Goal: Task Accomplishment & Management: Complete application form

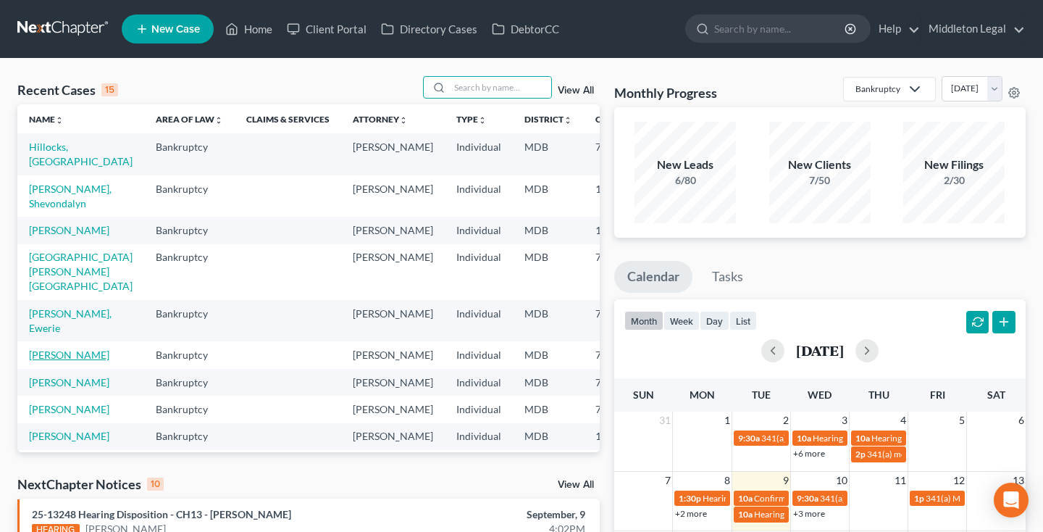
click at [52, 358] on link "[PERSON_NAME]" at bounding box center [69, 355] width 80 height 12
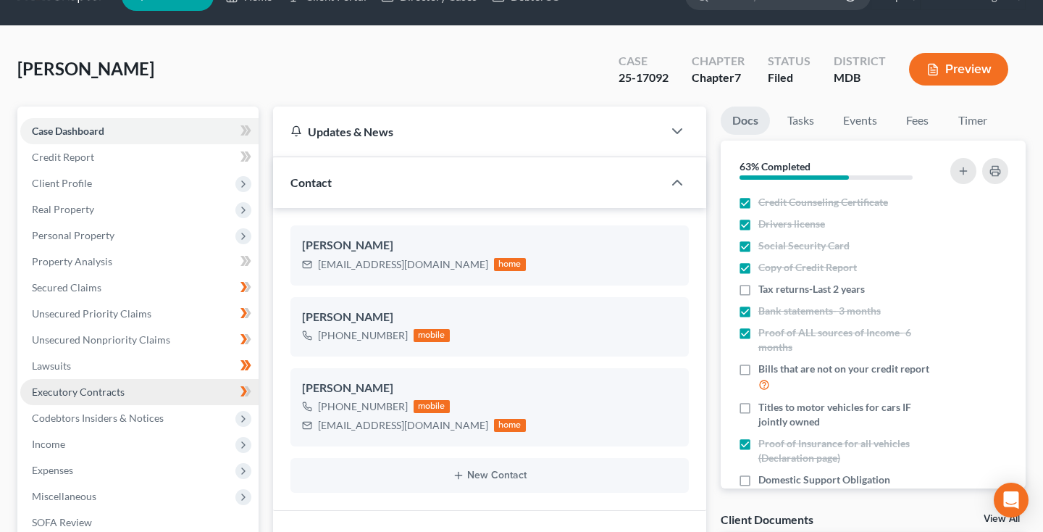
scroll to position [41, 0]
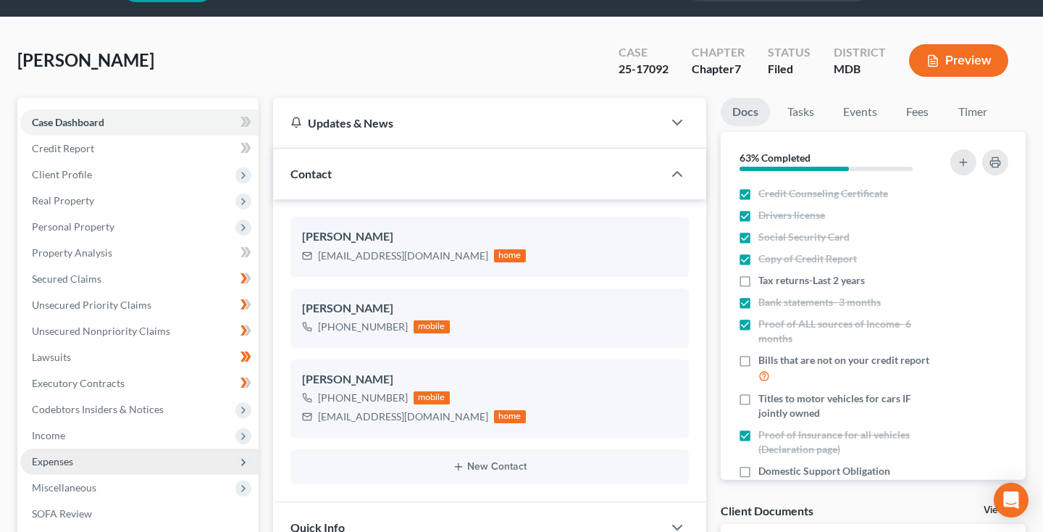
click at [61, 469] on span "Expenses" at bounding box center [139, 462] width 238 height 26
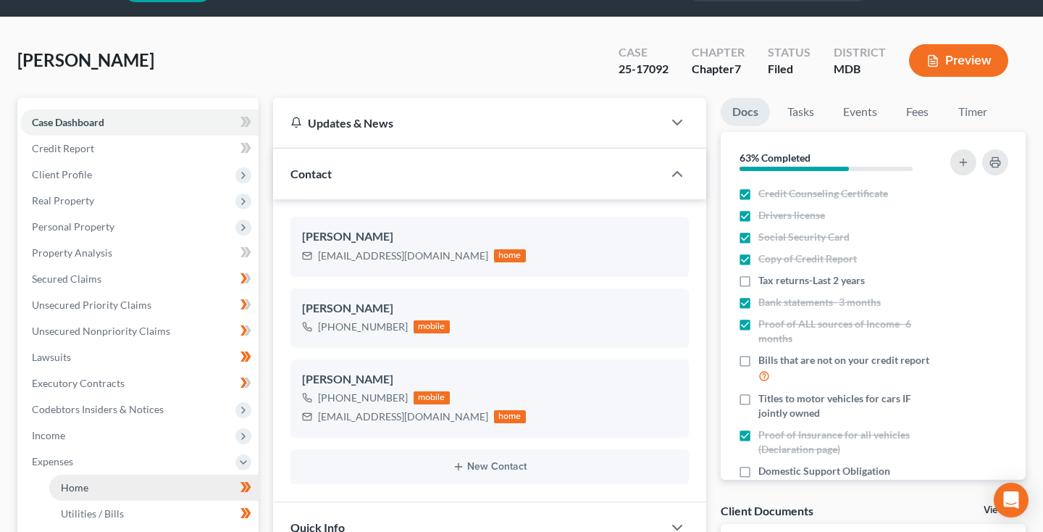
scroll to position [67, 0]
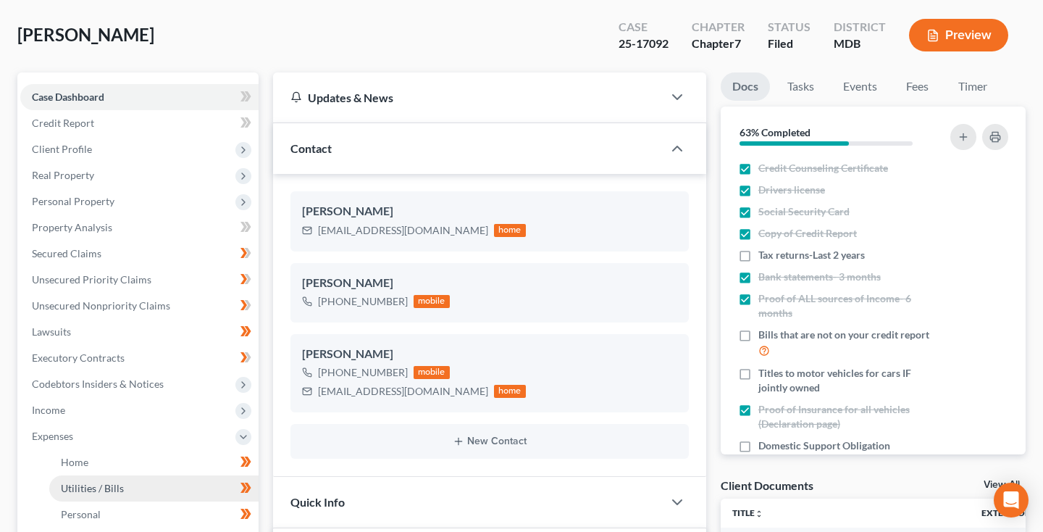
click at [70, 480] on link "Utilities / Bills" at bounding box center [153, 488] width 209 height 26
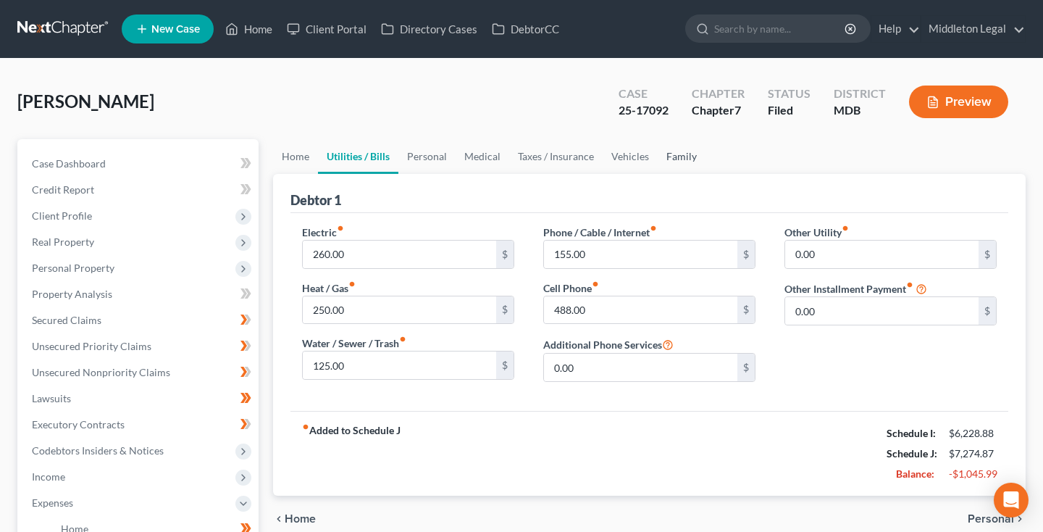
click at [676, 164] on link "Family" at bounding box center [682, 156] width 48 height 35
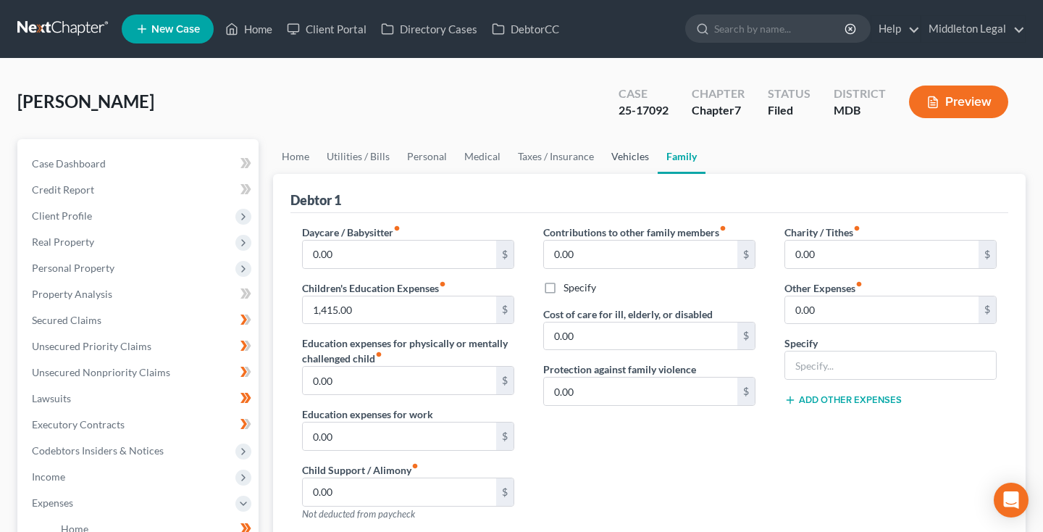
click at [634, 158] on link "Vehicles" at bounding box center [630, 156] width 55 height 35
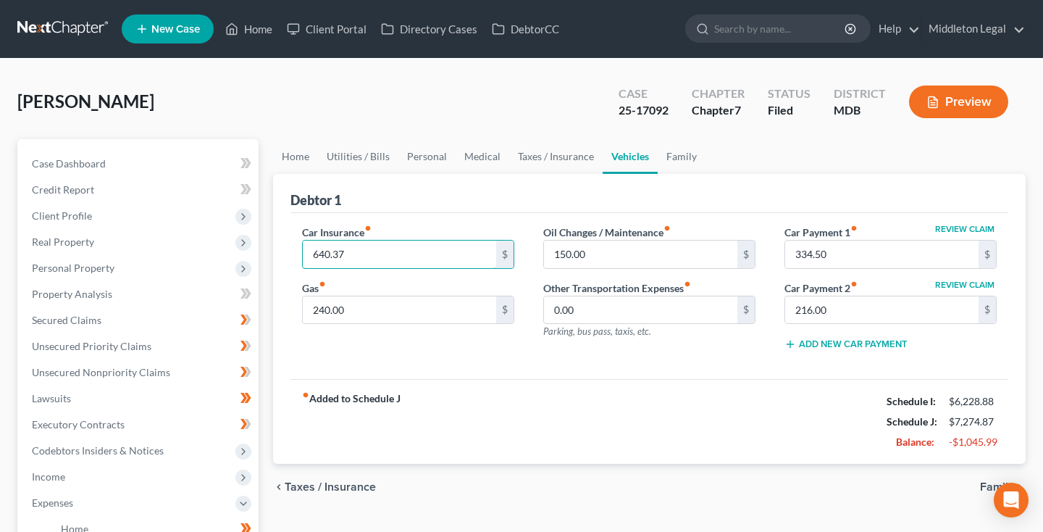
drag, startPoint x: 364, startPoint y: 265, endPoint x: 295, endPoint y: 255, distance: 70.3
click at [295, 255] on div "Car Insurance fiber_manual_record 640.37 $ Gas fiber_manual_record 240.00 $" at bounding box center [408, 294] width 241 height 138
type input "736.55"
click at [575, 158] on link "Taxes / Insurance" at bounding box center [555, 156] width 93 height 35
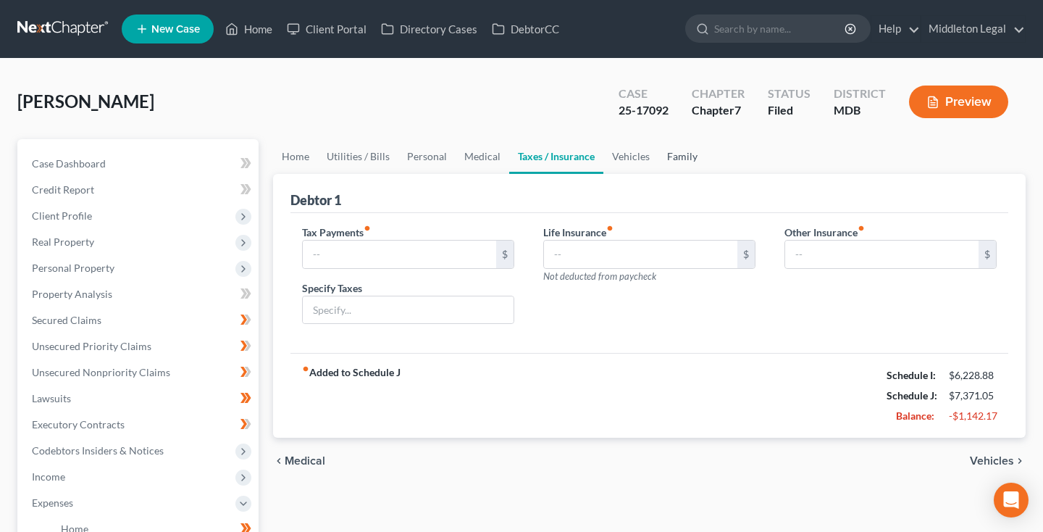
click at [685, 160] on link "Family" at bounding box center [683, 156] width 48 height 35
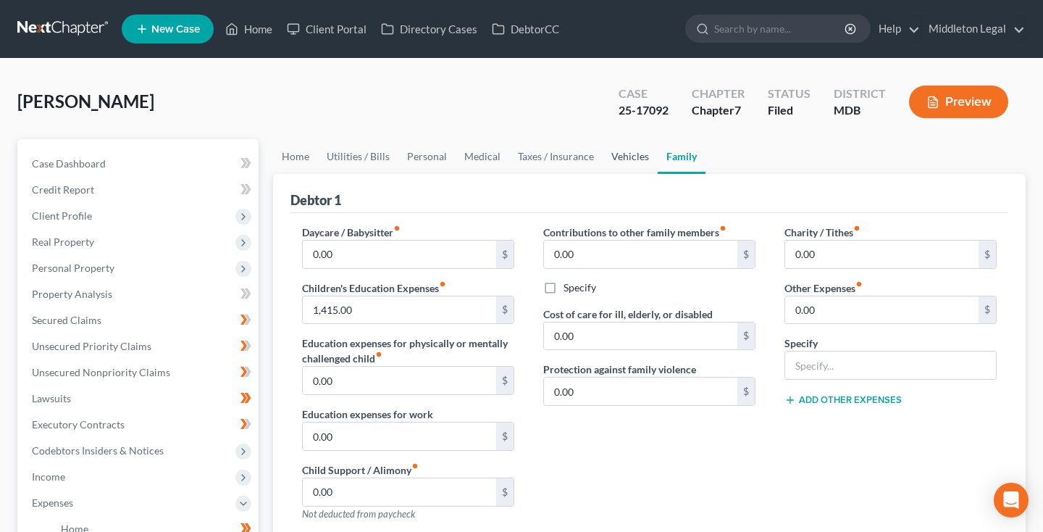
click at [636, 159] on link "Vehicles" at bounding box center [630, 156] width 55 height 35
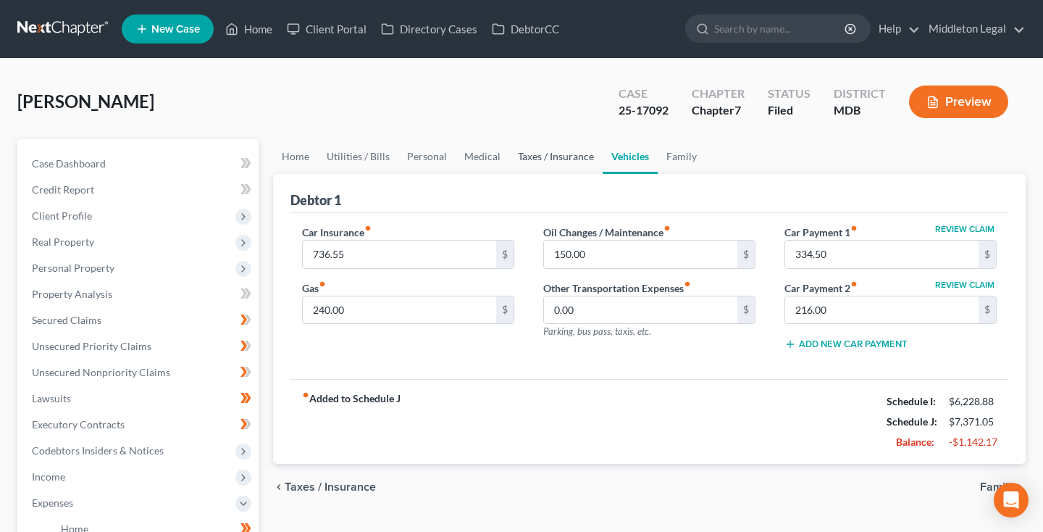
click at [571, 154] on link "Taxes / Insurance" at bounding box center [555, 156] width 93 height 35
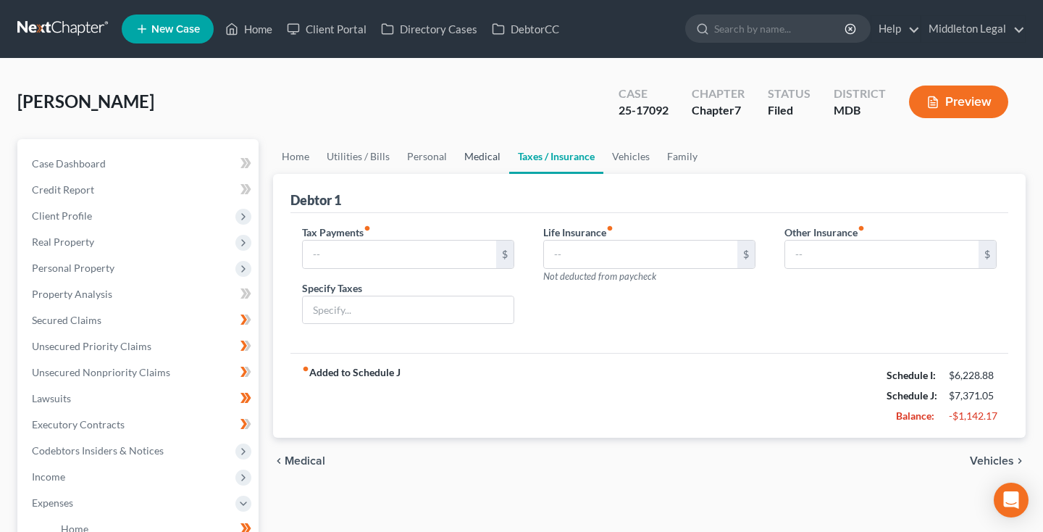
click at [503, 151] on link "Medical" at bounding box center [483, 156] width 54 height 35
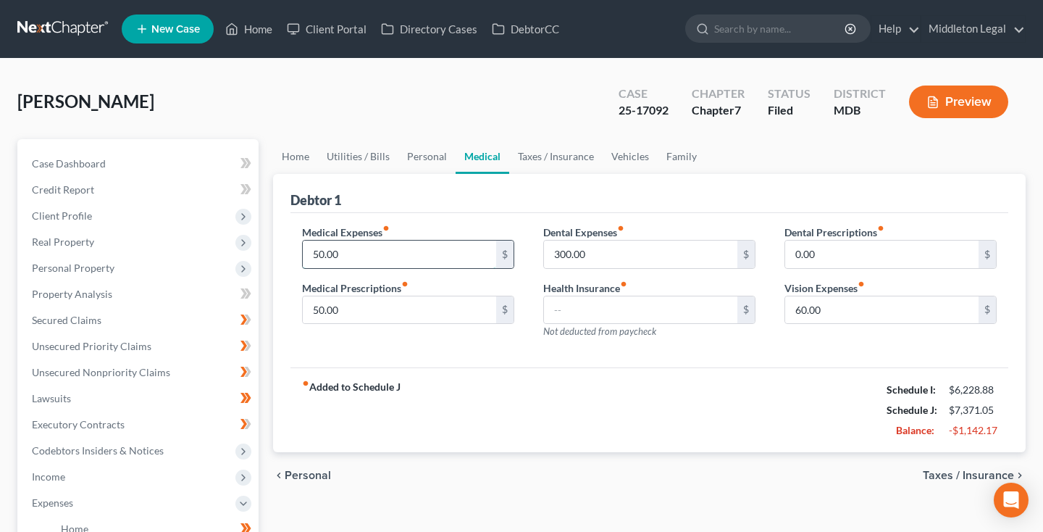
click at [369, 253] on input "50.00" at bounding box center [399, 255] width 193 height 28
click at [825, 313] on input "60.00" at bounding box center [881, 310] width 193 height 28
click at [603, 257] on input "300.00" at bounding box center [640, 255] width 193 height 28
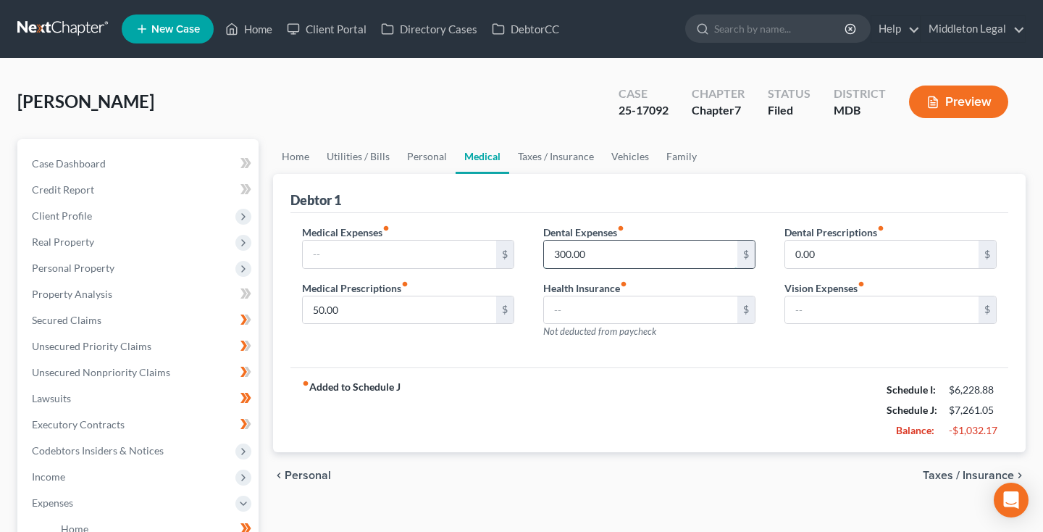
click at [603, 257] on input "300.00" at bounding box center [640, 255] width 193 height 28
click at [360, 309] on input "50.00" at bounding box center [399, 310] width 193 height 28
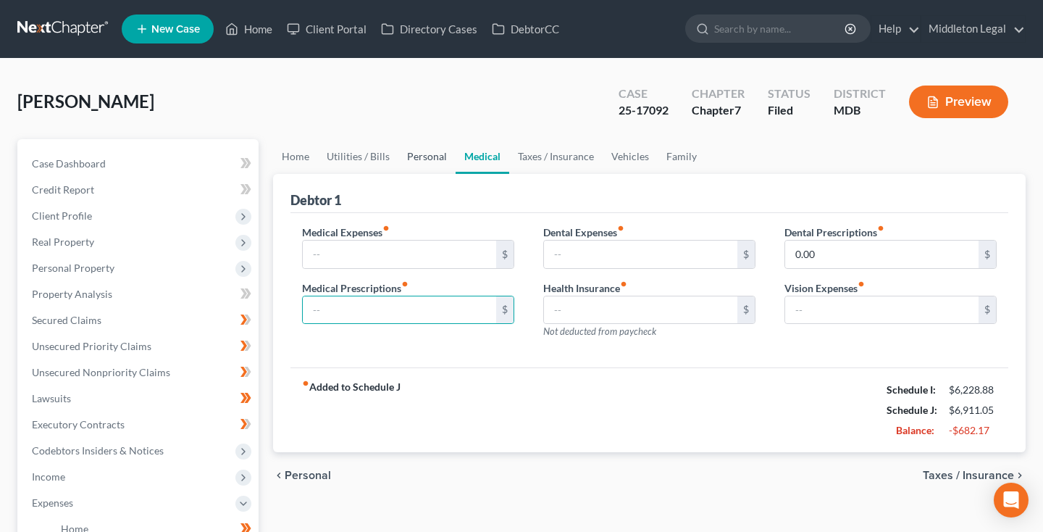
click at [438, 157] on link "Personal" at bounding box center [427, 156] width 57 height 35
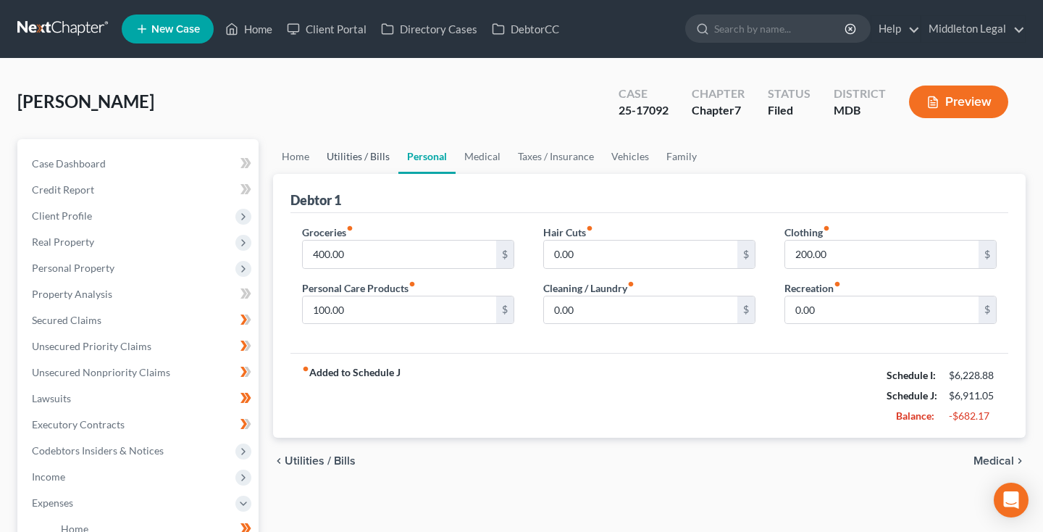
click at [370, 159] on link "Utilities / Bills" at bounding box center [358, 156] width 80 height 35
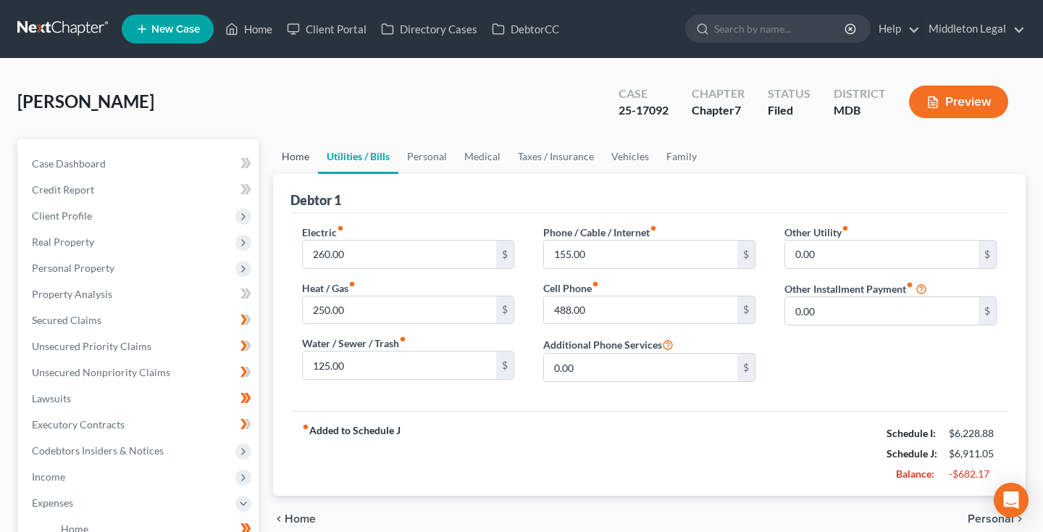
click at [304, 158] on link "Home" at bounding box center [295, 156] width 45 height 35
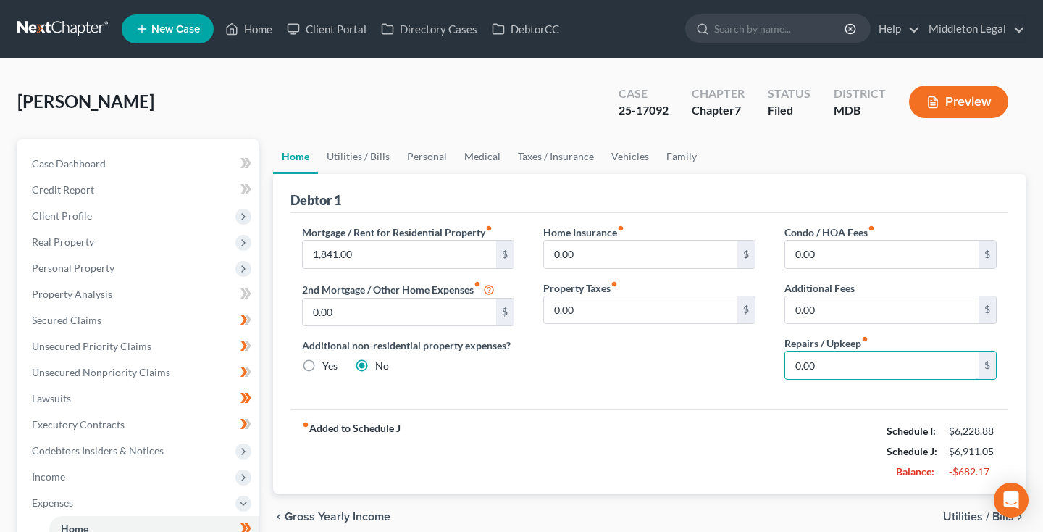
drag, startPoint x: 819, startPoint y: 360, endPoint x: 746, endPoint y: 359, distance: 73.2
click at [746, 359] on div "Mortgage / Rent for Residential Property fiber_manual_record 1,841.00 $ 2nd Mor…" at bounding box center [650, 308] width 724 height 167
type input "75"
click at [378, 159] on link "Utilities / Bills" at bounding box center [358, 156] width 80 height 35
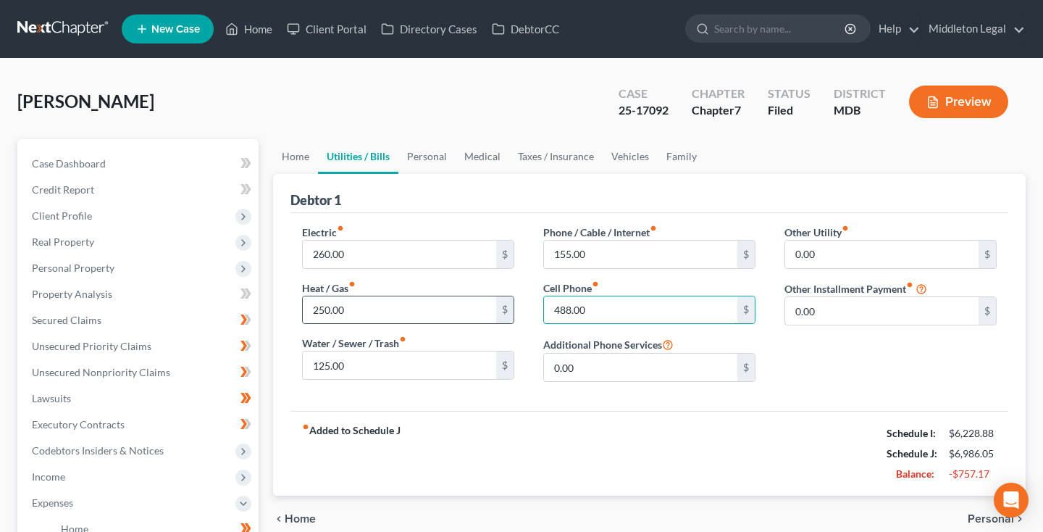
drag, startPoint x: 593, startPoint y: 312, endPoint x: 514, endPoint y: 307, distance: 79.9
type input "171.34"
click at [422, 158] on link "Personal" at bounding box center [427, 156] width 57 height 35
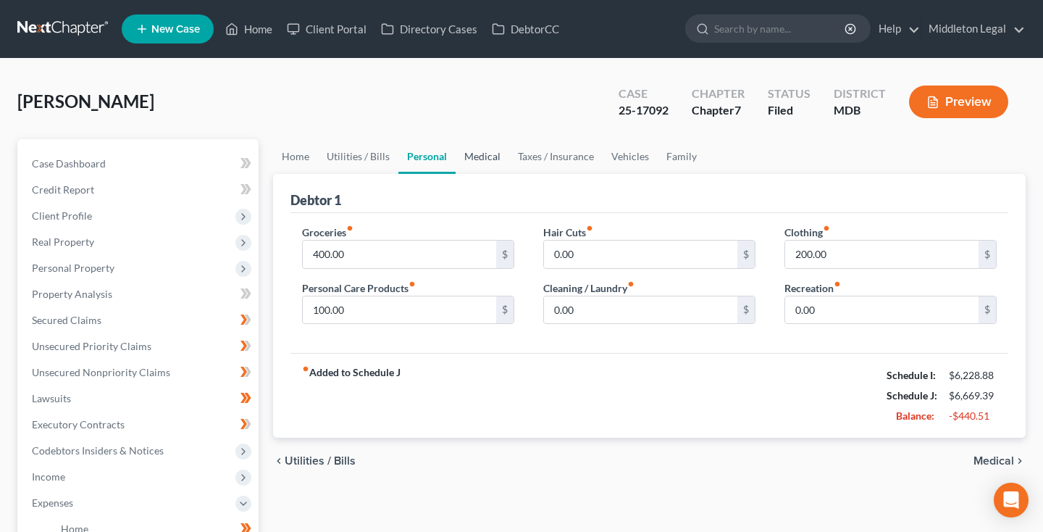
click at [480, 163] on link "Medical" at bounding box center [483, 156] width 54 height 35
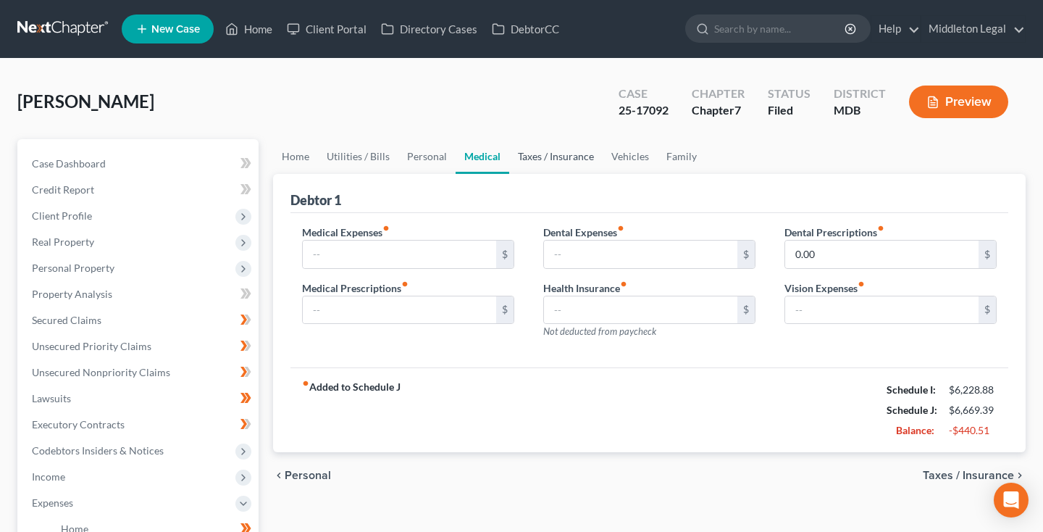
click at [530, 164] on link "Taxes / Insurance" at bounding box center [555, 156] width 93 height 35
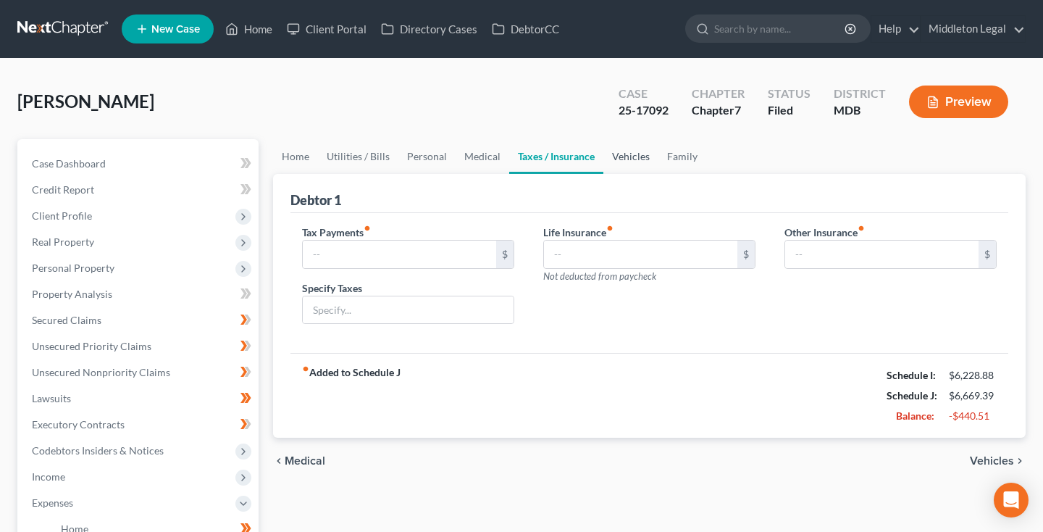
click at [616, 164] on link "Vehicles" at bounding box center [631, 156] width 55 height 35
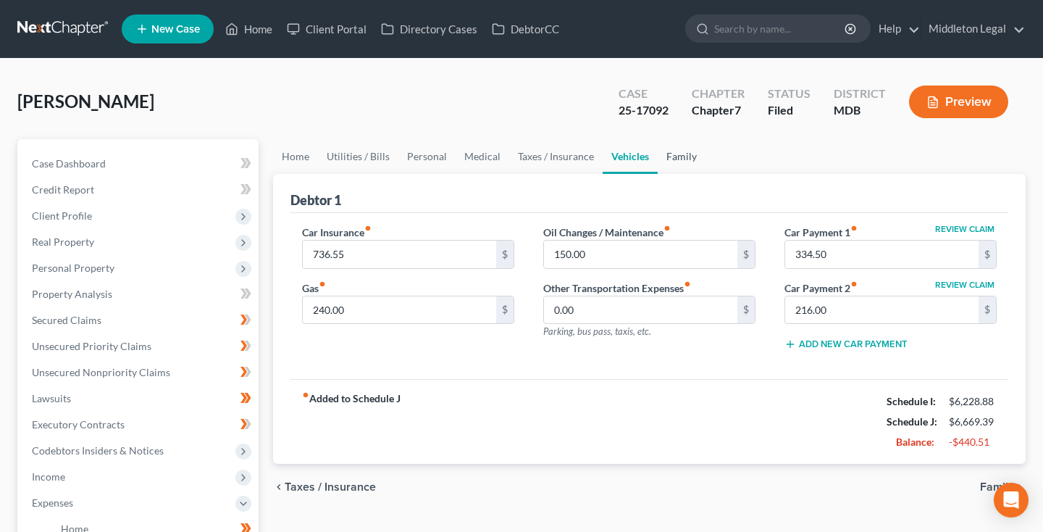
click at [673, 161] on link "Family" at bounding box center [682, 156] width 48 height 35
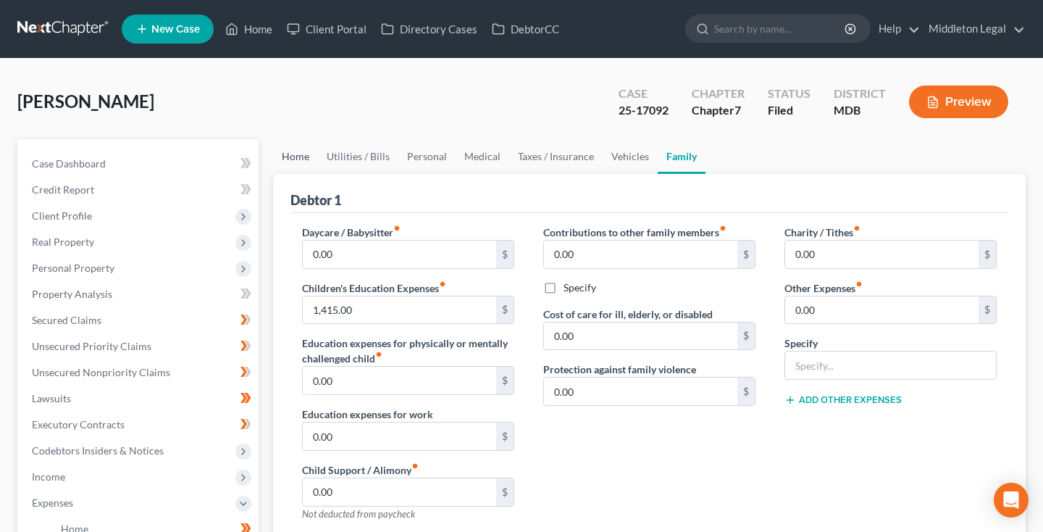
click at [296, 159] on link "Home" at bounding box center [295, 156] width 45 height 35
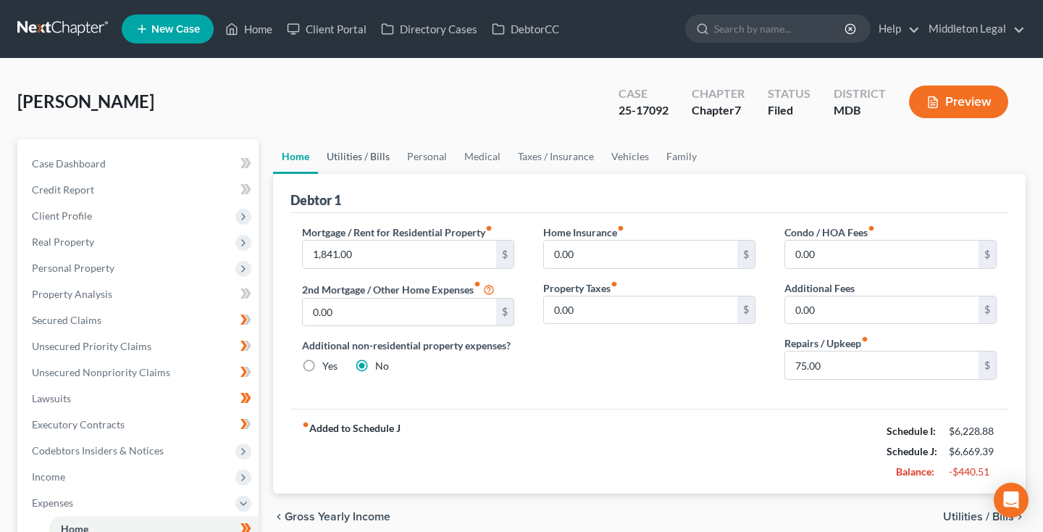
click at [360, 157] on link "Utilities / Bills" at bounding box center [358, 156] width 80 height 35
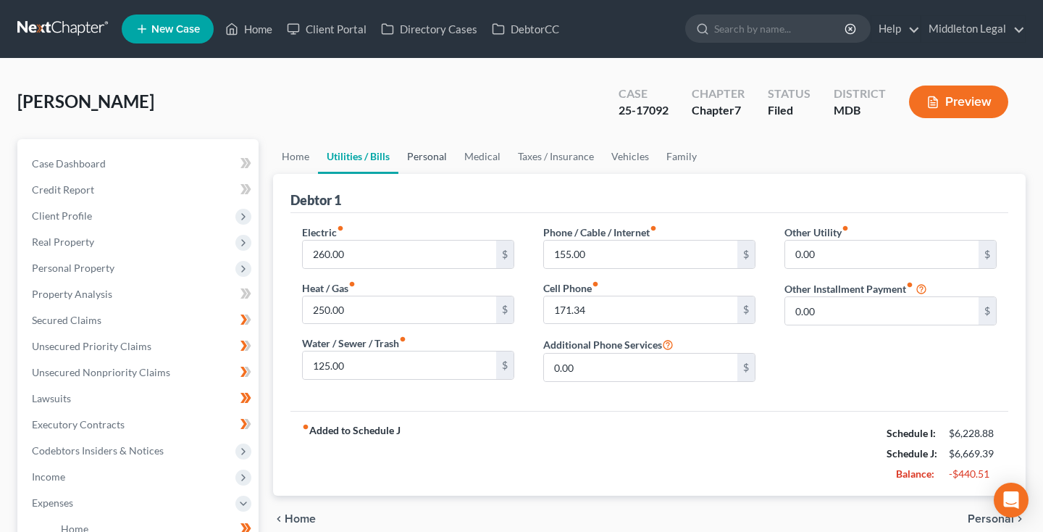
click at [428, 162] on link "Personal" at bounding box center [427, 156] width 57 height 35
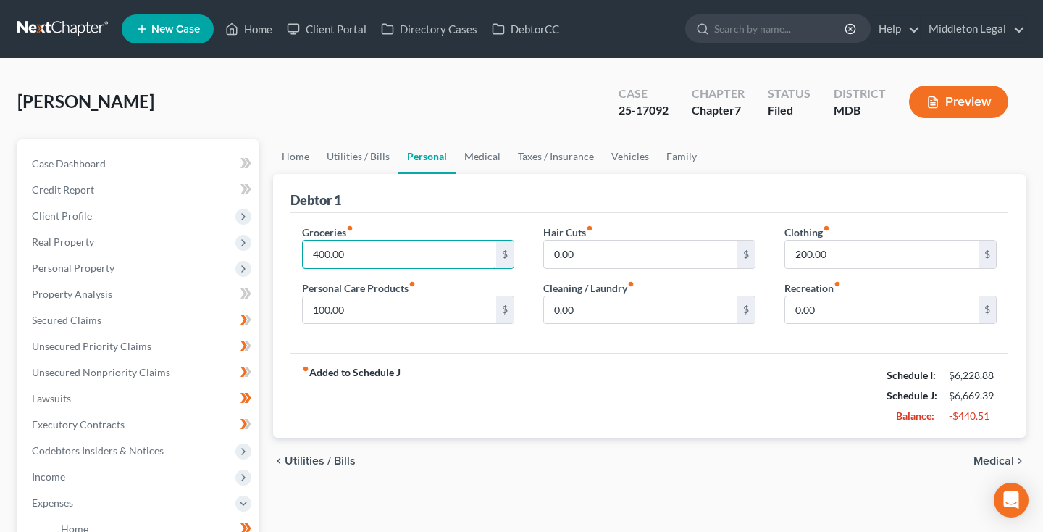
drag, startPoint x: 359, startPoint y: 253, endPoint x: 268, endPoint y: 251, distance: 90.6
click at [270, 251] on div "Home Utilities / Bills Personal Medical Taxes / Insurance Vehicles Family Debto…" at bounding box center [649, 518] width 767 height 759
type input "600"
click at [484, 160] on link "Medical" at bounding box center [483, 156] width 54 height 35
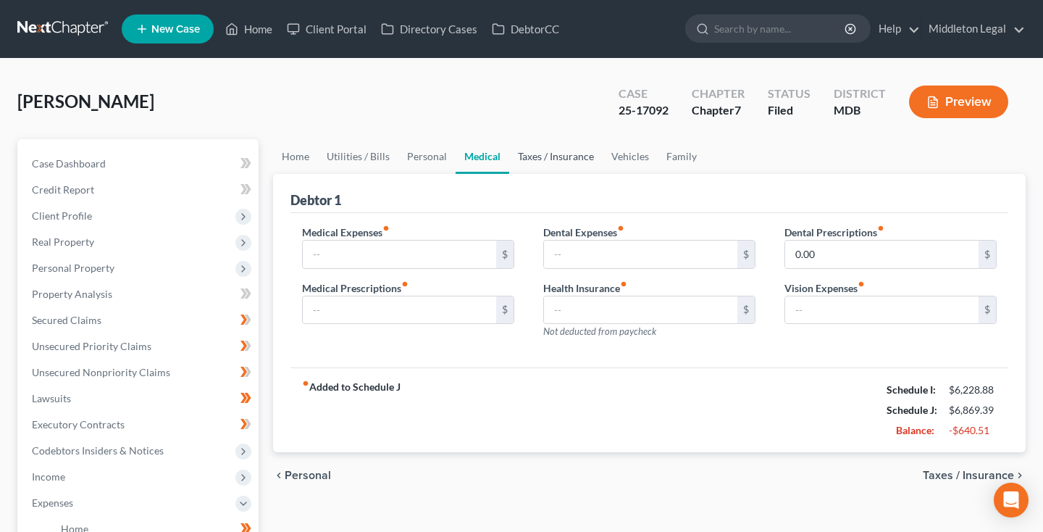
click at [548, 157] on link "Taxes / Insurance" at bounding box center [555, 156] width 93 height 35
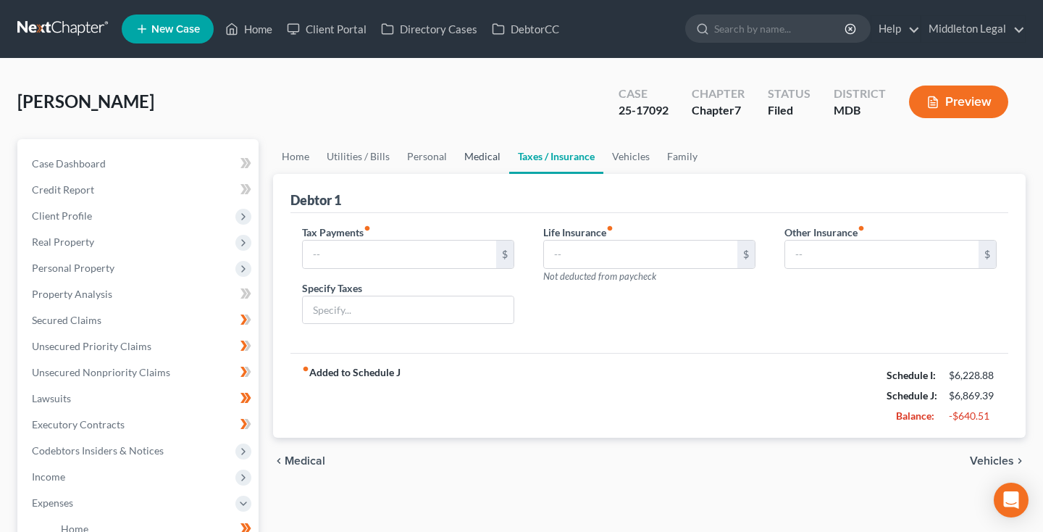
click at [493, 158] on link "Medical" at bounding box center [483, 156] width 54 height 35
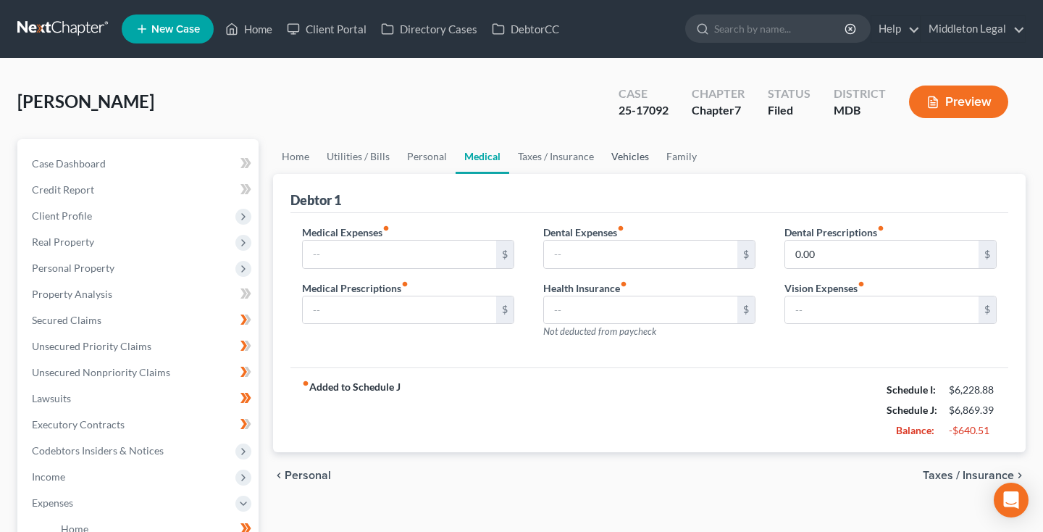
click at [620, 162] on link "Vehicles" at bounding box center [630, 156] width 55 height 35
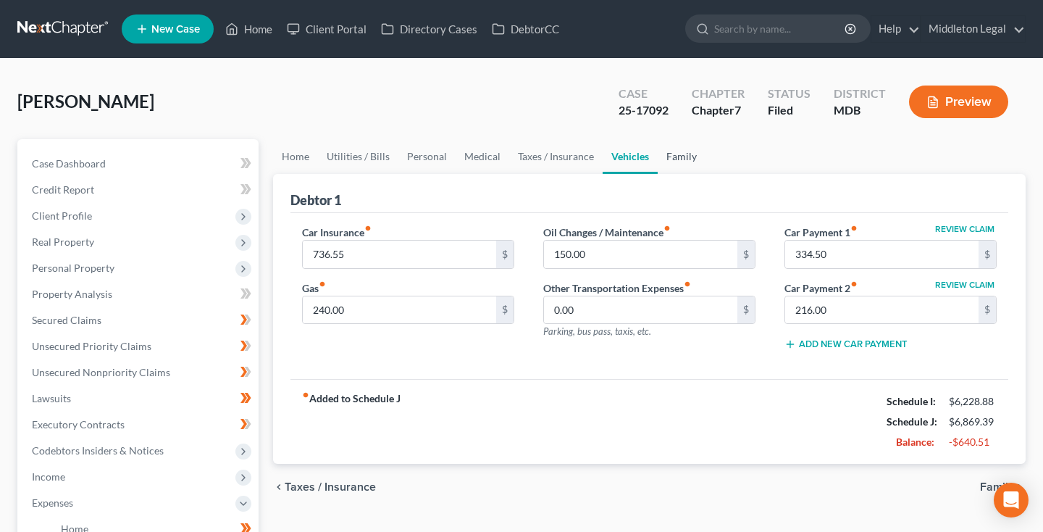
click at [683, 161] on link "Family" at bounding box center [682, 156] width 48 height 35
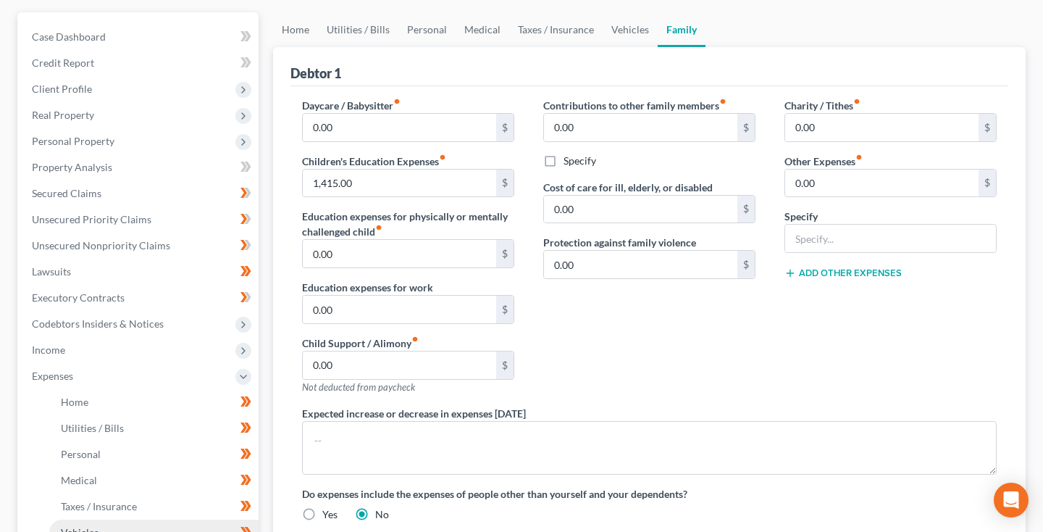
scroll to position [127, 0]
click at [62, 357] on span "Income" at bounding box center [139, 350] width 238 height 26
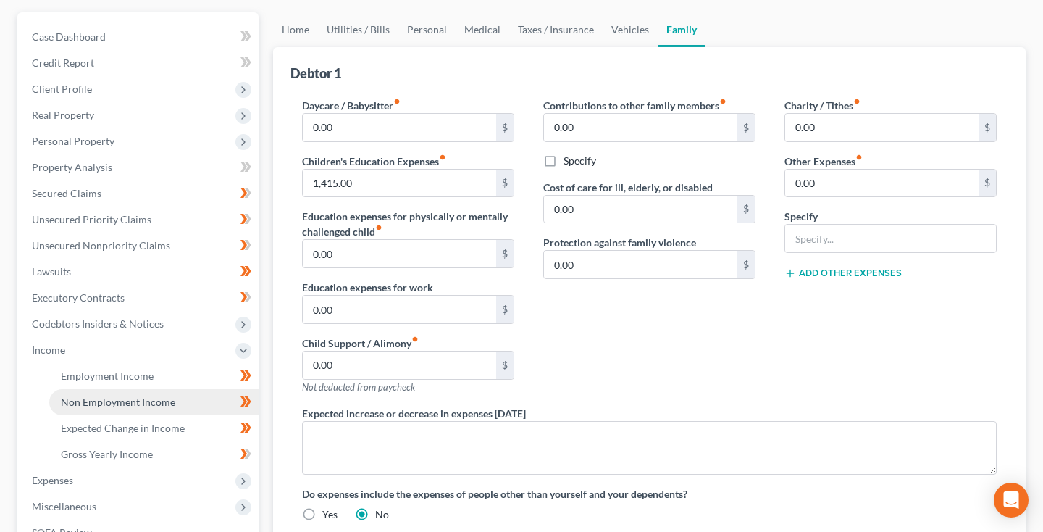
click at [80, 399] on span "Non Employment Income" at bounding box center [118, 402] width 114 height 12
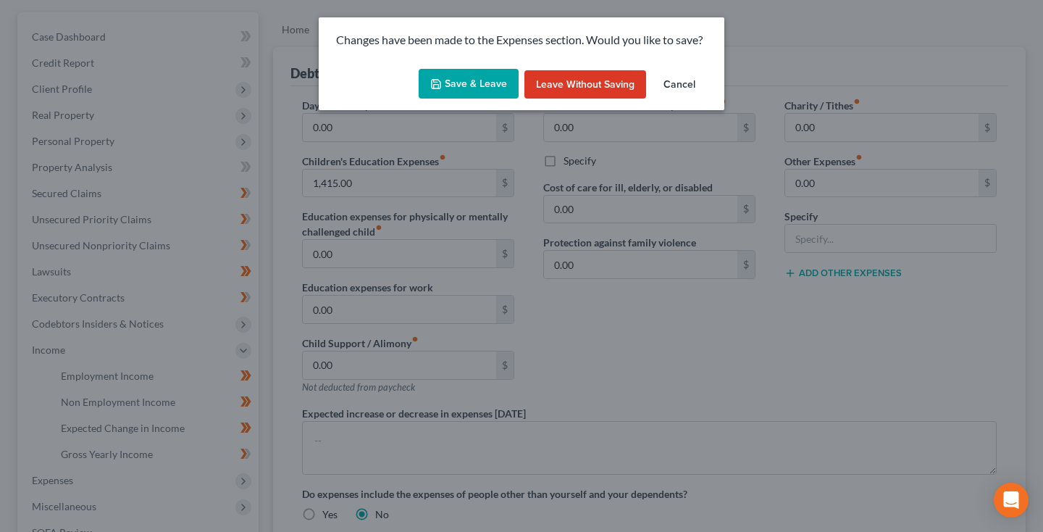
click at [468, 91] on button "Save & Leave" at bounding box center [469, 84] width 100 height 30
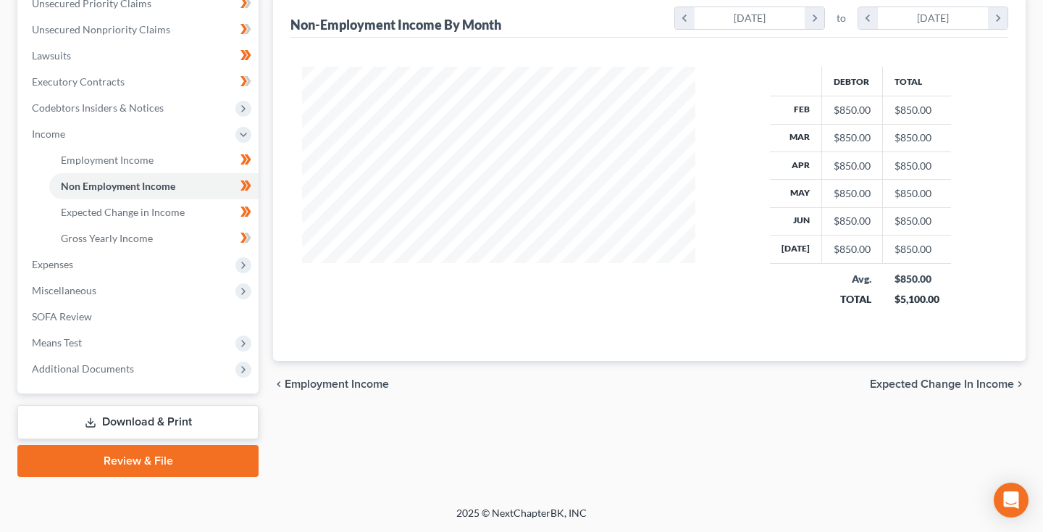
scroll to position [343, 0]
click at [144, 425] on link "Download & Print" at bounding box center [137, 422] width 241 height 34
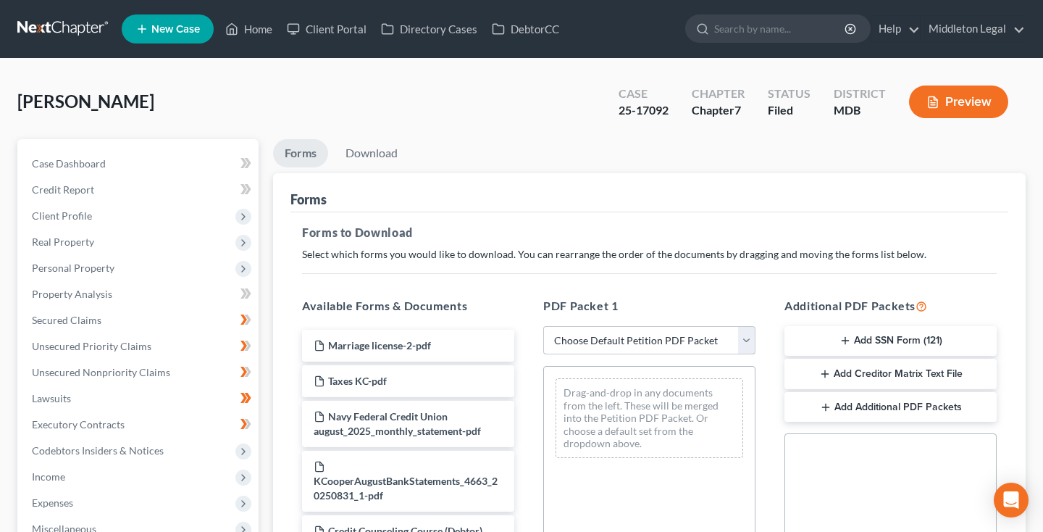
select select "2"
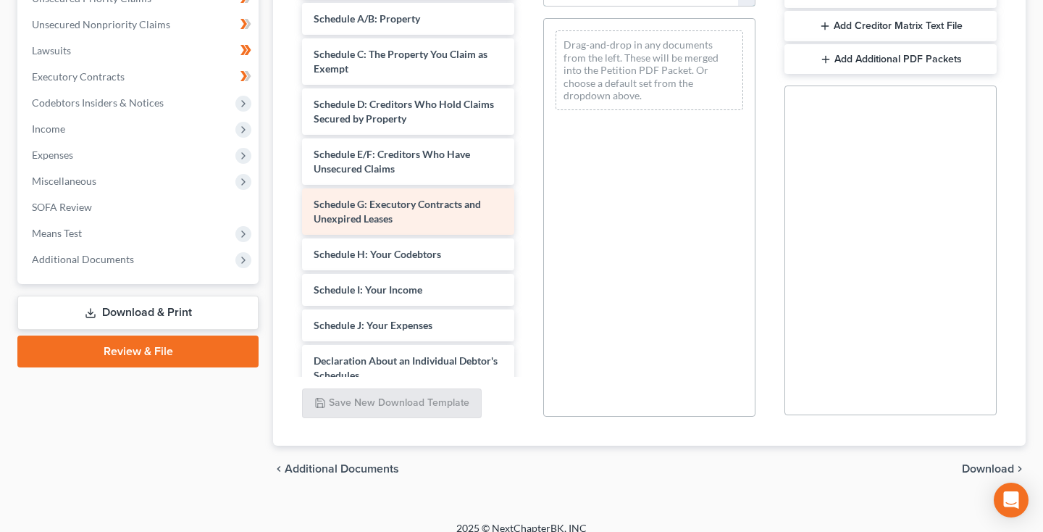
scroll to position [93, 0]
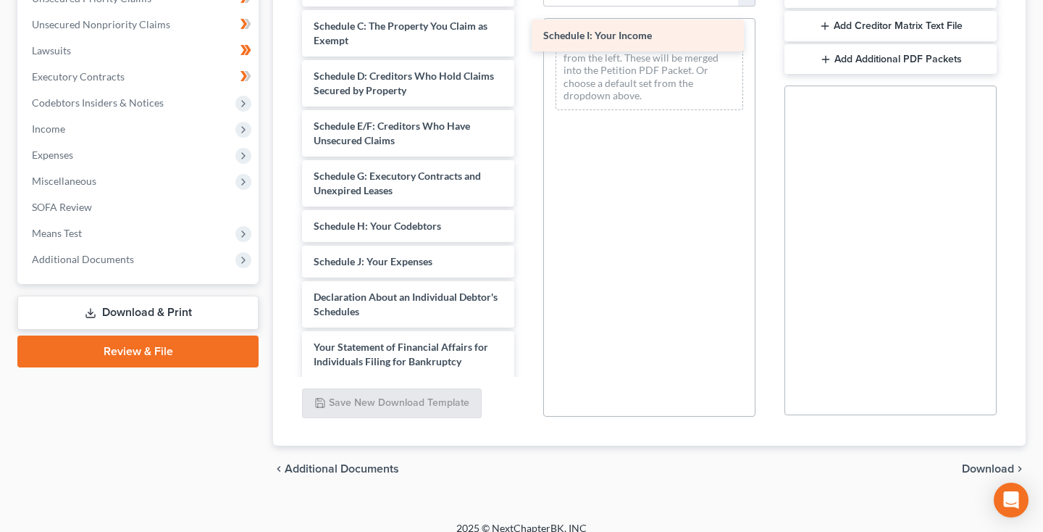
drag, startPoint x: 451, startPoint y: 259, endPoint x: 681, endPoint y: 34, distance: 321.8
click at [526, 34] on div "Schedule I: Your Income Voluntary Petition for Individuals Filing for Bankruptc…" at bounding box center [409, 268] width 236 height 759
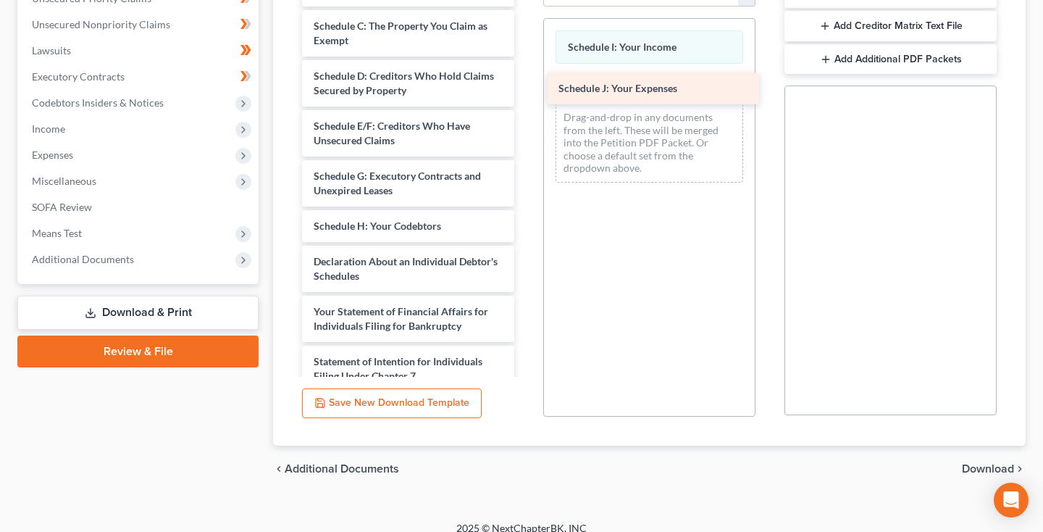
drag, startPoint x: 396, startPoint y: 258, endPoint x: 643, endPoint y: 83, distance: 303.2
click at [526, 83] on div "Schedule J: Your Expenses Voluntary Petition for Individuals Filing for Bankrup…" at bounding box center [409, 251] width 236 height 724
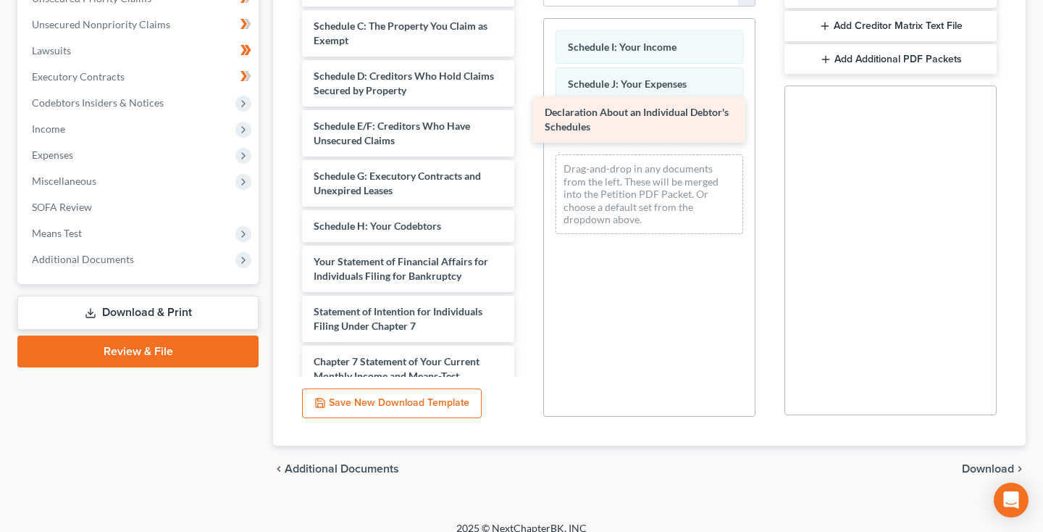
drag, startPoint x: 417, startPoint y: 270, endPoint x: 663, endPoint y: 112, distance: 292.3
click at [526, 112] on div "Declaration About an Individual Debtor's Schedules Voluntary Petition for Indiv…" at bounding box center [409, 226] width 236 height 674
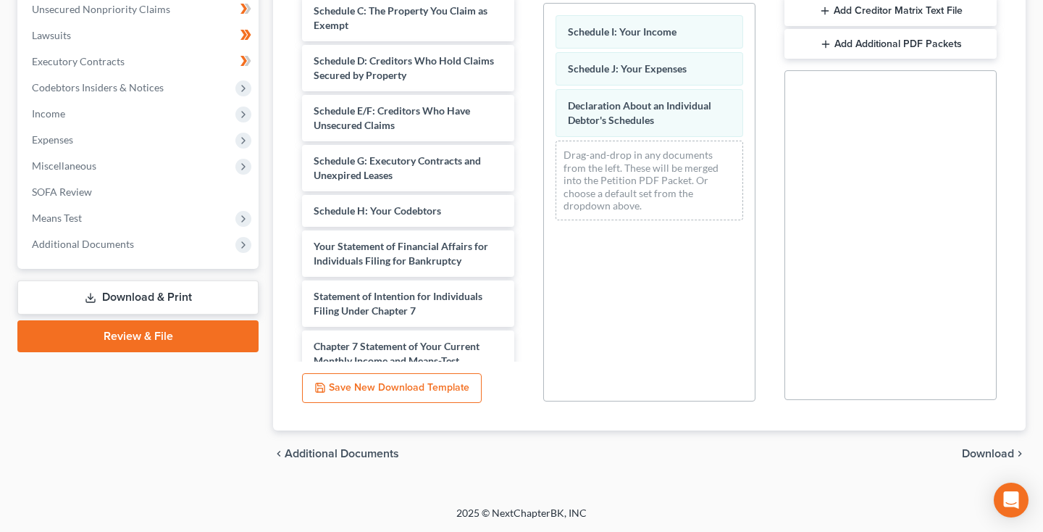
click at [978, 449] on span "Download" at bounding box center [988, 454] width 52 height 12
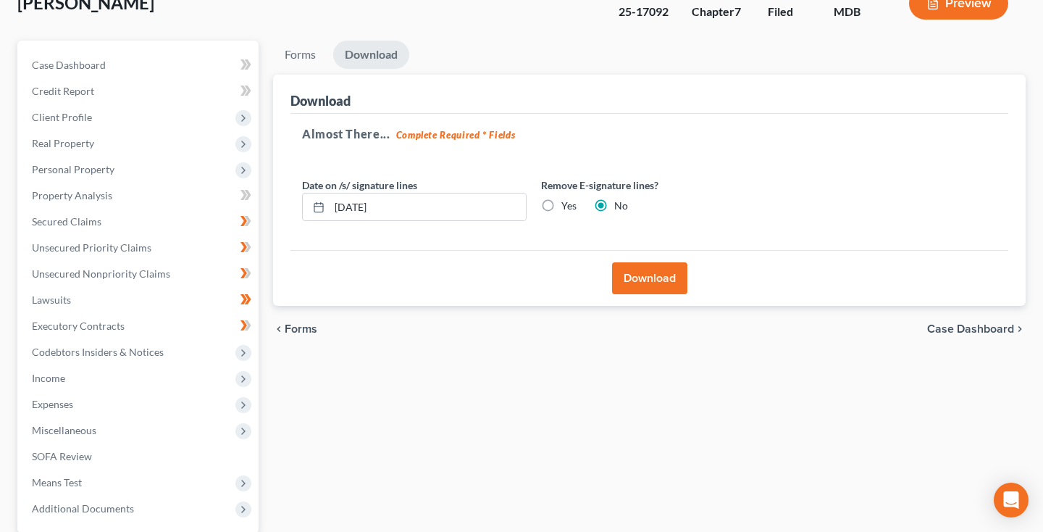
scroll to position [83, 0]
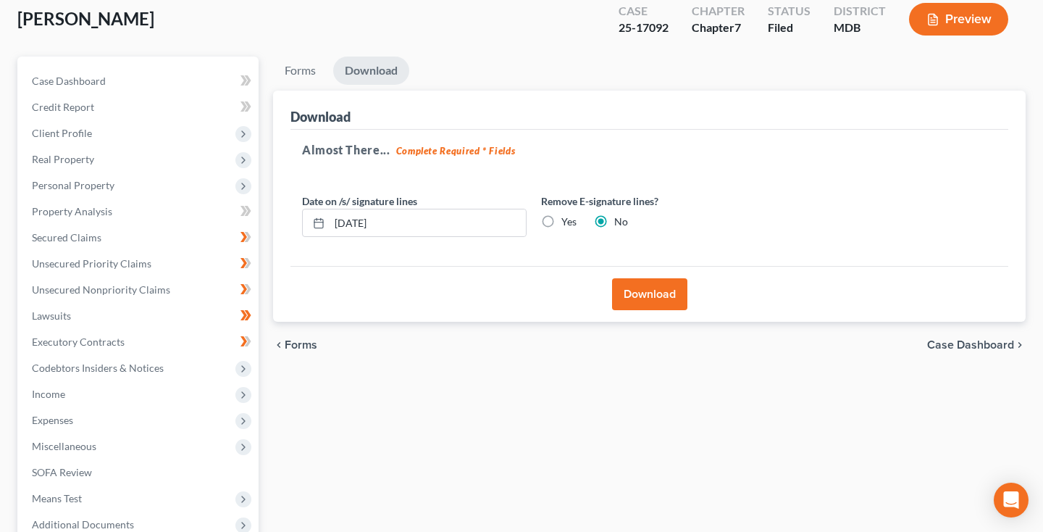
click at [669, 299] on button "Download" at bounding box center [649, 294] width 75 height 32
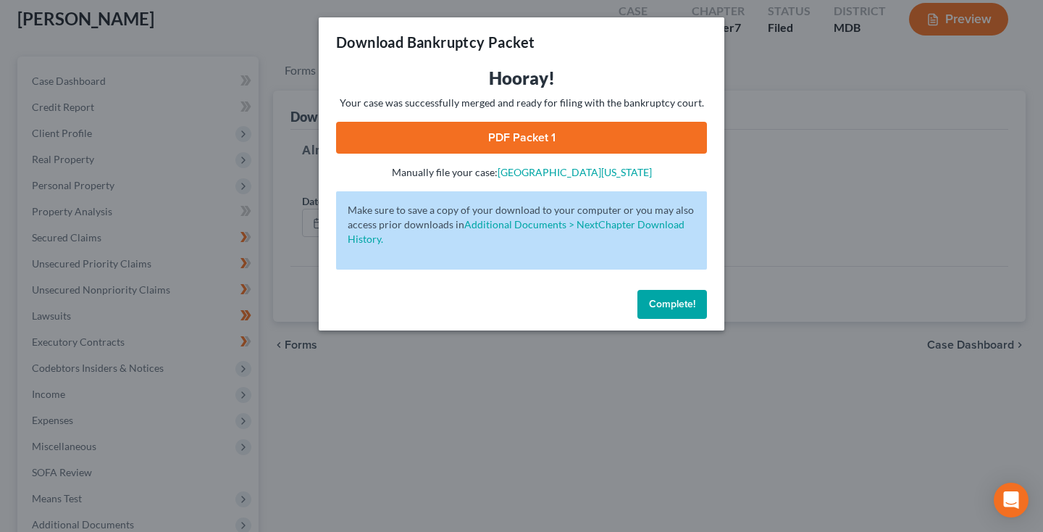
click at [520, 137] on link "PDF Packet 1" at bounding box center [521, 138] width 371 height 32
click at [674, 310] on button "Complete!" at bounding box center [673, 304] width 70 height 29
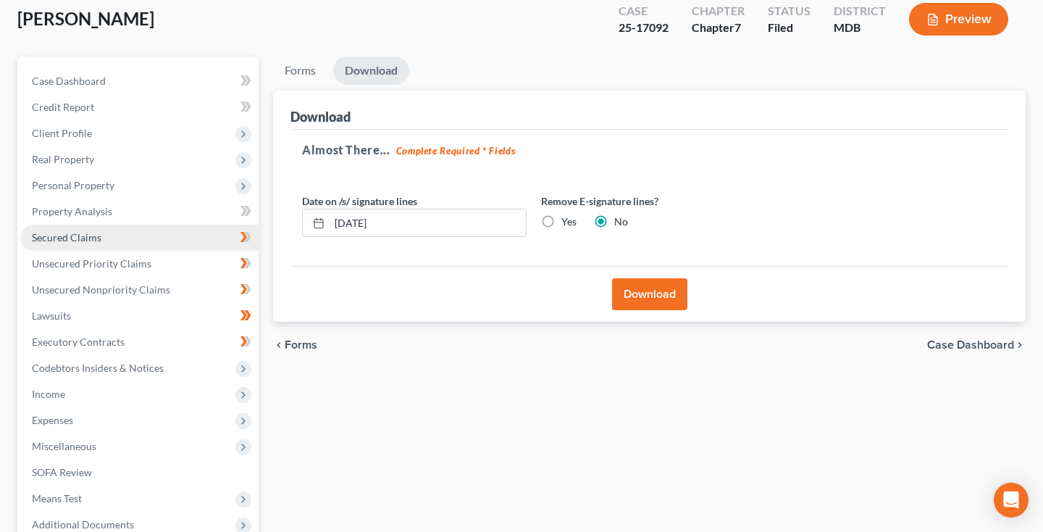
click at [134, 233] on link "Secured Claims" at bounding box center [139, 238] width 238 height 26
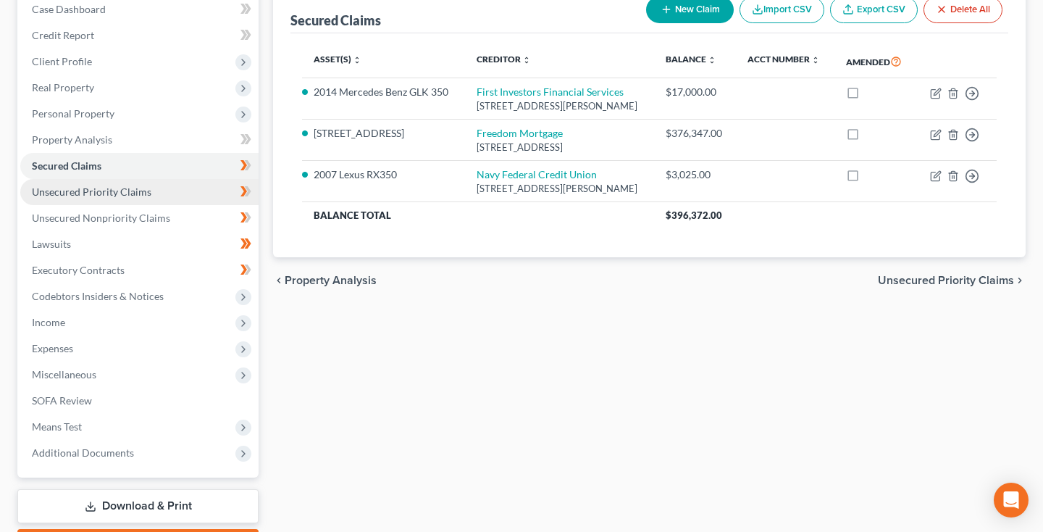
scroll to position [178, 0]
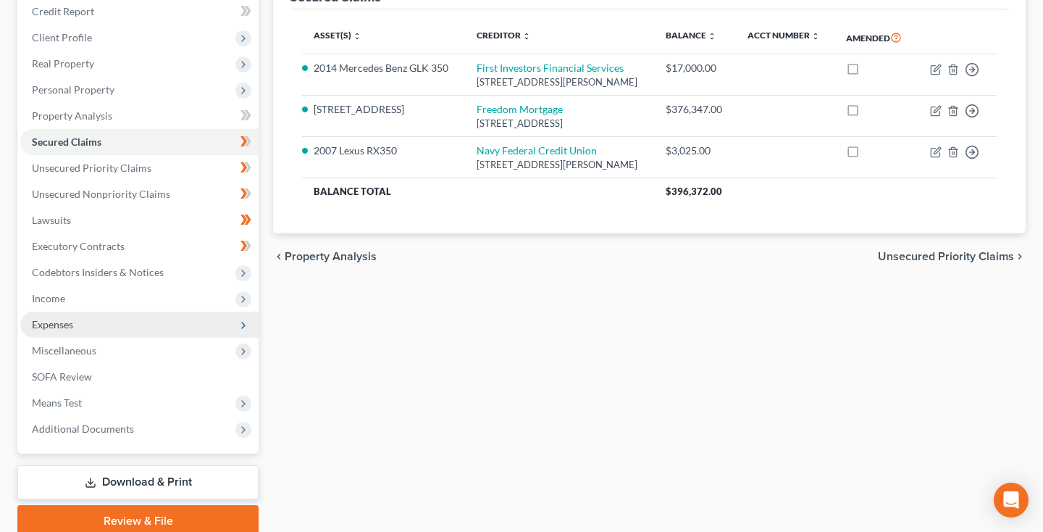
click at [96, 325] on span "Expenses" at bounding box center [139, 325] width 238 height 26
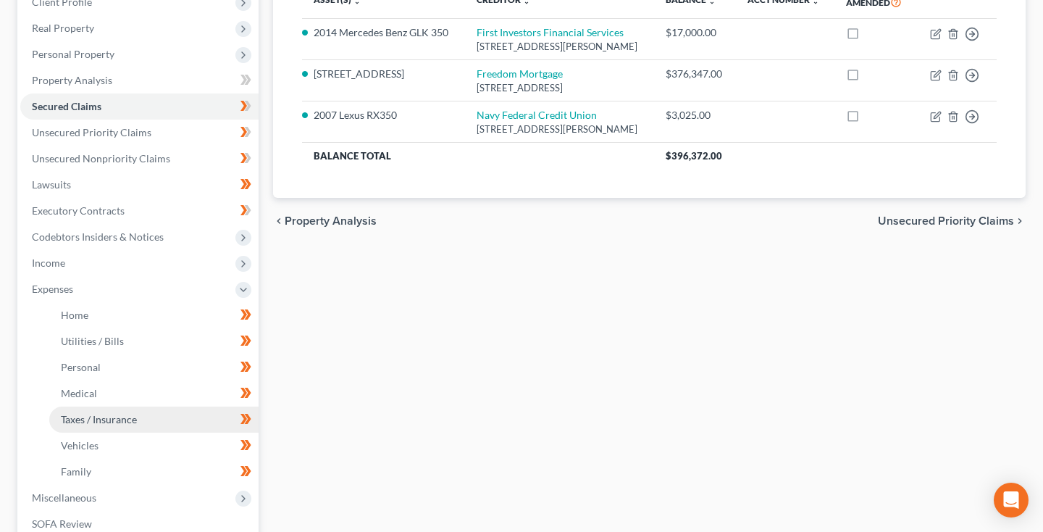
scroll to position [228, 0]
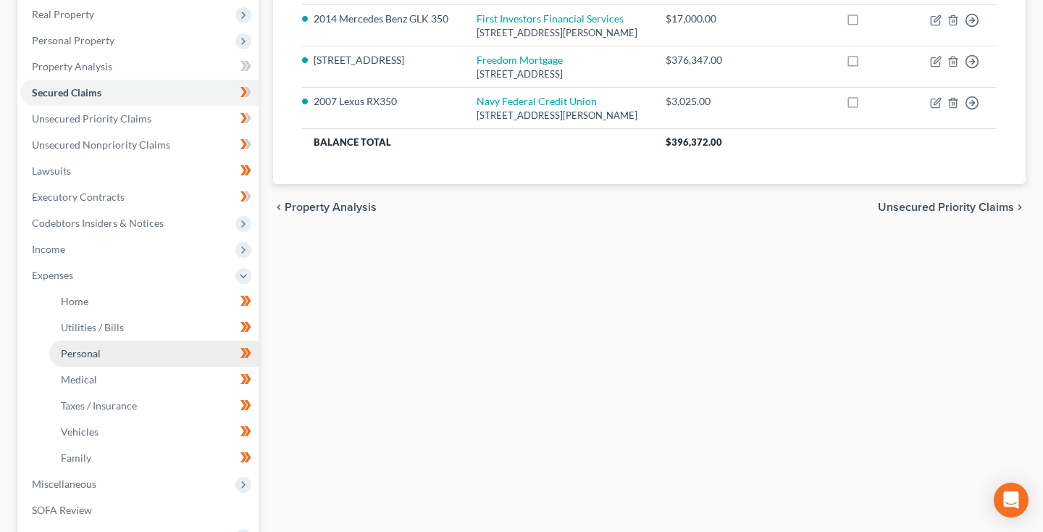
click at [110, 357] on link "Personal" at bounding box center [153, 354] width 209 height 26
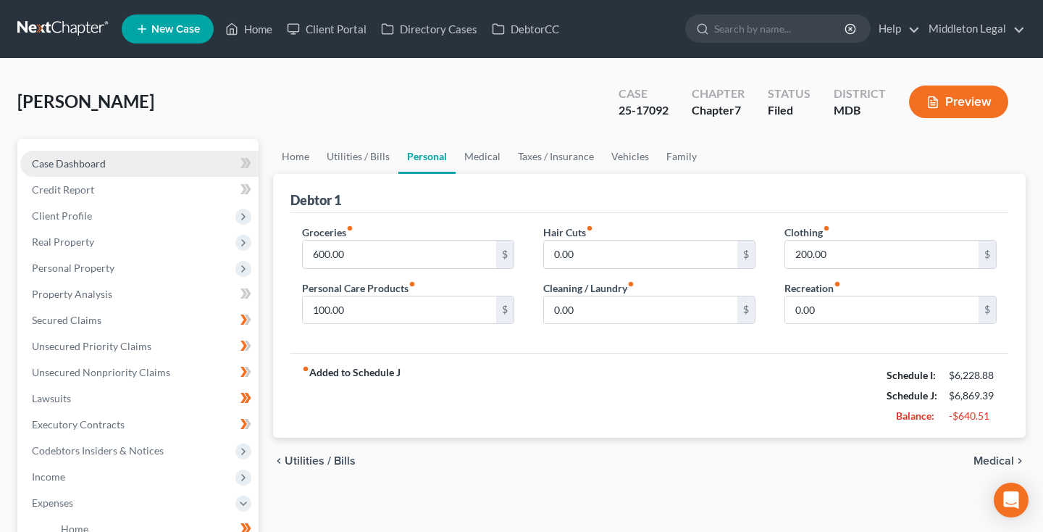
click at [90, 168] on span "Case Dashboard" at bounding box center [69, 163] width 74 height 12
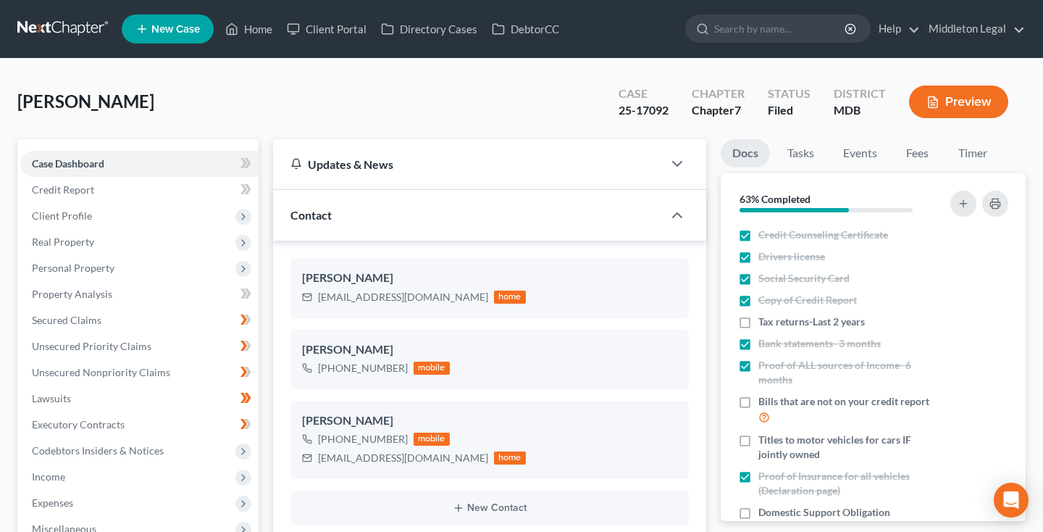
scroll to position [1033, 0]
click at [847, 156] on link "Events" at bounding box center [860, 153] width 57 height 28
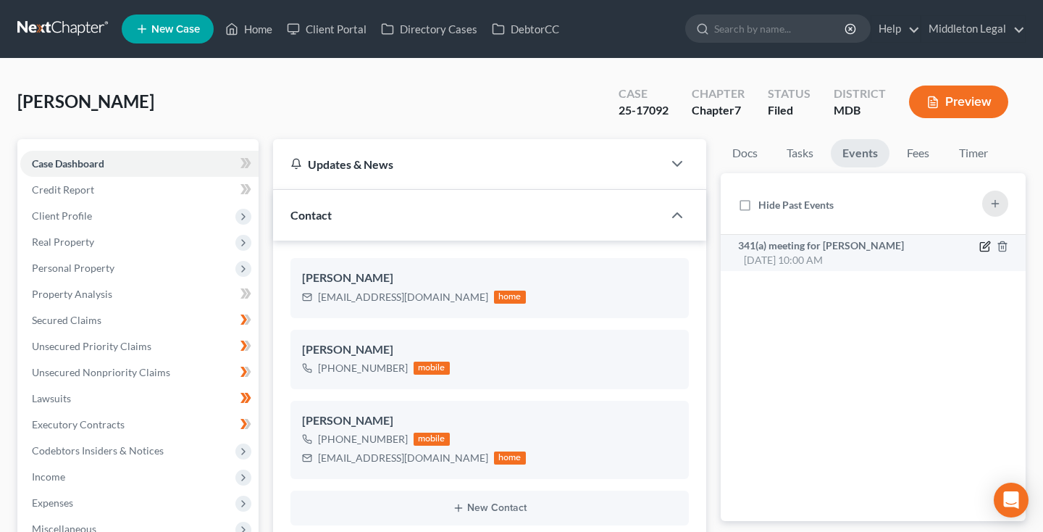
click at [983, 246] on icon "button" at bounding box center [986, 247] width 12 height 12
select select "Days"
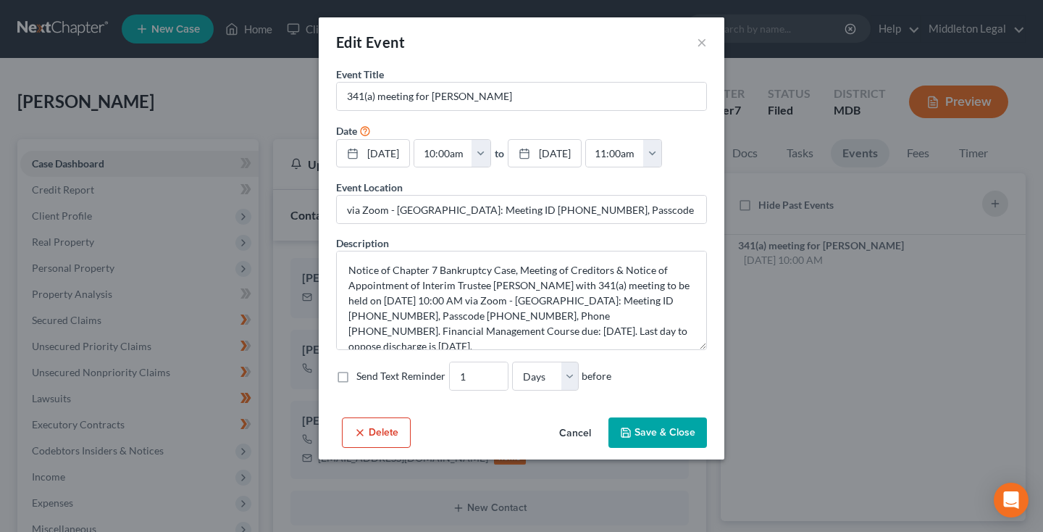
click at [577, 433] on button "Cancel" at bounding box center [575, 433] width 55 height 29
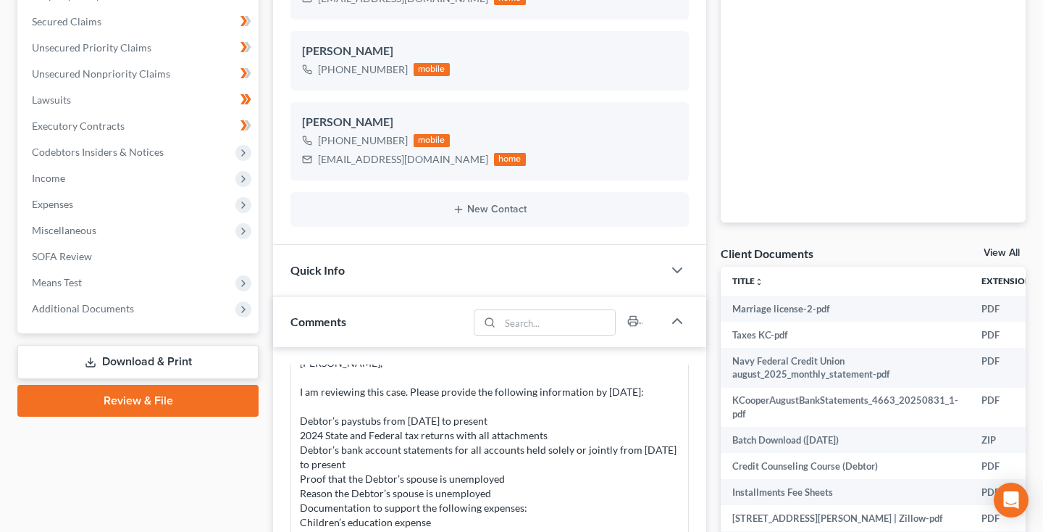
scroll to position [307, 0]
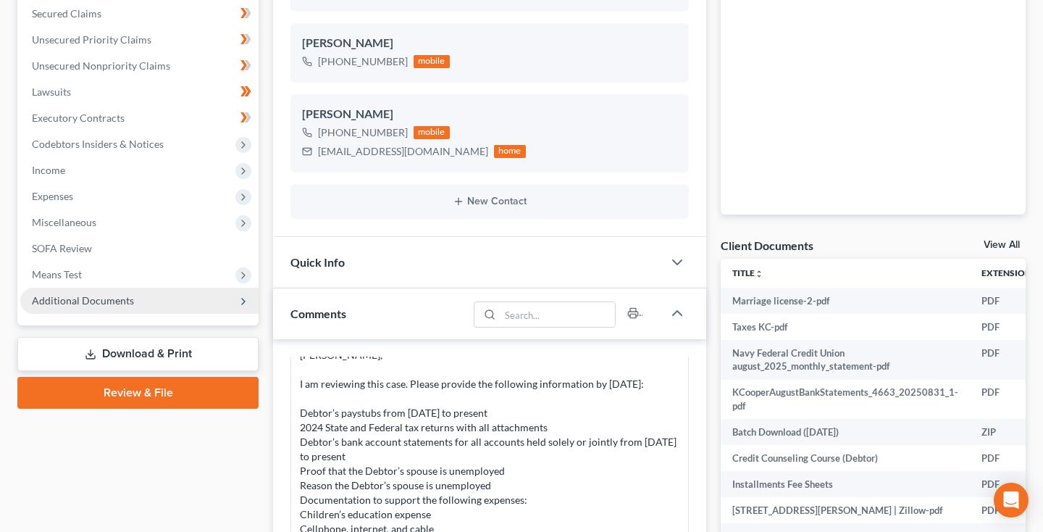
click at [89, 305] on span "Additional Documents" at bounding box center [83, 300] width 102 height 12
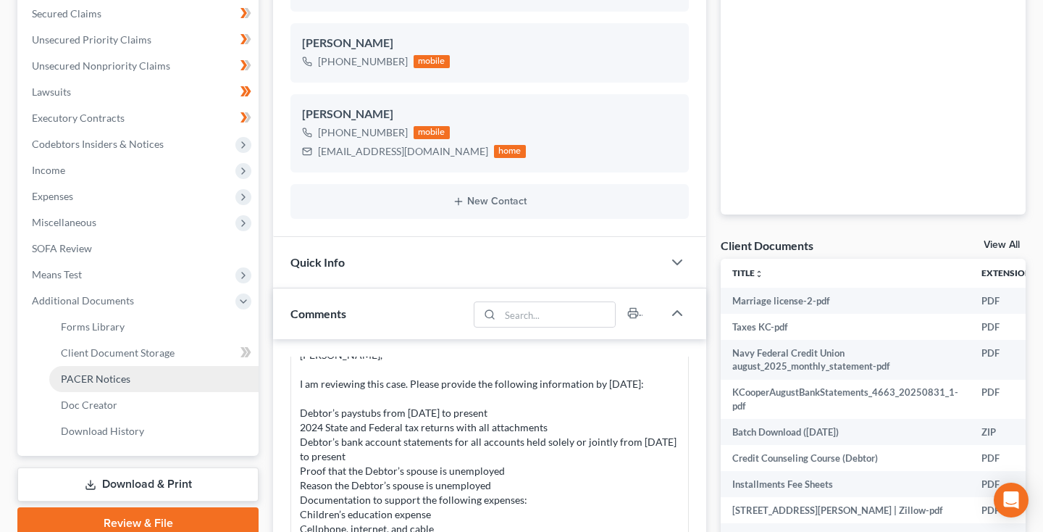
click at [89, 378] on span "PACER Notices" at bounding box center [96, 378] width 70 height 12
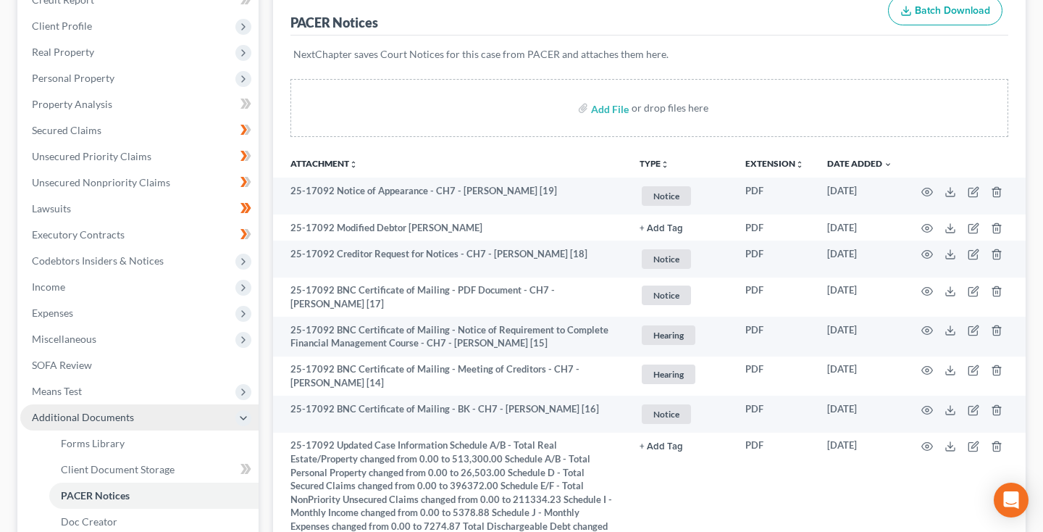
scroll to position [345, 0]
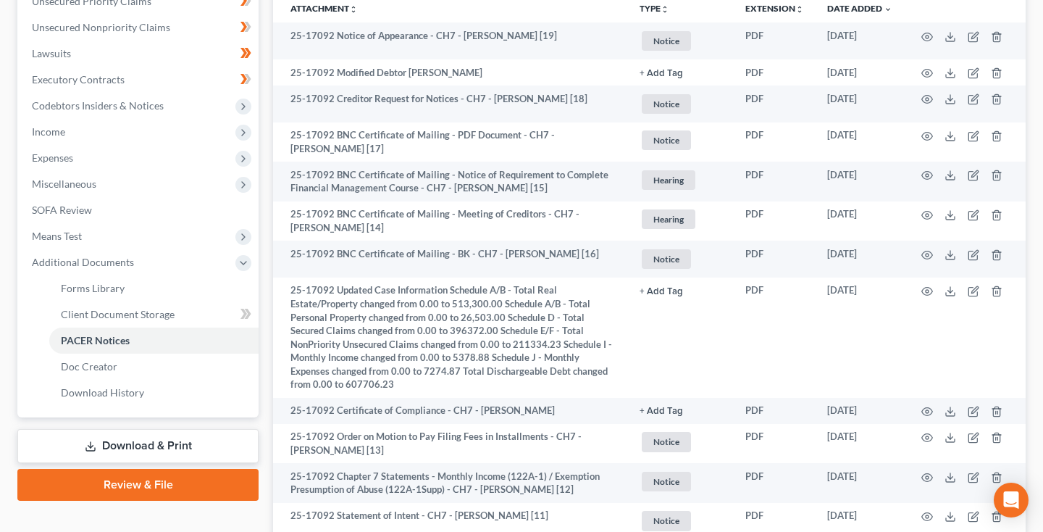
click at [116, 441] on link "Download & Print" at bounding box center [137, 446] width 241 height 34
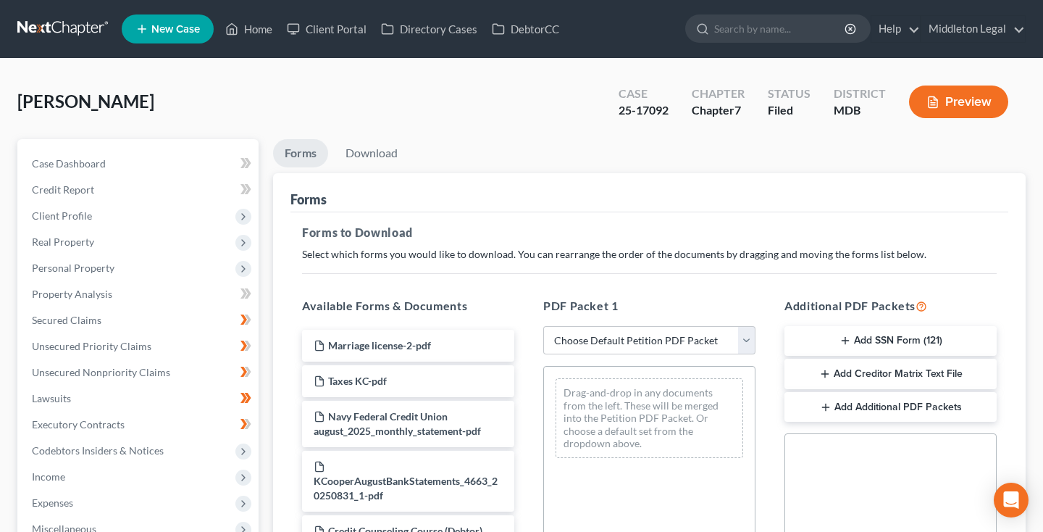
scroll to position [363, 0]
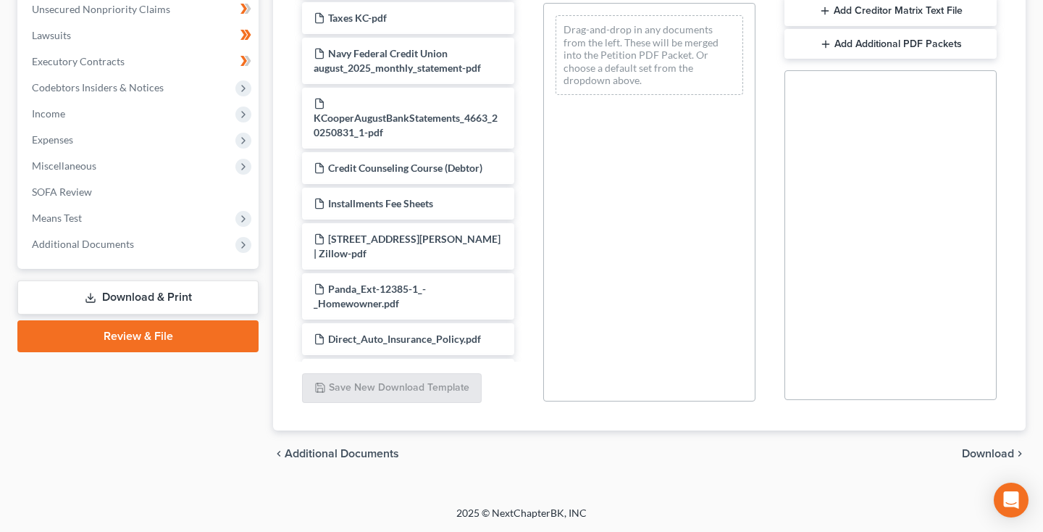
click at [153, 301] on link "Download & Print" at bounding box center [137, 297] width 241 height 34
click at [145, 300] on link "Download & Print" at bounding box center [137, 297] width 241 height 34
click at [114, 250] on span "Additional Documents" at bounding box center [139, 244] width 238 height 26
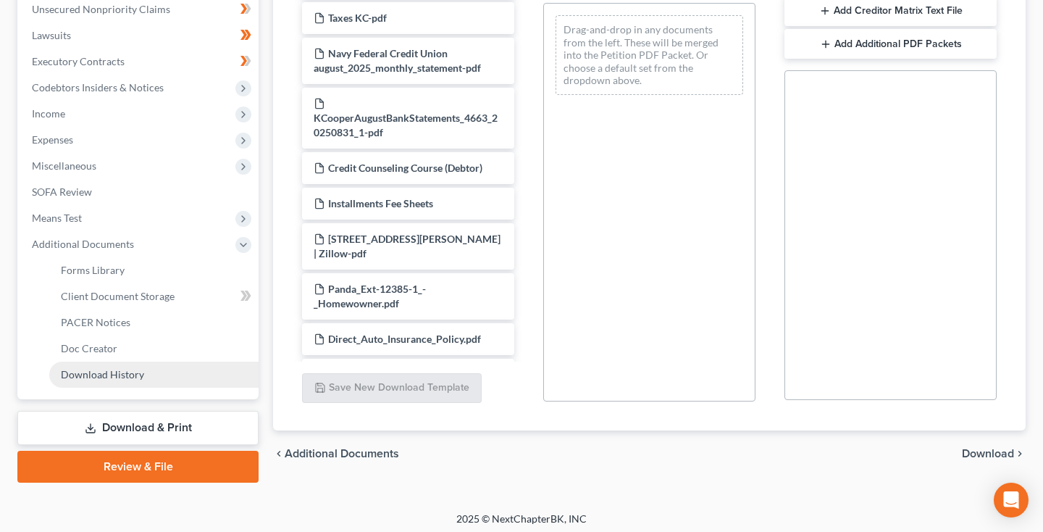
click at [104, 380] on link "Download History" at bounding box center [153, 375] width 209 height 26
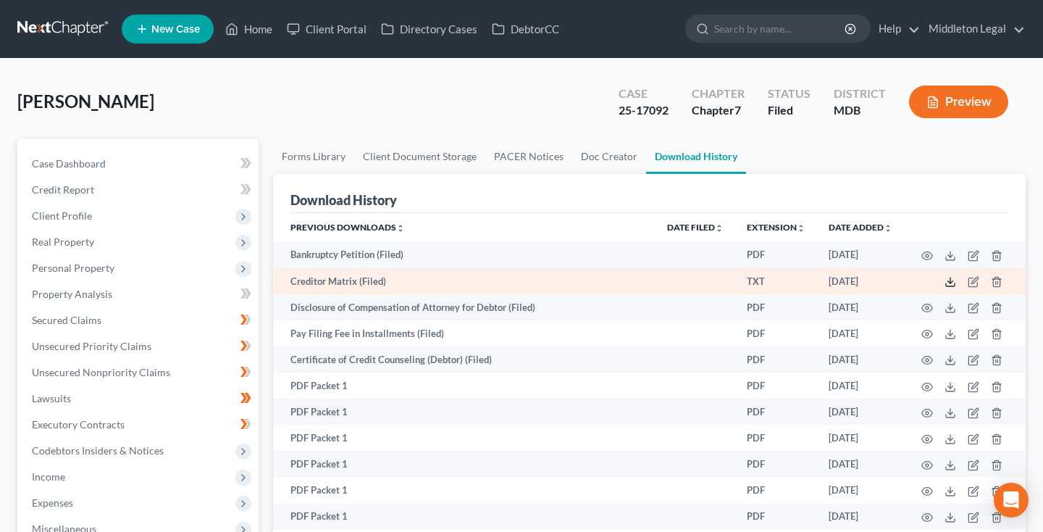
click at [950, 283] on polyline at bounding box center [951, 282] width 5 height 2
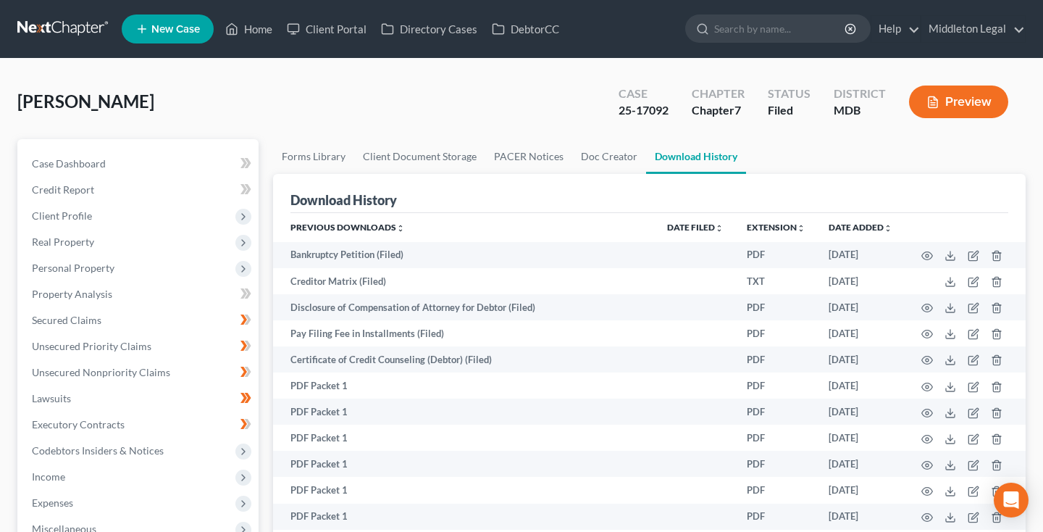
click at [623, 107] on div "25-17092" at bounding box center [644, 110] width 50 height 17
drag, startPoint x: 620, startPoint y: 107, endPoint x: 672, endPoint y: 110, distance: 52.3
click at [672, 110] on div "Case 25-17092" at bounding box center [643, 103] width 73 height 43
click at [66, 34] on link at bounding box center [63, 29] width 93 height 26
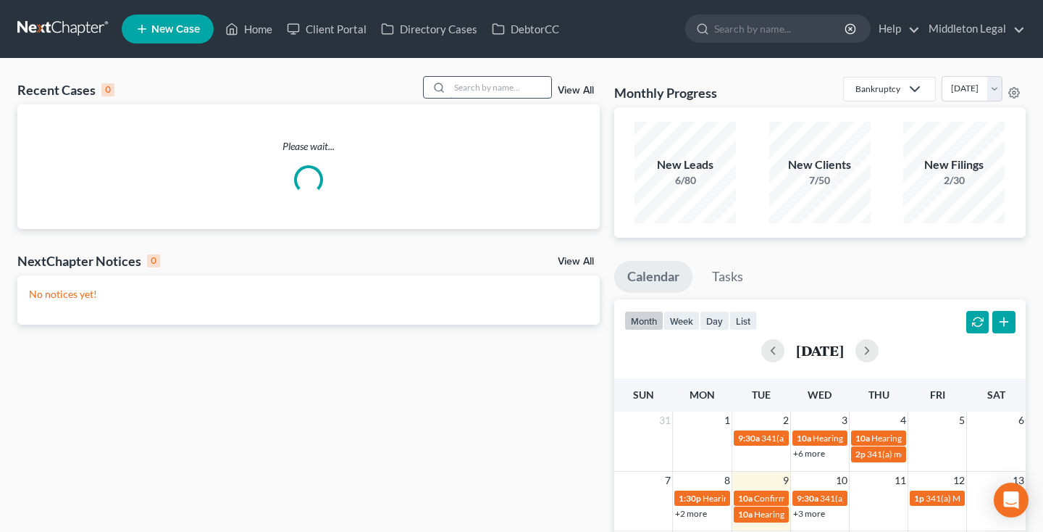
click at [512, 95] on input "search" at bounding box center [500, 87] width 101 height 21
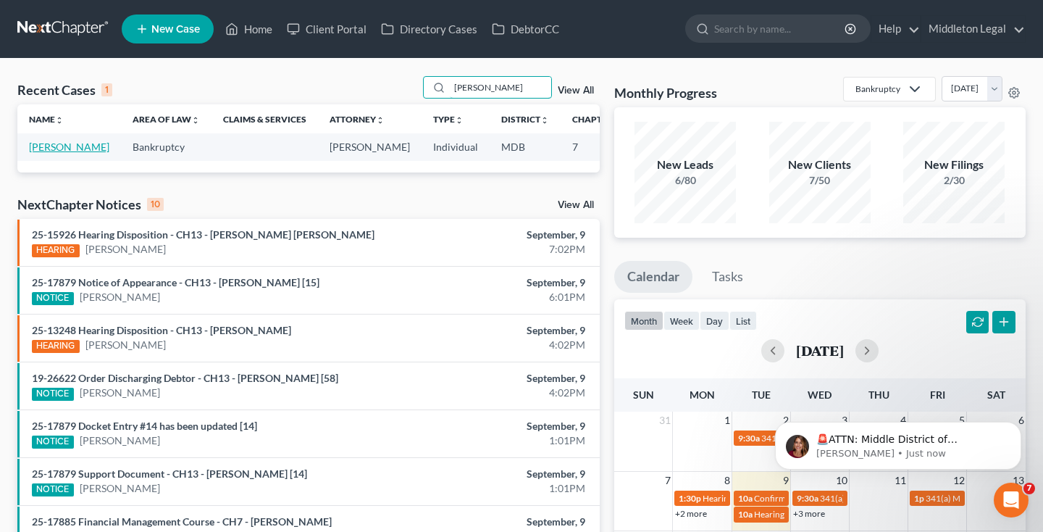
type input "Melanie"
click at [48, 153] on link "[PERSON_NAME]" at bounding box center [69, 147] width 80 height 12
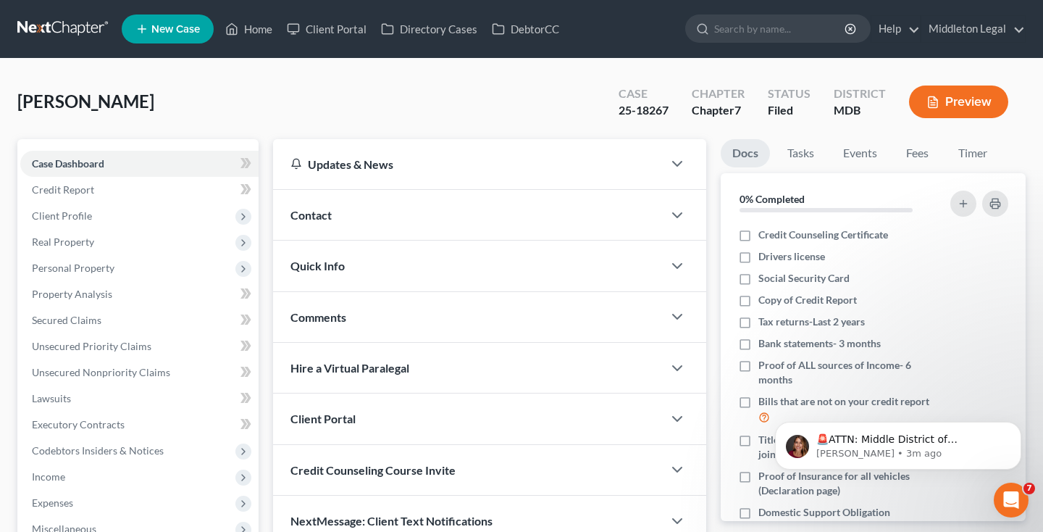
click at [44, 18] on link at bounding box center [63, 29] width 93 height 26
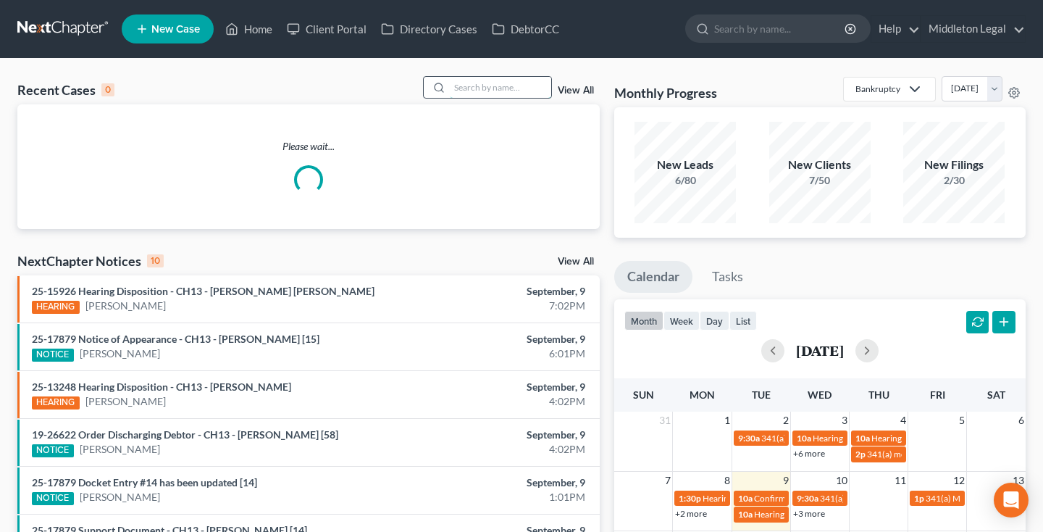
click at [530, 85] on input "search" at bounding box center [500, 87] width 101 height 21
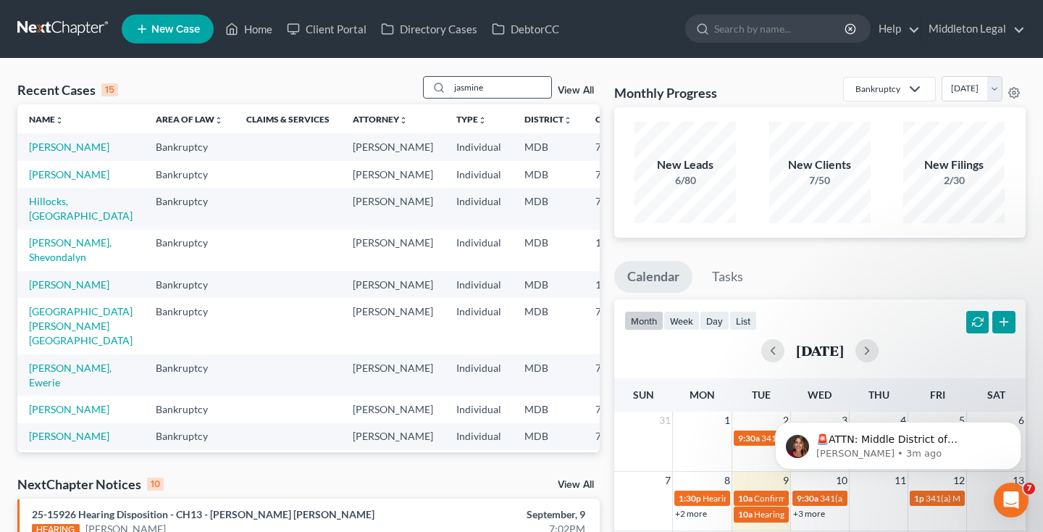
type input "jasmine"
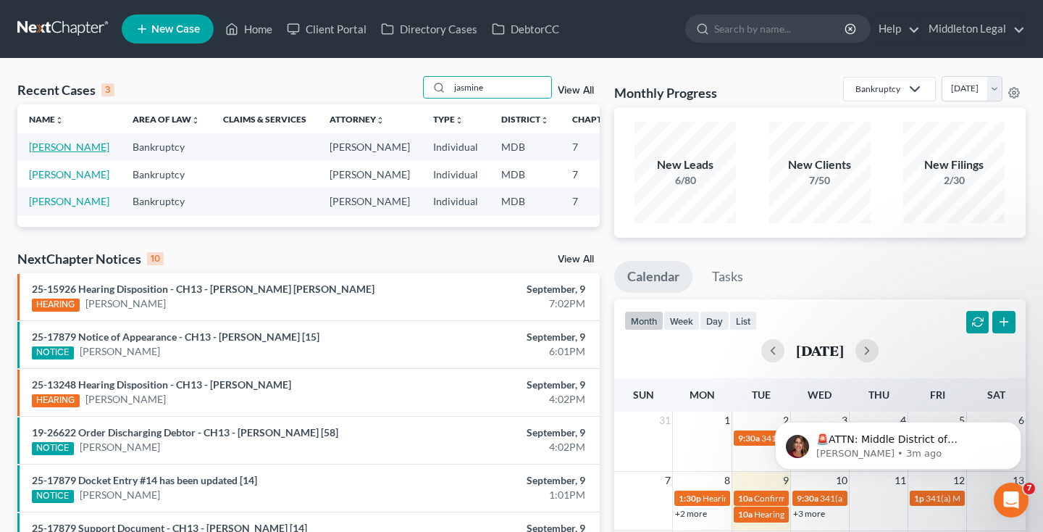
click at [51, 153] on link "Irving, Jasmine" at bounding box center [69, 147] width 80 height 12
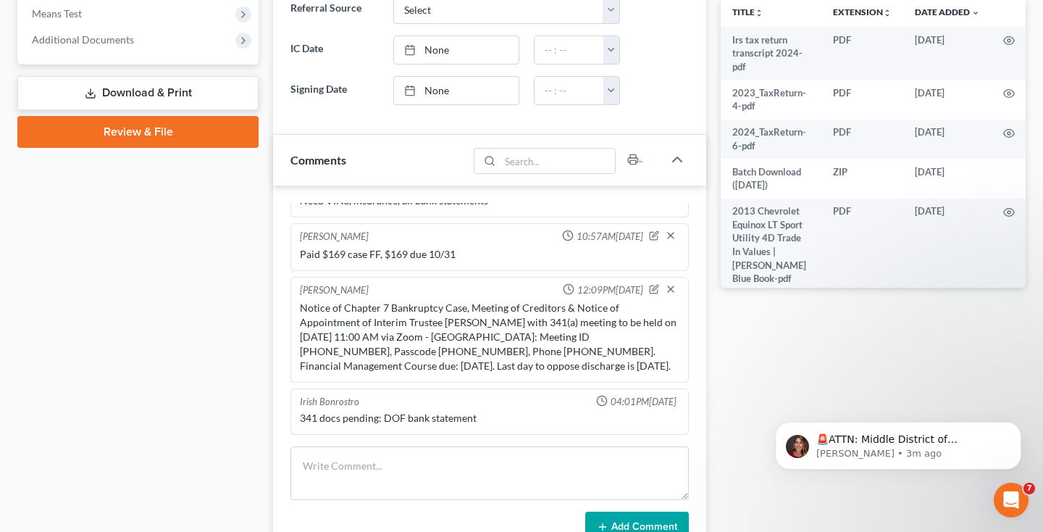
scroll to position [529, 0]
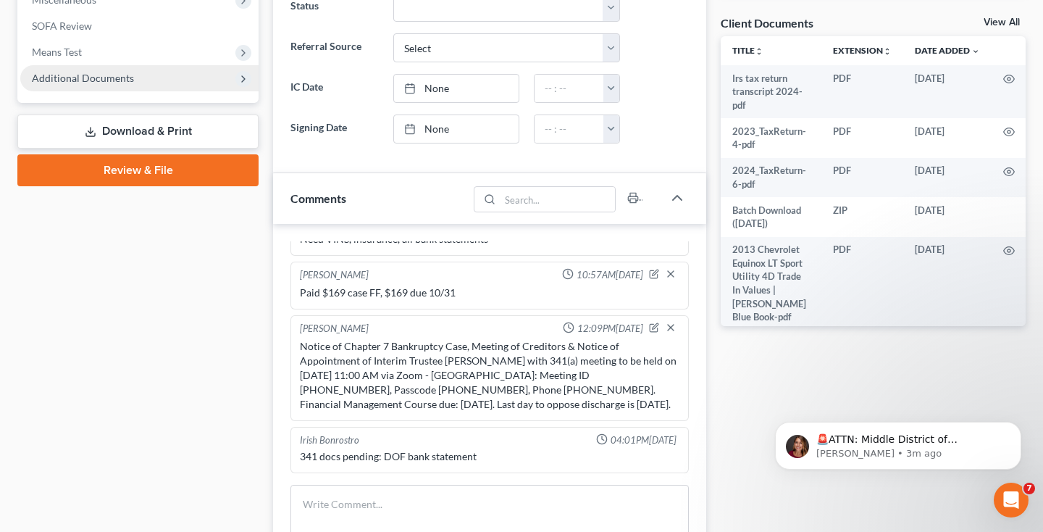
click at [80, 79] on span "Additional Documents" at bounding box center [83, 78] width 102 height 12
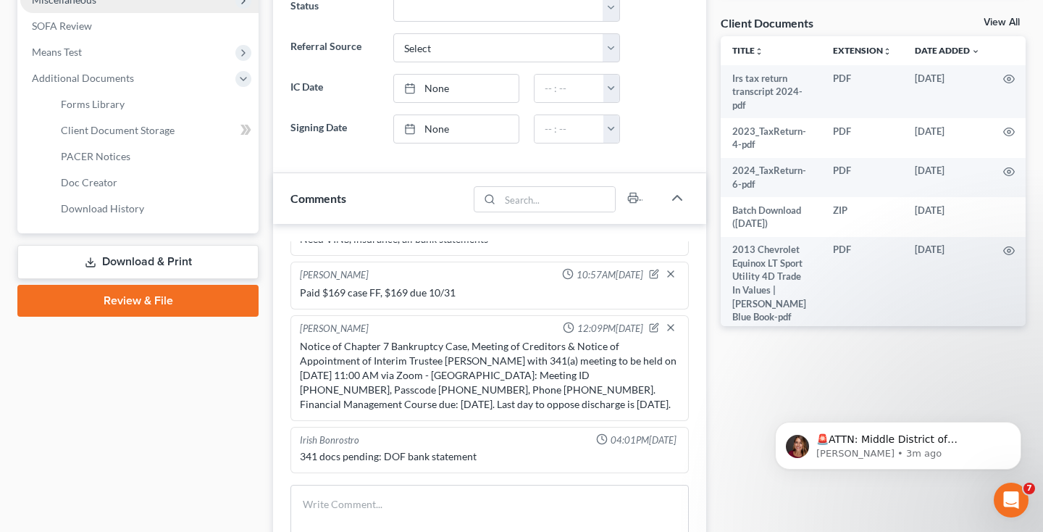
click at [87, 154] on span "PACER Notices" at bounding box center [96, 156] width 70 height 12
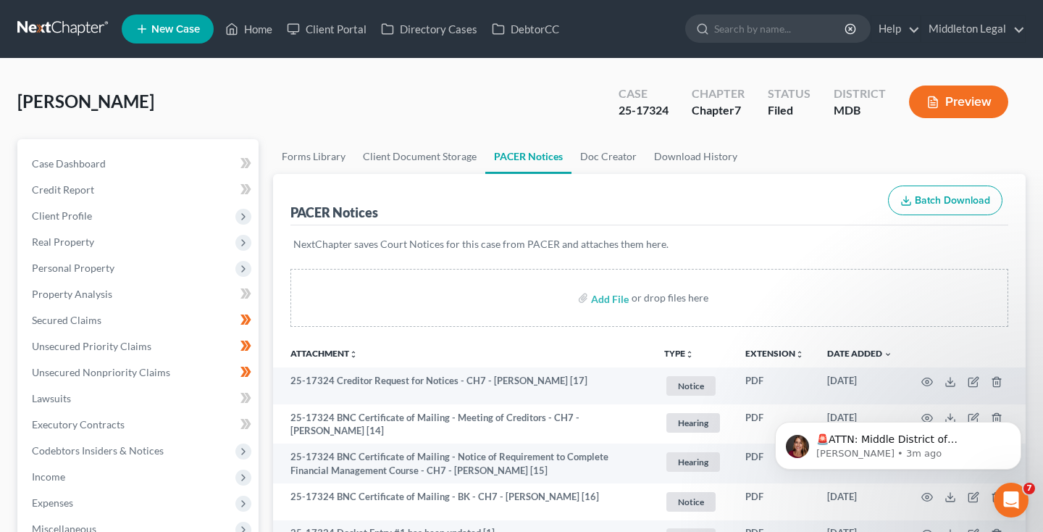
click at [86, 33] on link at bounding box center [63, 29] width 93 height 26
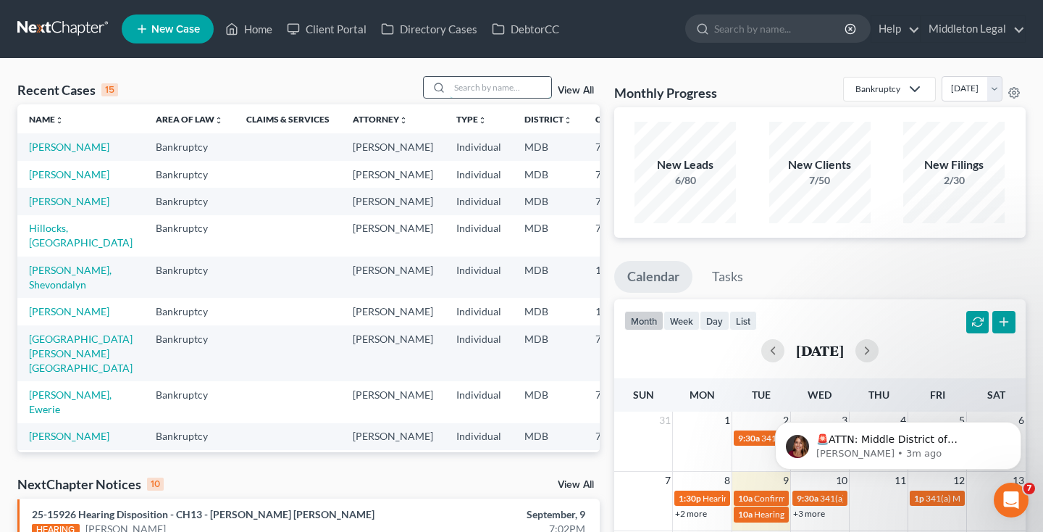
click at [507, 94] on input "search" at bounding box center [500, 87] width 101 height 21
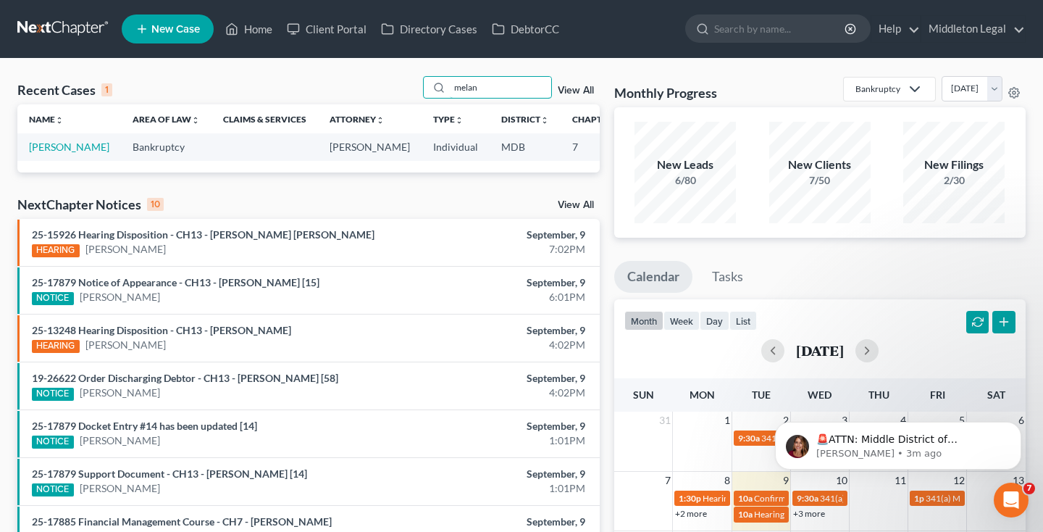
type input "melan"
click at [45, 160] on td "Cheatham, Melanie" at bounding box center [69, 146] width 104 height 27
click at [45, 153] on link "[PERSON_NAME]" at bounding box center [69, 147] width 80 height 12
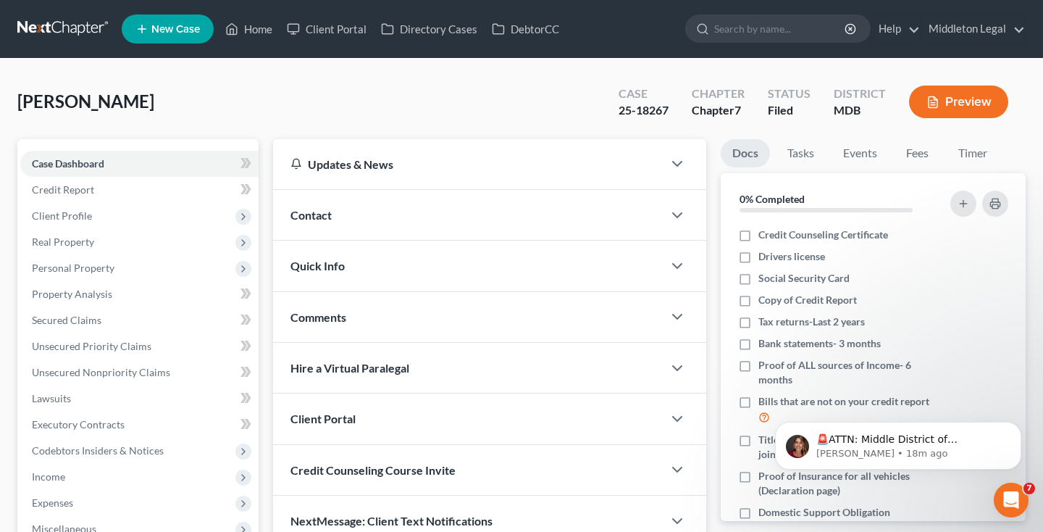
click at [62, 33] on link at bounding box center [63, 29] width 93 height 26
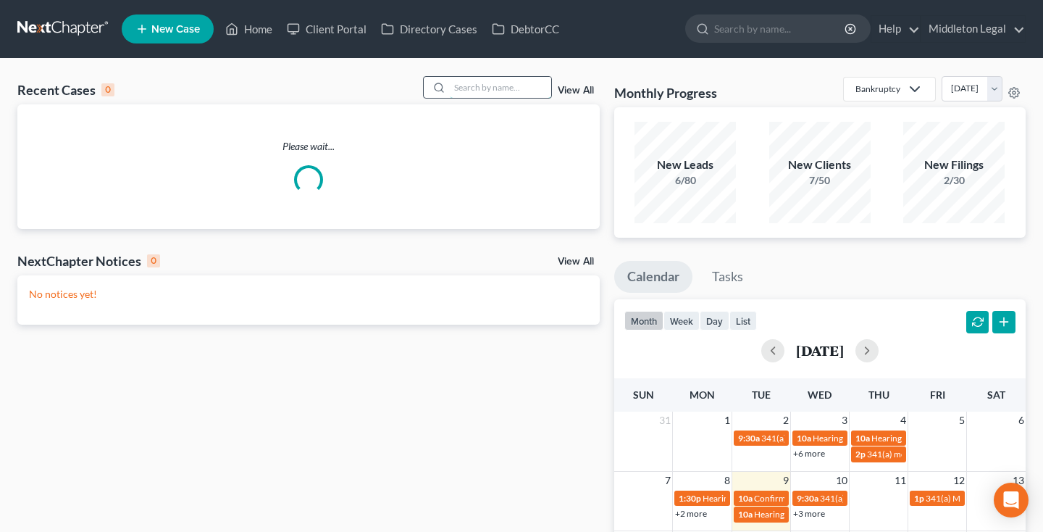
click at [483, 93] on input "search" at bounding box center [500, 87] width 101 height 21
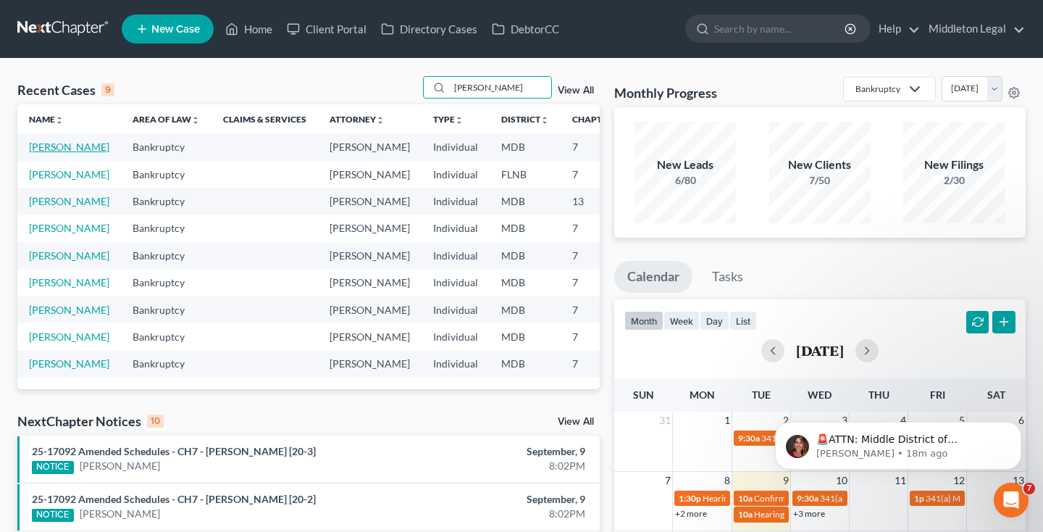
type input "[PERSON_NAME]"
click at [45, 151] on link "[PERSON_NAME]" at bounding box center [69, 147] width 80 height 12
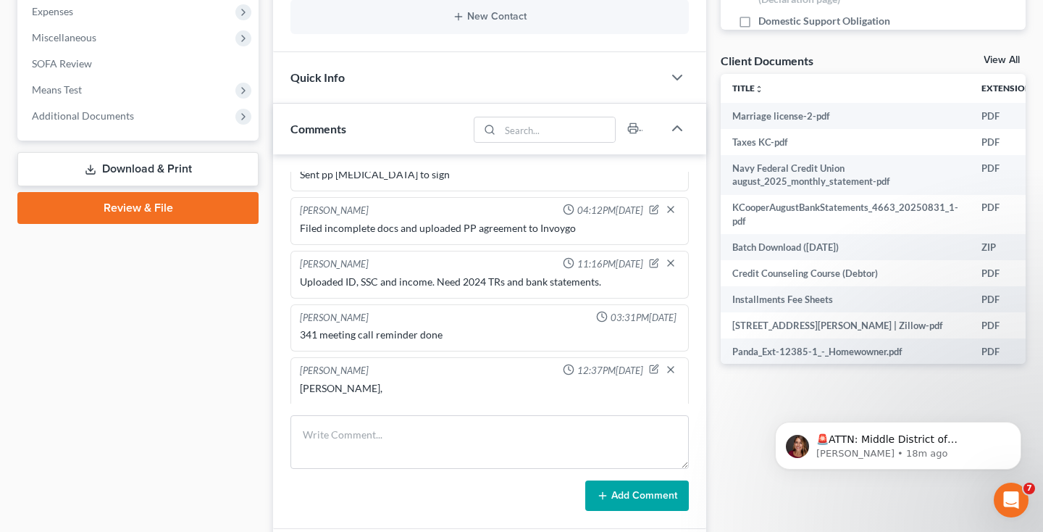
scroll to position [818, 0]
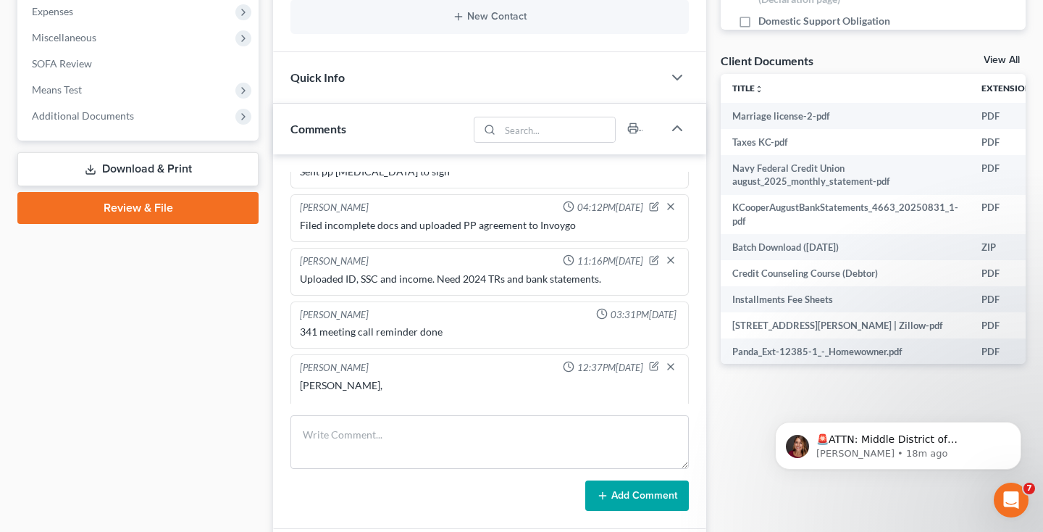
click at [994, 59] on link "View All" at bounding box center [1002, 60] width 36 height 10
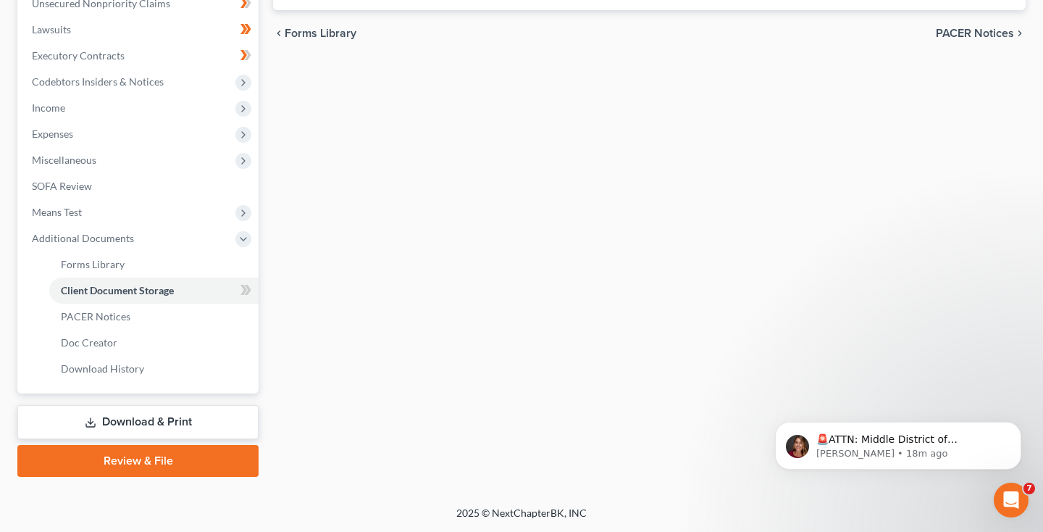
scroll to position [1, 0]
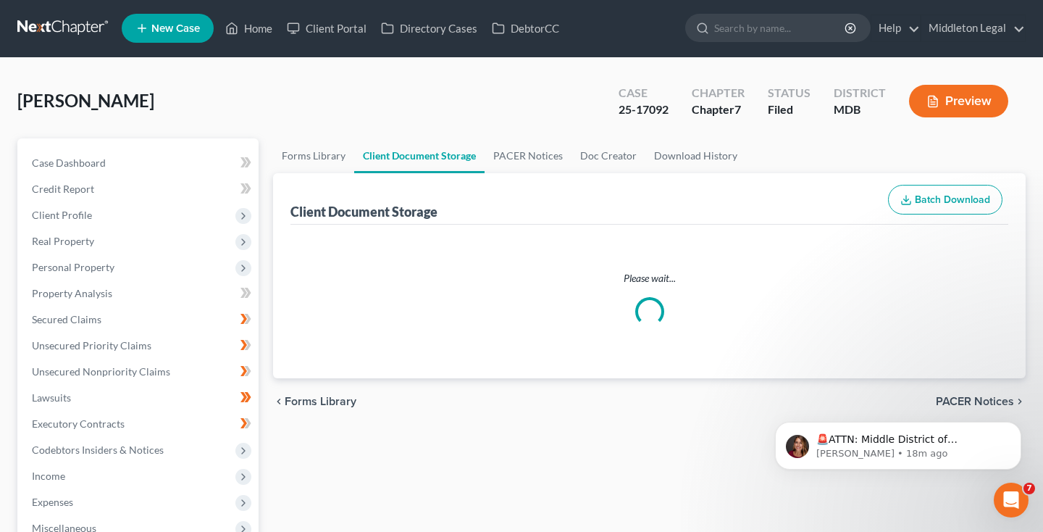
select select "14"
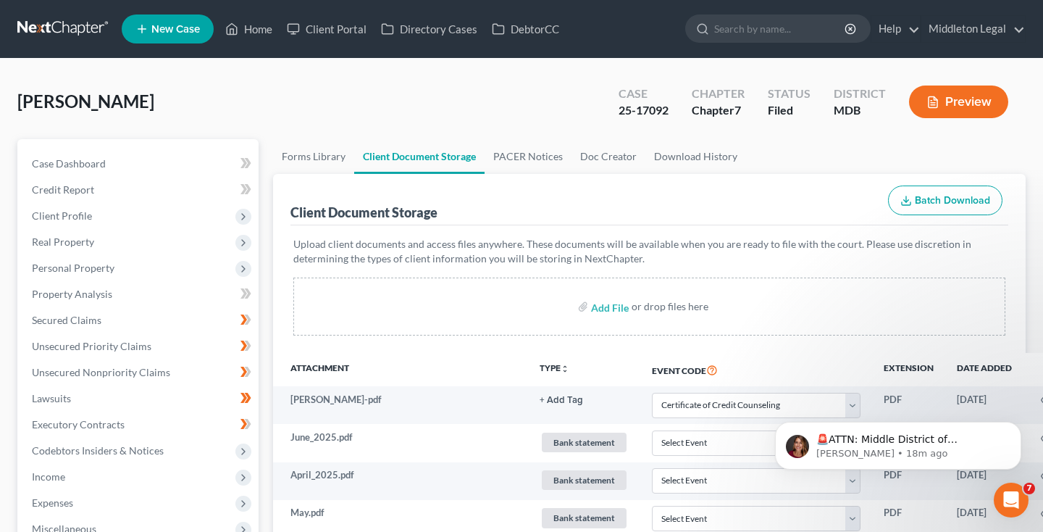
scroll to position [0, 0]
click at [605, 309] on input "file" at bounding box center [608, 306] width 35 height 26
type input "C:\fakepath\Title 2004 Mercedes Kim Cooper.pdf"
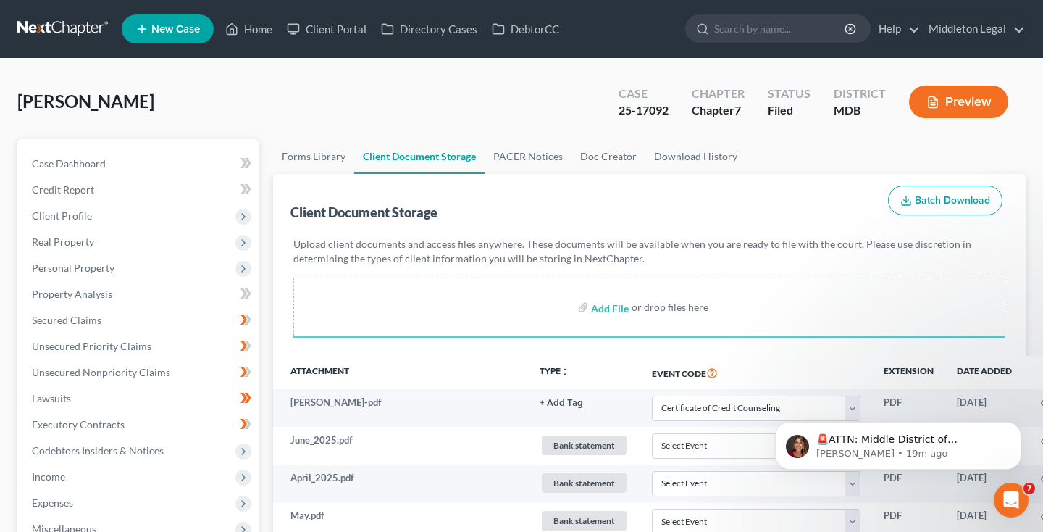
select select "14"
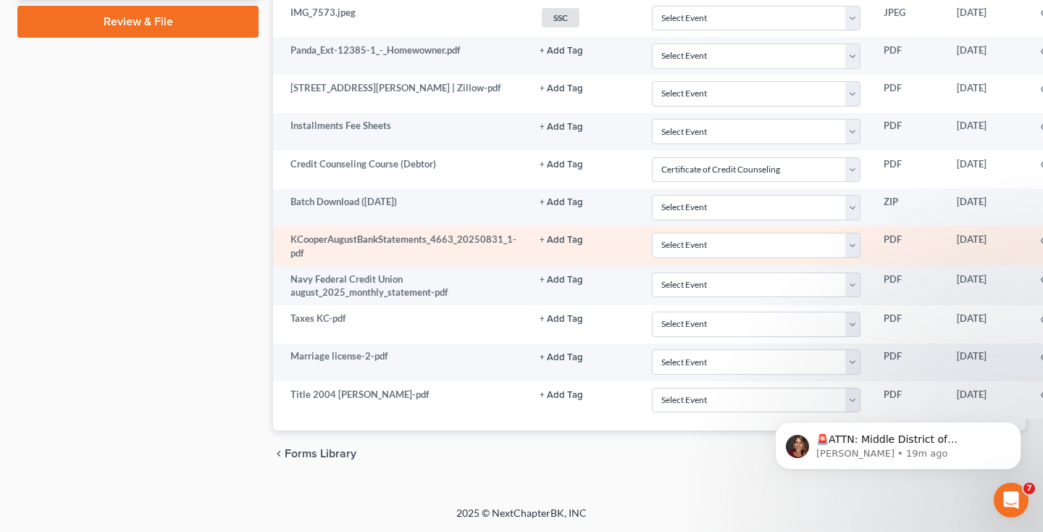
scroll to position [805, 0]
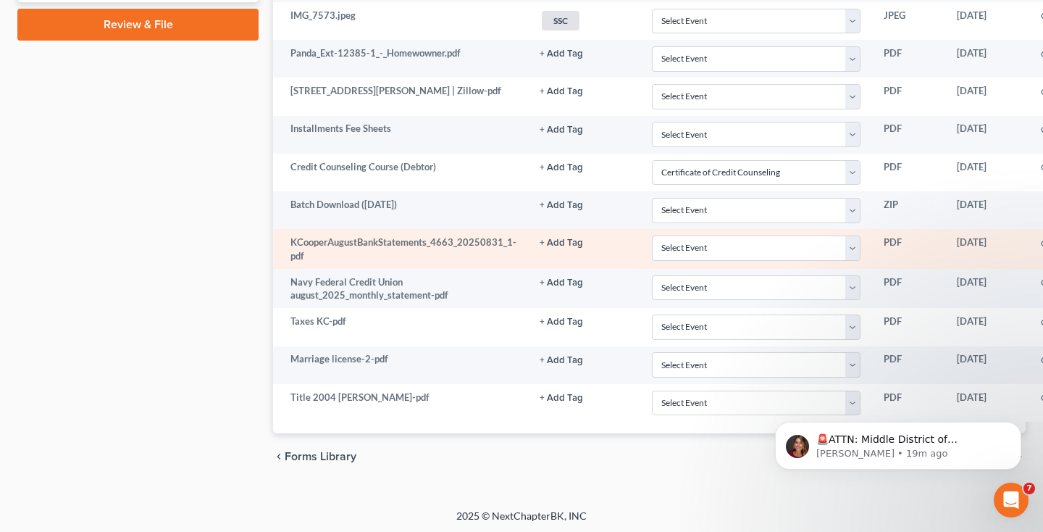
select select "14"
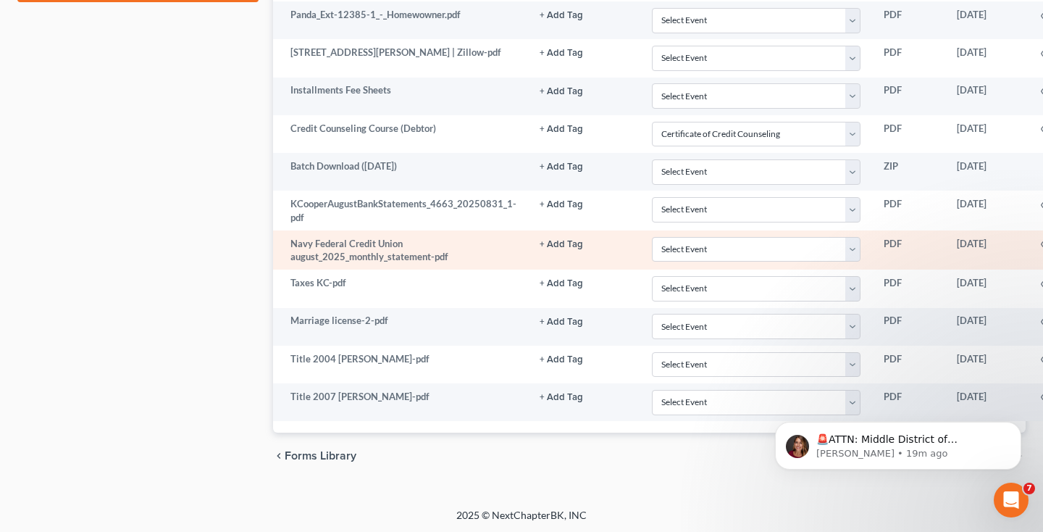
scroll to position [843, 99]
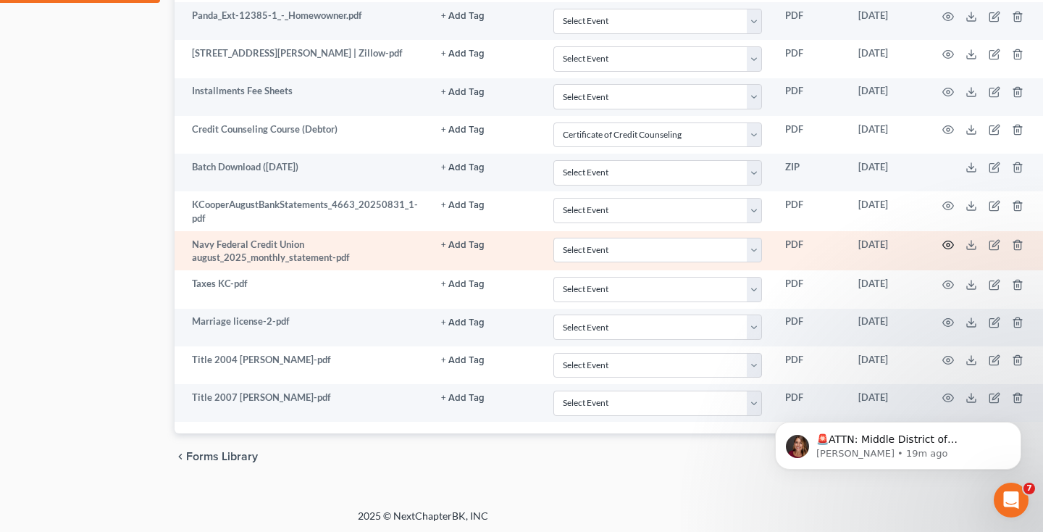
click at [947, 244] on icon "button" at bounding box center [949, 245] width 12 height 12
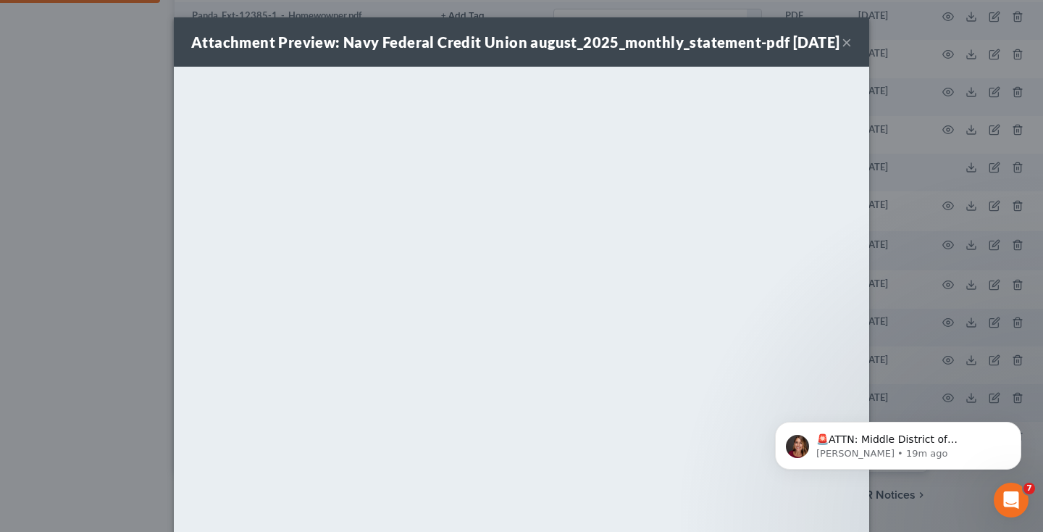
click at [849, 51] on button "×" at bounding box center [847, 41] width 10 height 17
select select "14"
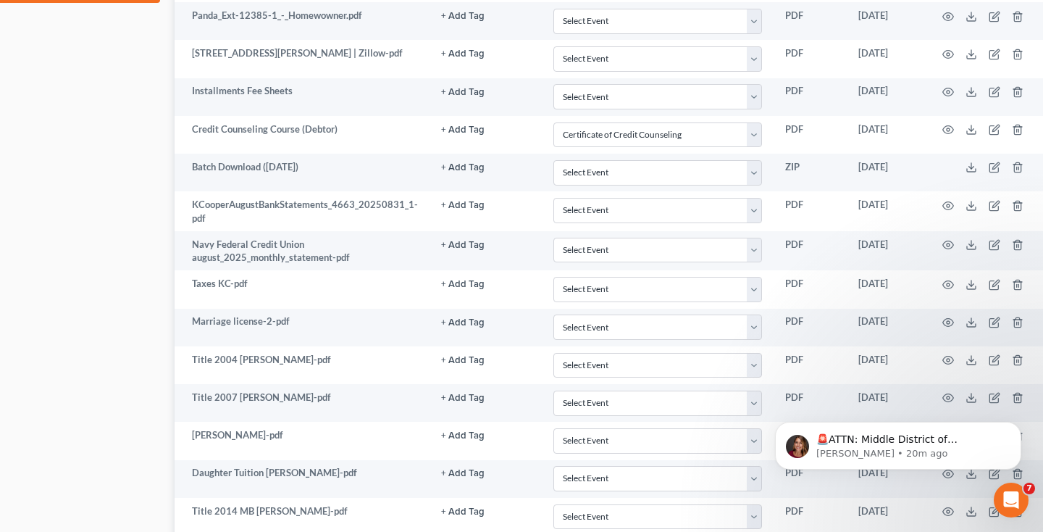
select select "14"
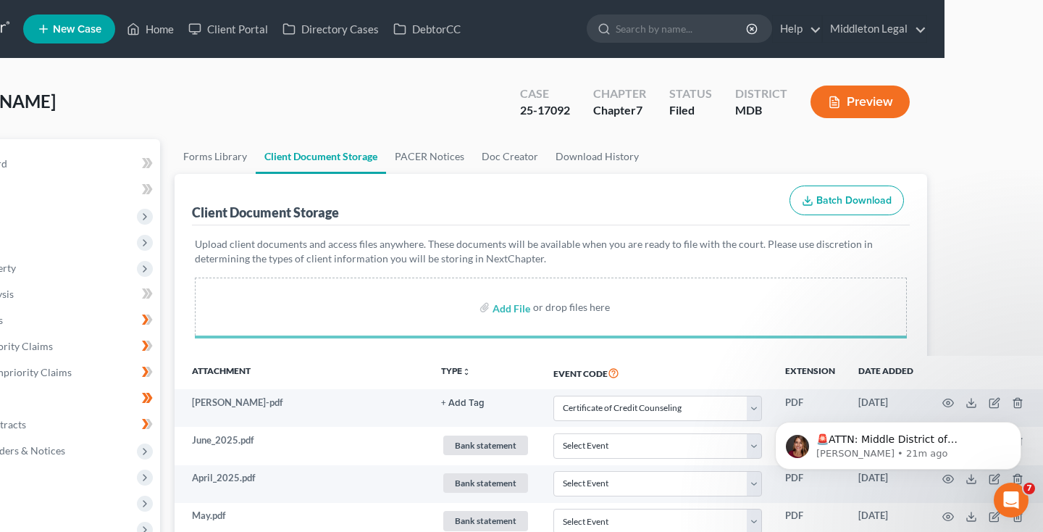
scroll to position [0, 99]
drag, startPoint x: 520, startPoint y: 109, endPoint x: 572, endPoint y: 107, distance: 52.2
click at [572, 107] on div "Case 25-17092" at bounding box center [545, 103] width 73 height 43
copy div "25-17092"
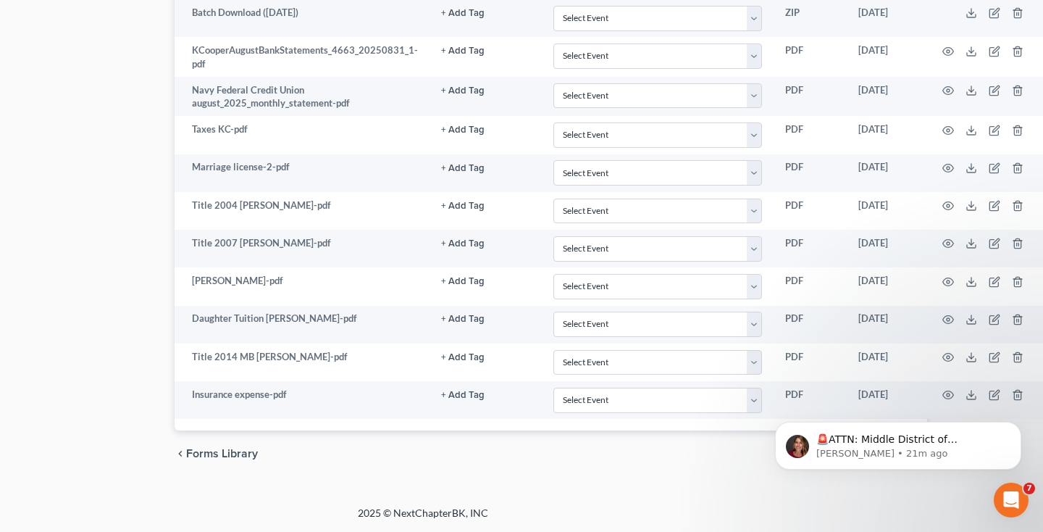
scroll to position [994, 99]
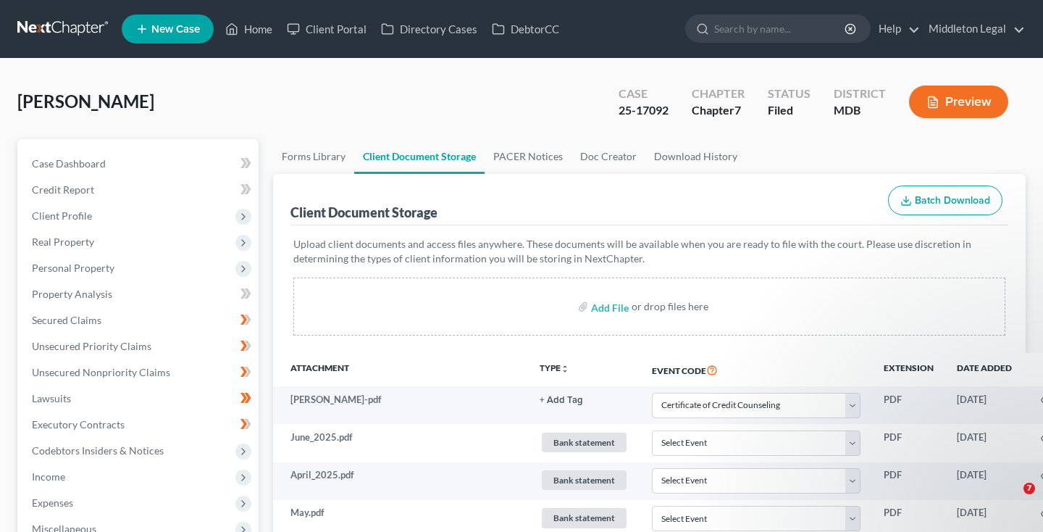
select select "14"
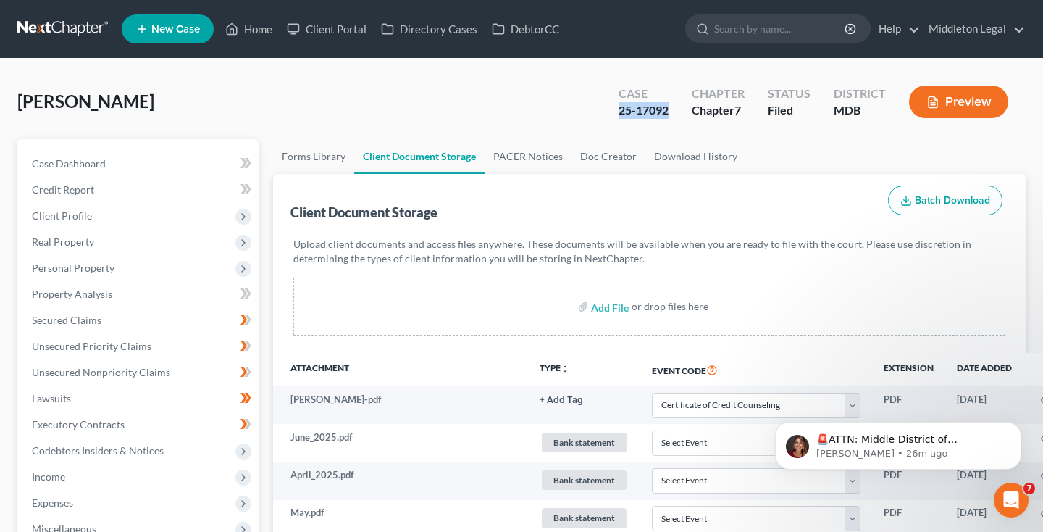
click at [67, 33] on link at bounding box center [63, 29] width 93 height 26
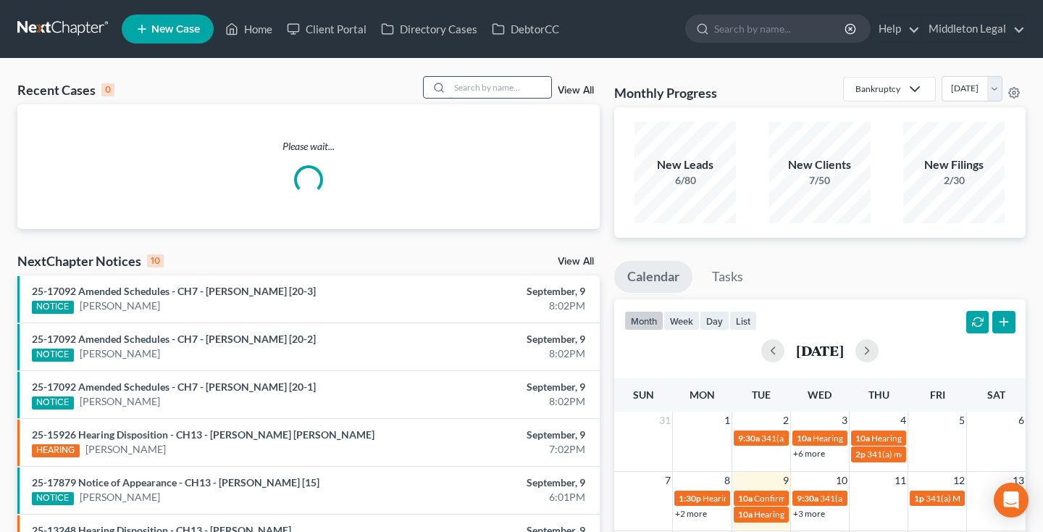
click at [526, 89] on input "search" at bounding box center [500, 87] width 101 height 21
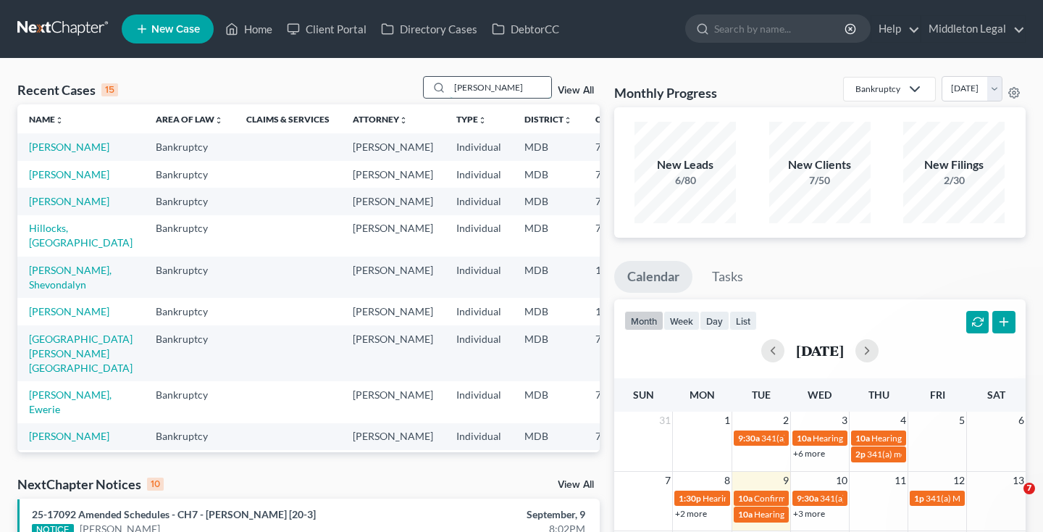
type input "[PERSON_NAME]"
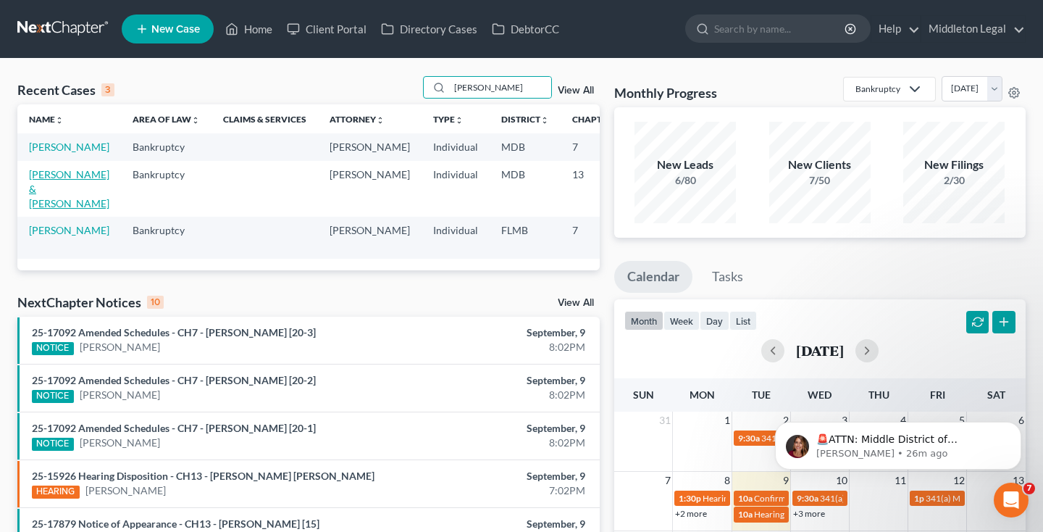
click at [50, 209] on link "[PERSON_NAME] & [PERSON_NAME]" at bounding box center [69, 188] width 80 height 41
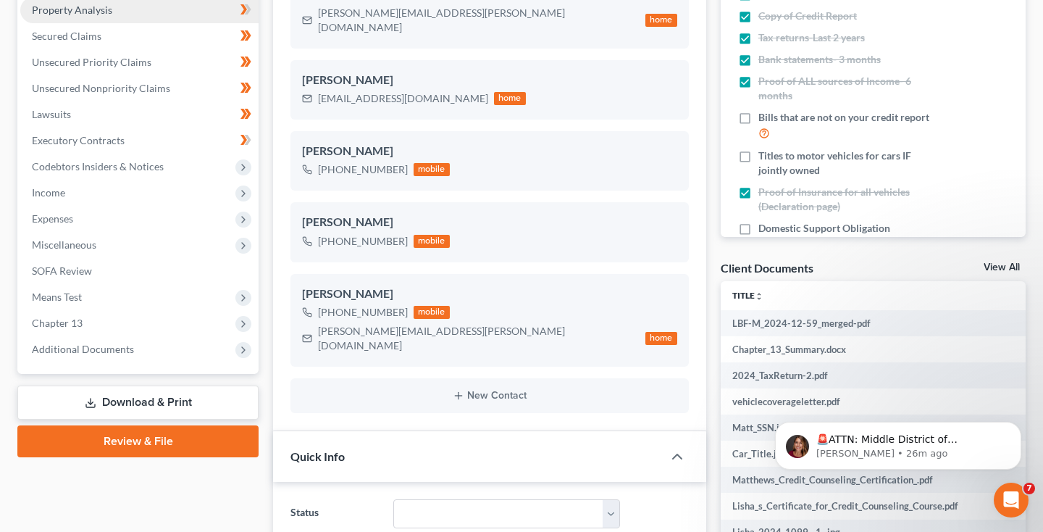
scroll to position [290, 0]
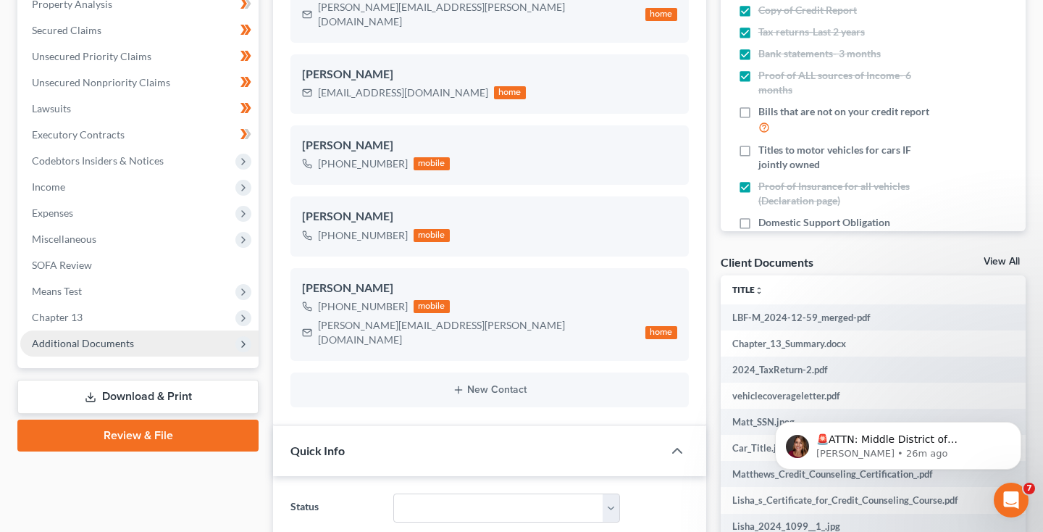
click at [80, 353] on span "Additional Documents" at bounding box center [139, 343] width 238 height 26
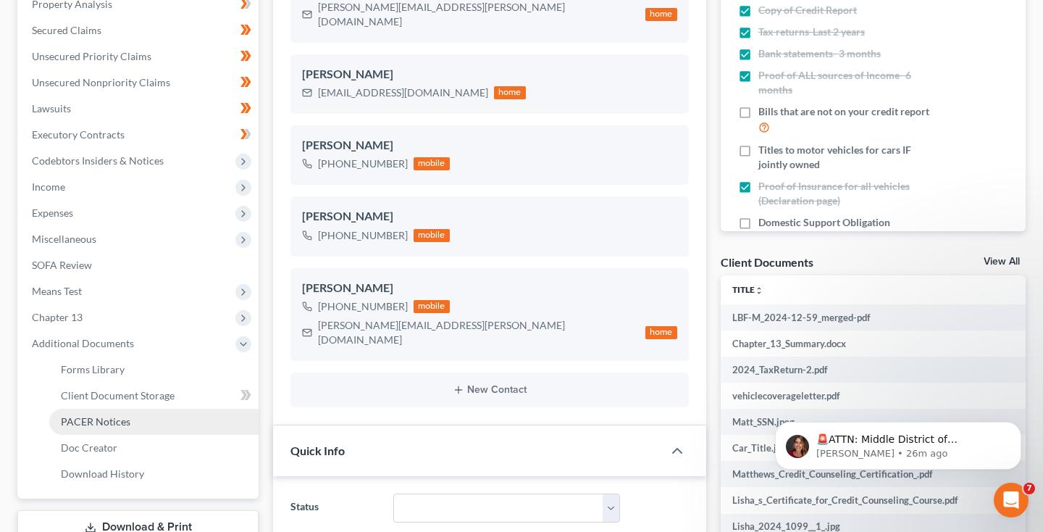
click at [101, 419] on span "PACER Notices" at bounding box center [96, 421] width 70 height 12
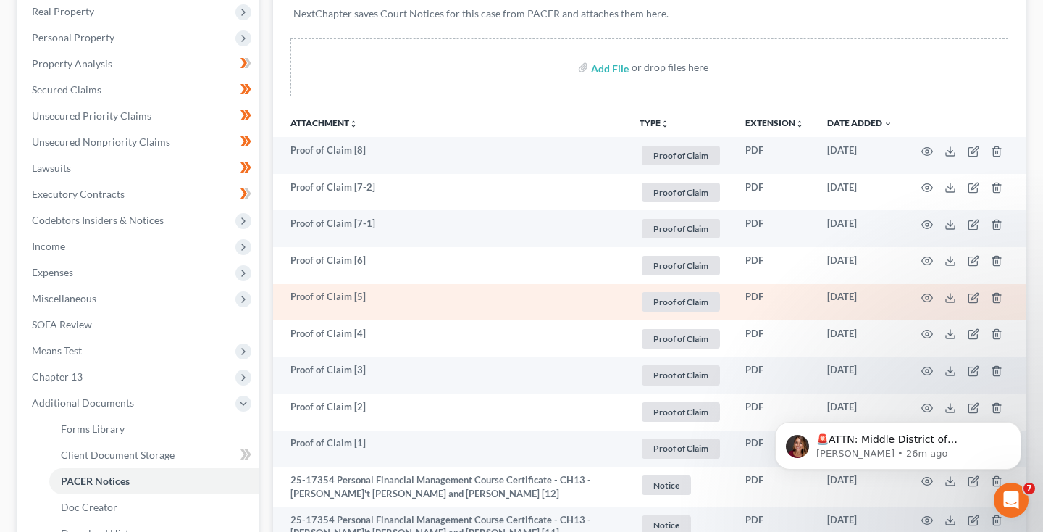
scroll to position [230, 0]
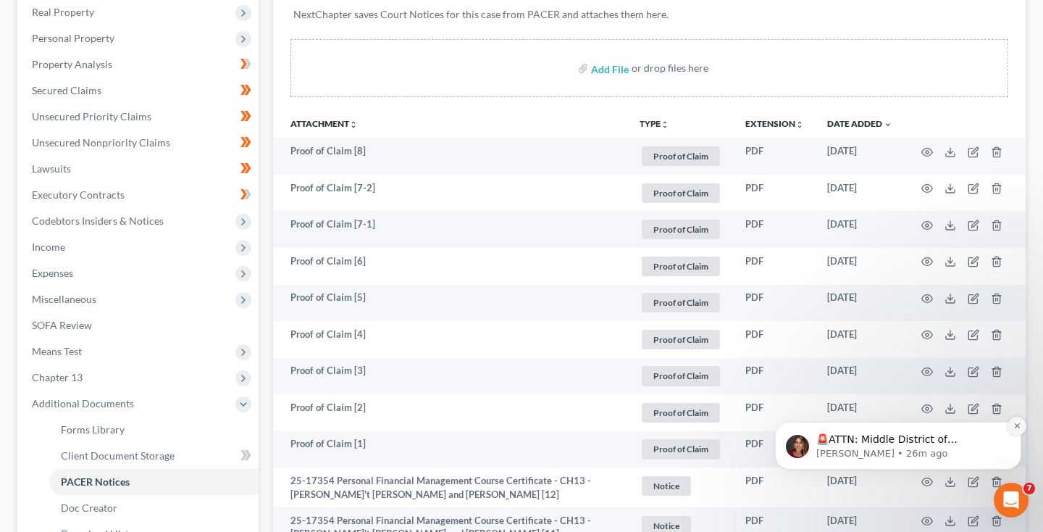
click at [1017, 429] on icon "Dismiss notification" at bounding box center [1018, 426] width 8 height 8
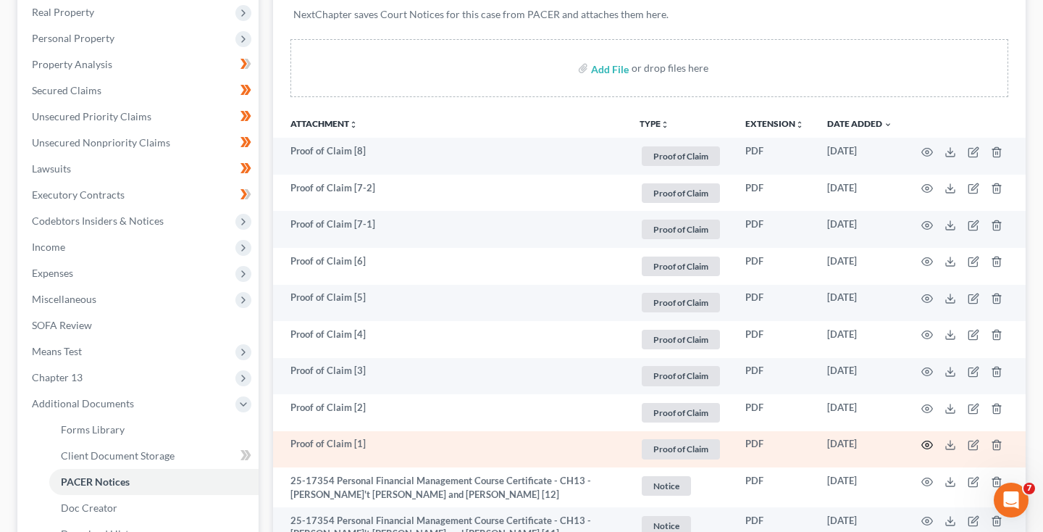
click at [927, 446] on circle "button" at bounding box center [927, 444] width 3 height 3
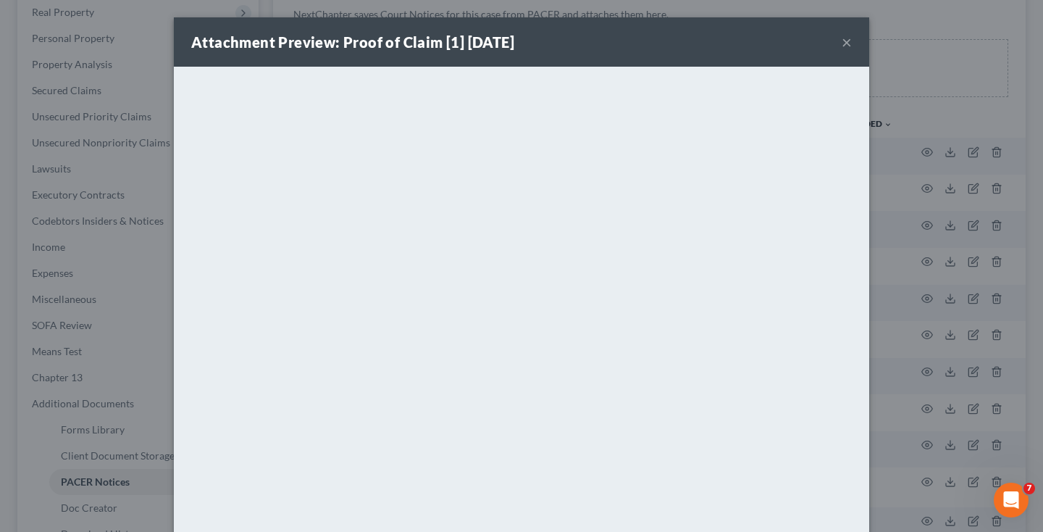
click at [844, 46] on button "×" at bounding box center [847, 41] width 10 height 17
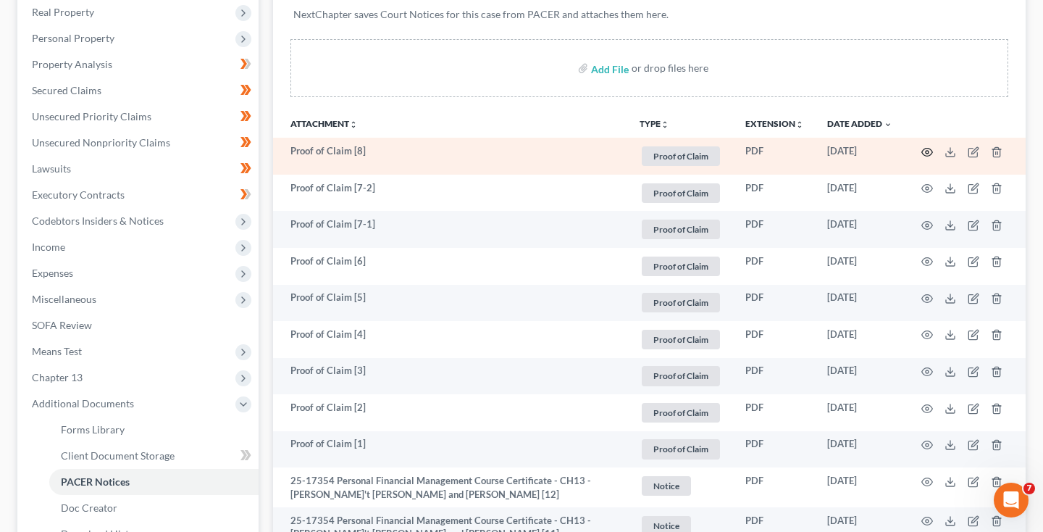
click at [926, 154] on icon "button" at bounding box center [928, 152] width 12 height 12
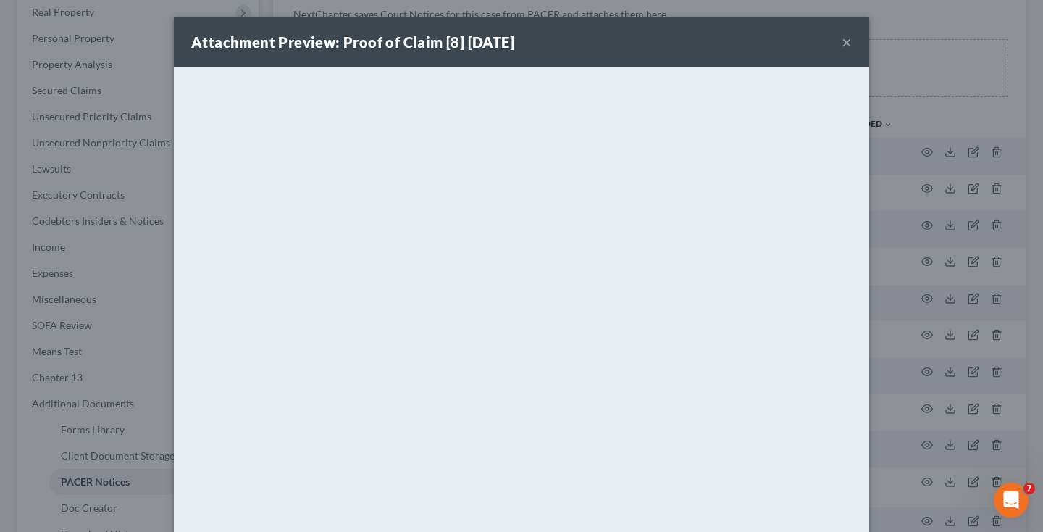
click at [849, 43] on button "×" at bounding box center [847, 41] width 10 height 17
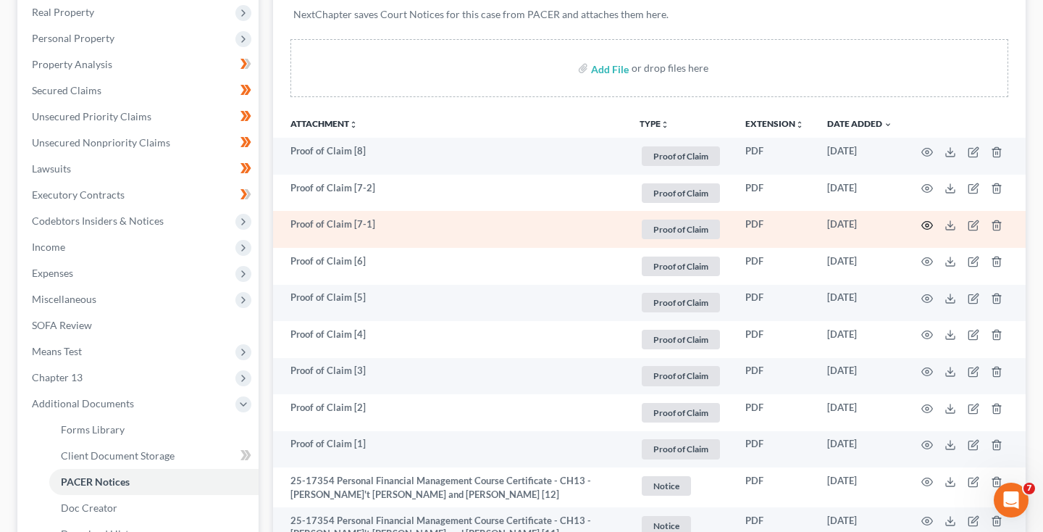
click at [929, 228] on icon "button" at bounding box center [928, 226] width 12 height 12
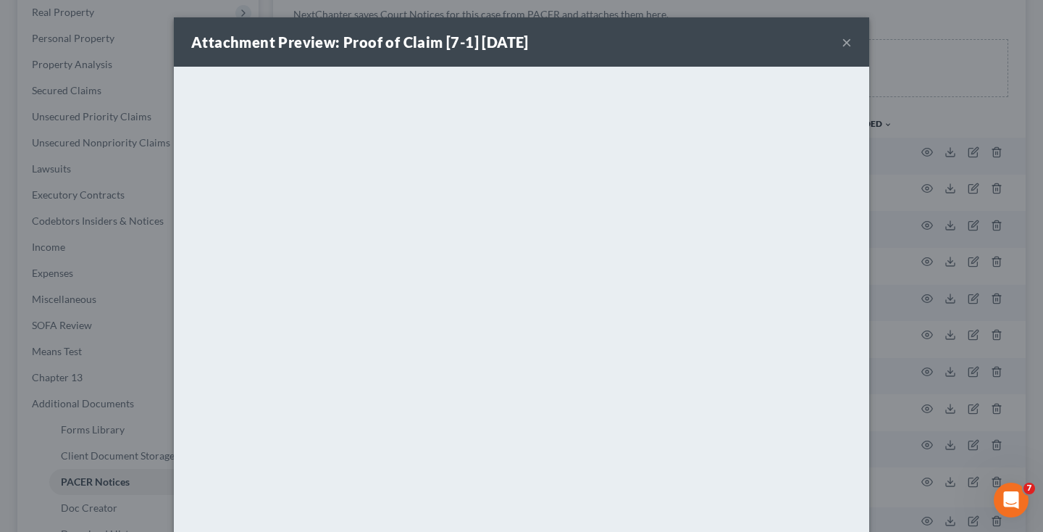
click at [846, 46] on button "×" at bounding box center [847, 41] width 10 height 17
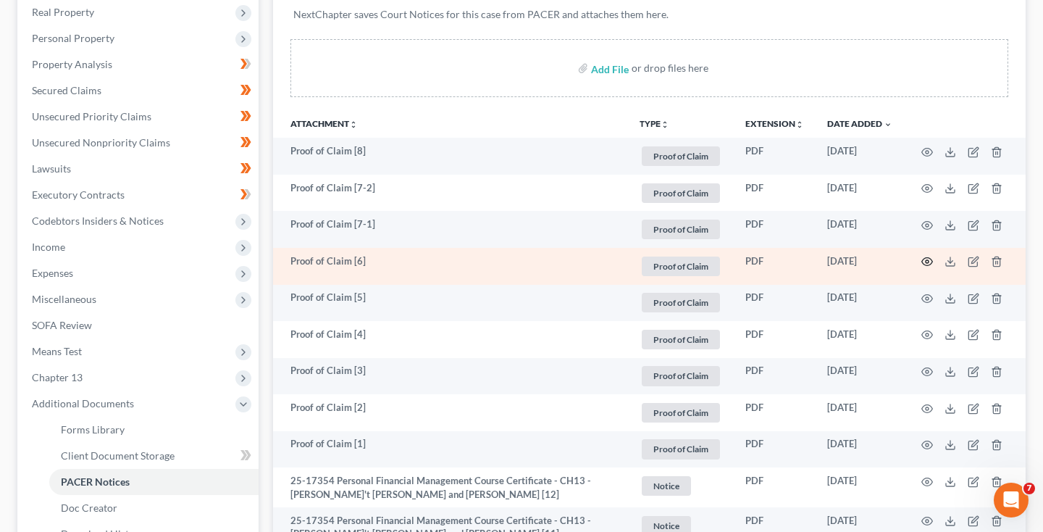
click at [928, 263] on circle "button" at bounding box center [927, 261] width 3 height 3
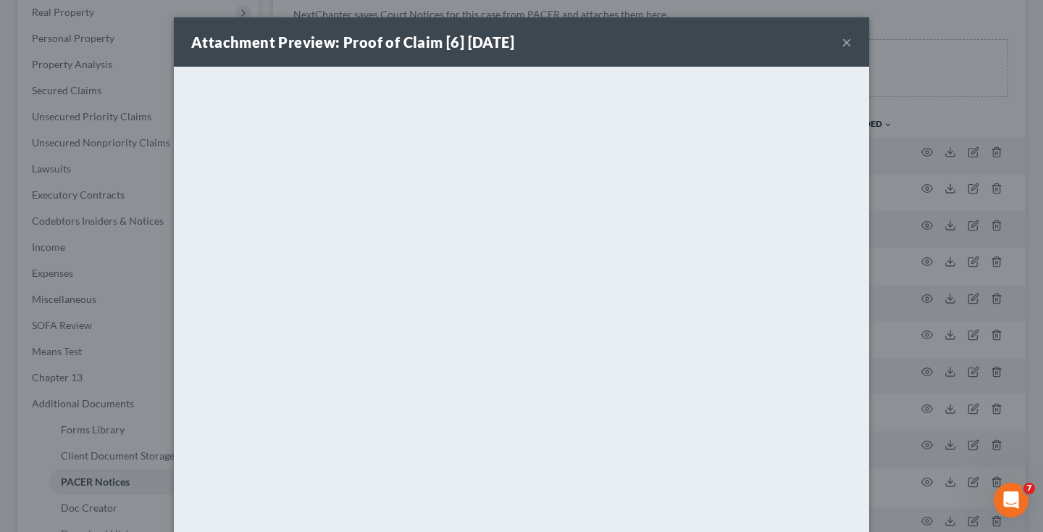
click at [848, 43] on button "×" at bounding box center [847, 41] width 10 height 17
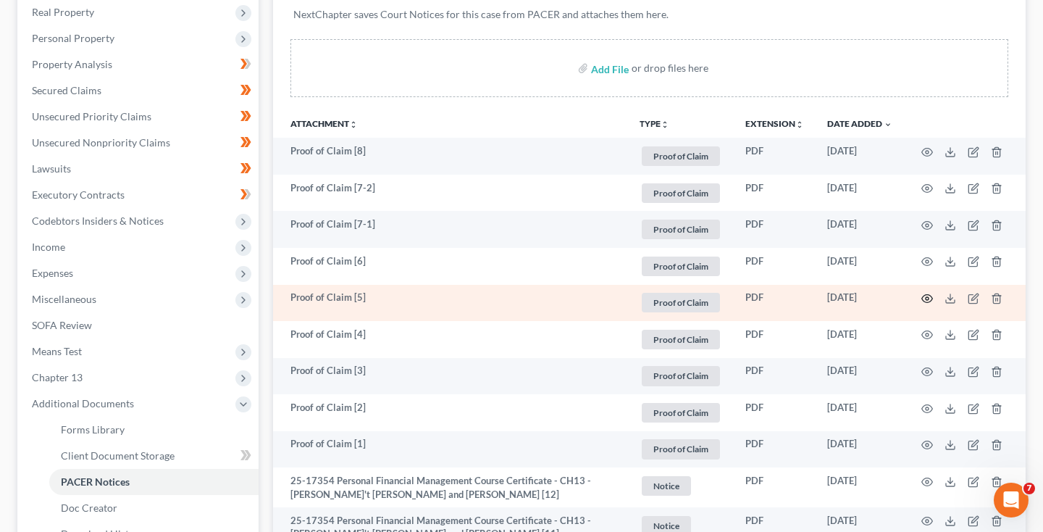
click at [927, 297] on circle "button" at bounding box center [927, 298] width 3 height 3
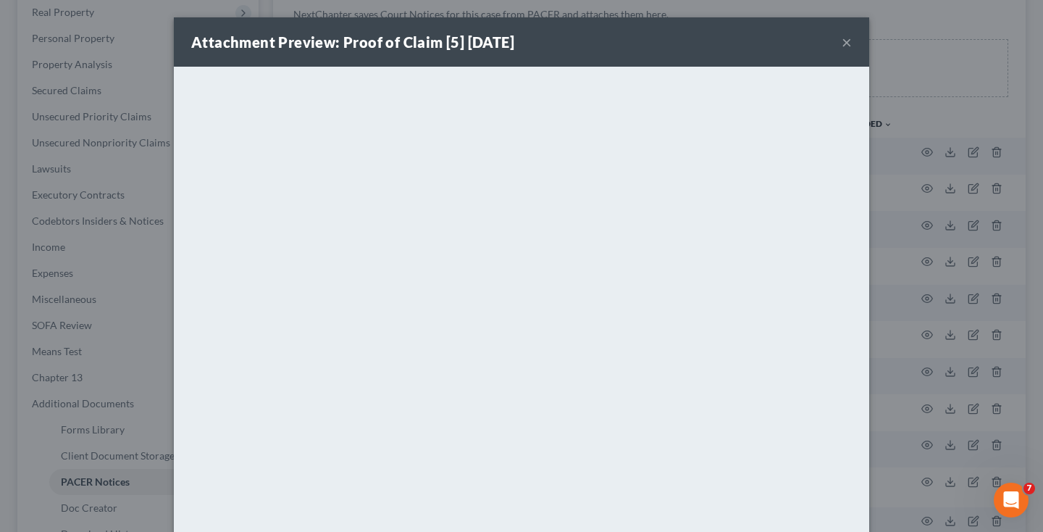
click at [847, 46] on button "×" at bounding box center [847, 41] width 10 height 17
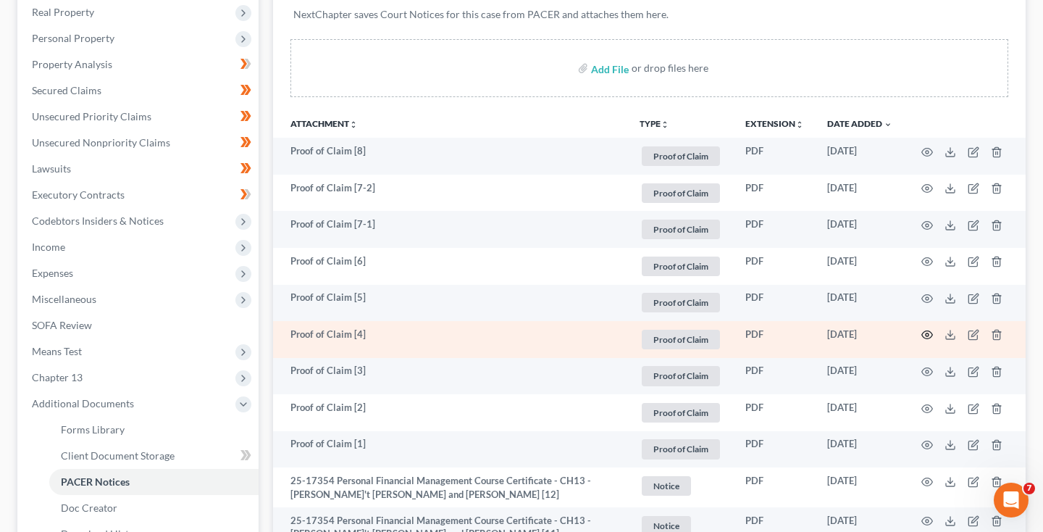
click at [926, 336] on circle "button" at bounding box center [927, 334] width 3 height 3
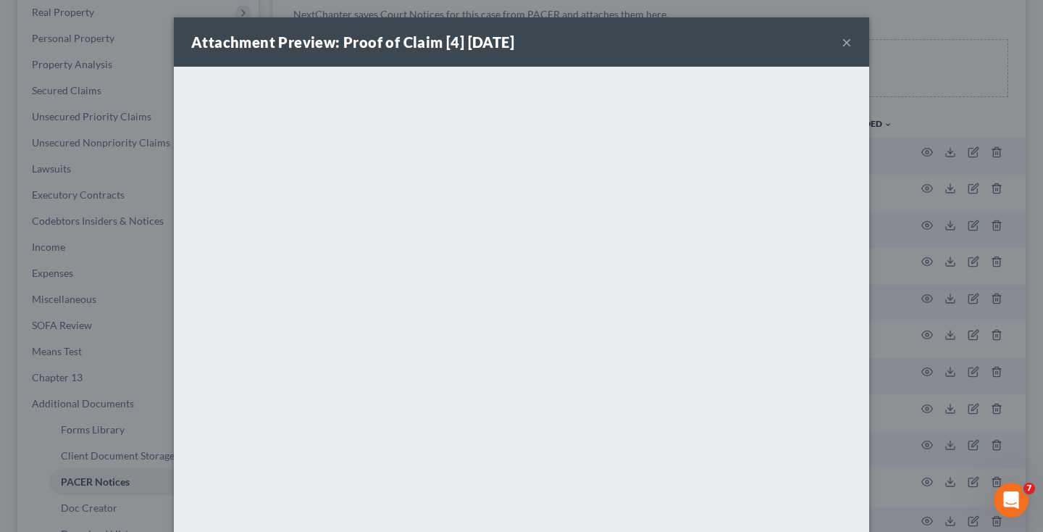
click at [849, 49] on button "×" at bounding box center [847, 41] width 10 height 17
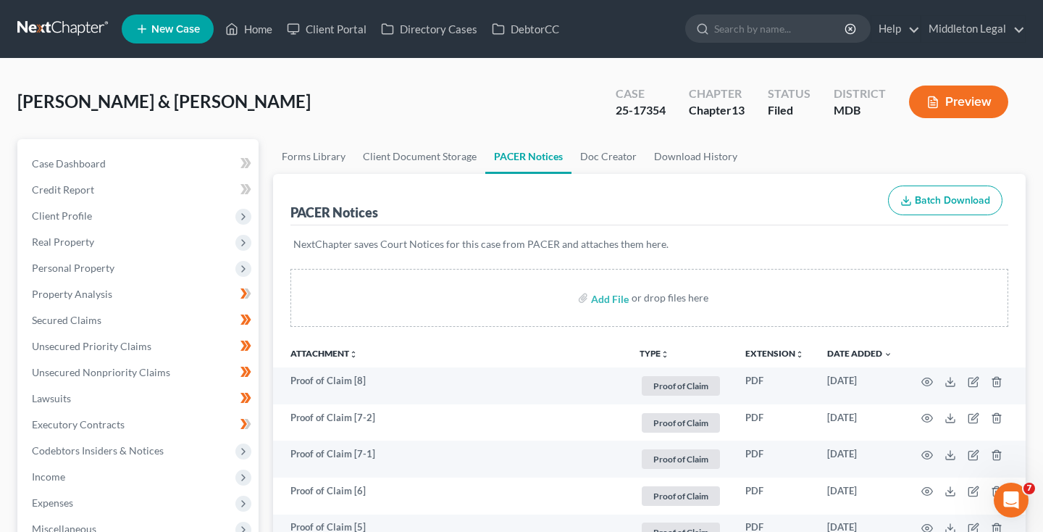
scroll to position [0, 0]
drag, startPoint x: 618, startPoint y: 109, endPoint x: 667, endPoint y: 111, distance: 48.6
click at [667, 111] on div "Case 25-17354" at bounding box center [640, 103] width 73 height 43
copy div "25-17354"
click at [57, 26] on link at bounding box center [63, 29] width 93 height 26
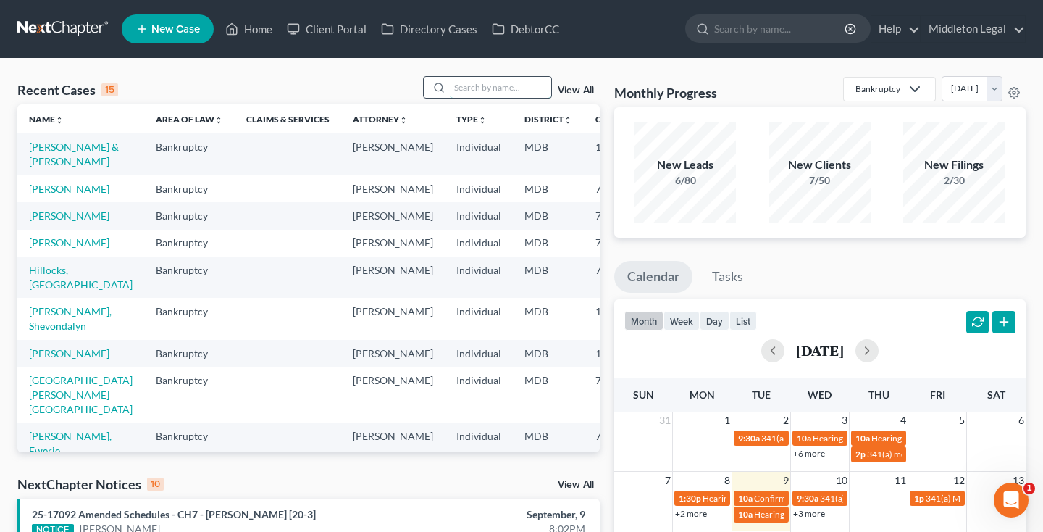
click at [491, 94] on input "search" at bounding box center [500, 87] width 101 height 21
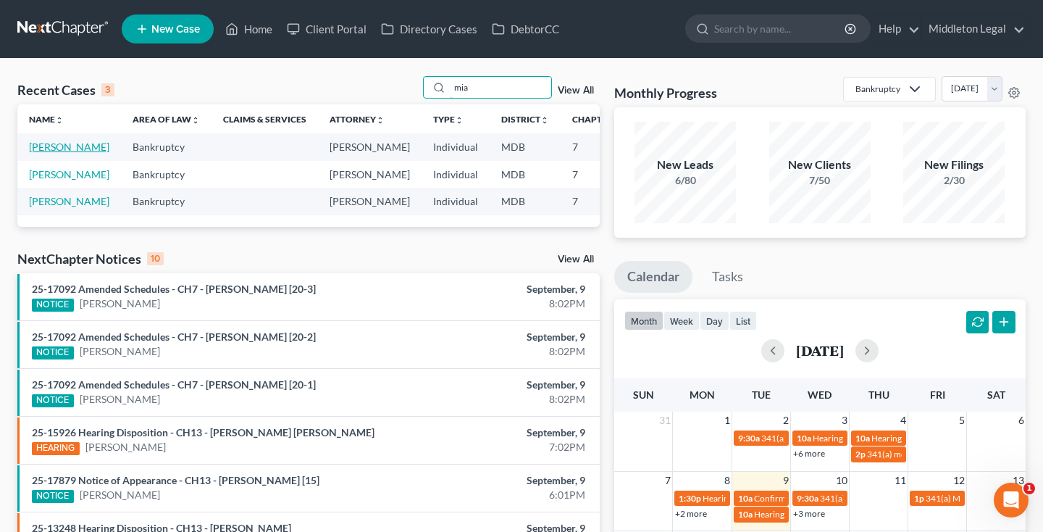
type input "mia"
click at [44, 153] on link "[PERSON_NAME]" at bounding box center [69, 147] width 80 height 12
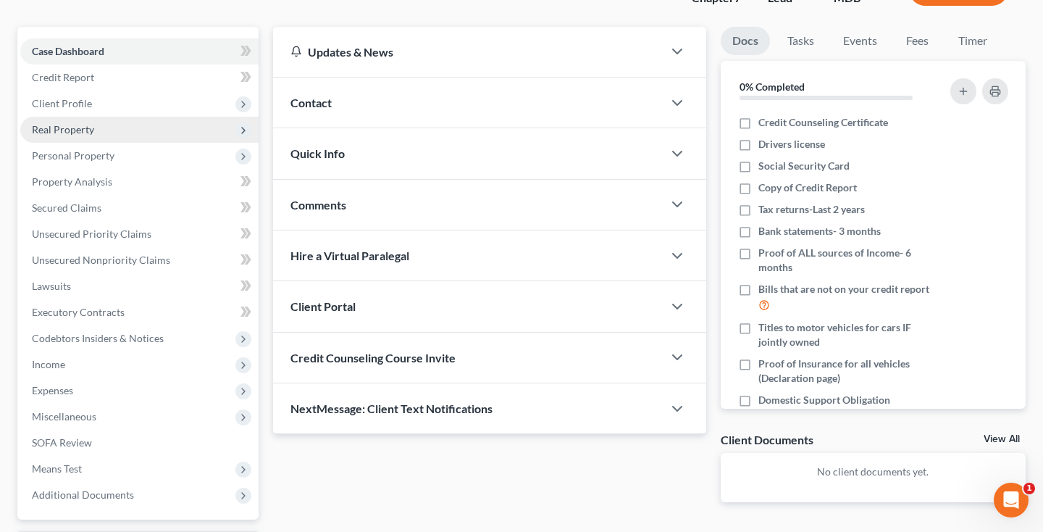
scroll to position [114, 0]
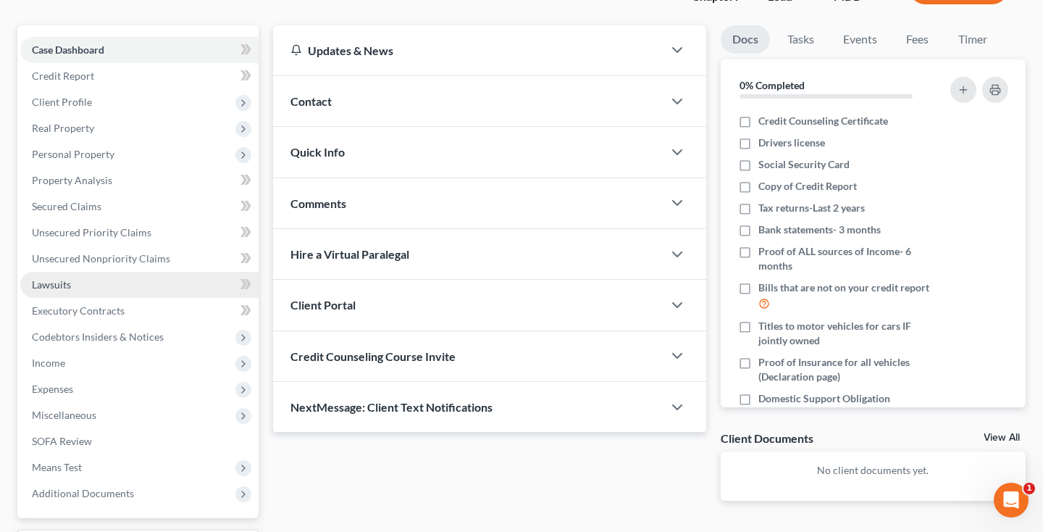
click at [75, 291] on link "Lawsuits" at bounding box center [139, 285] width 238 height 26
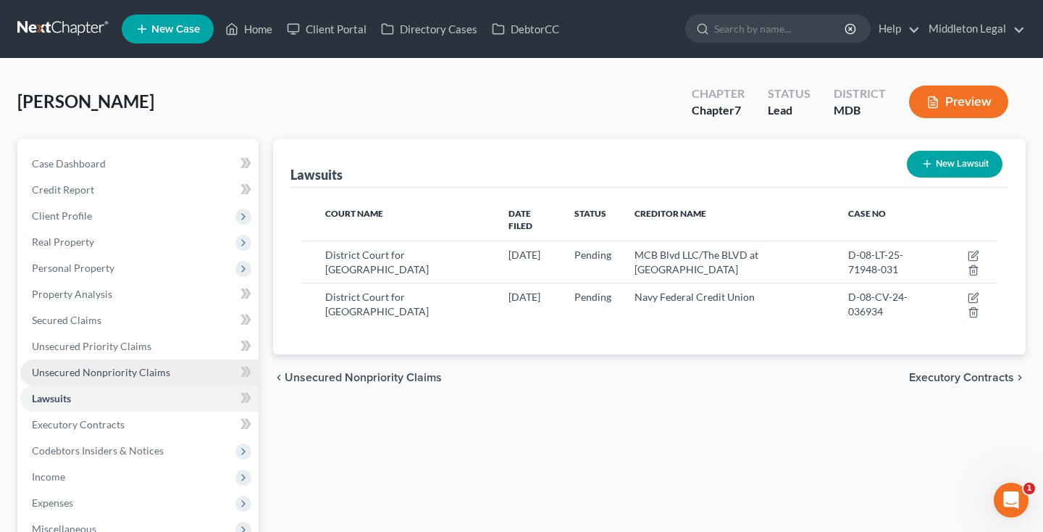
click at [168, 371] on link "Unsecured Nonpriority Claims" at bounding box center [139, 372] width 238 height 26
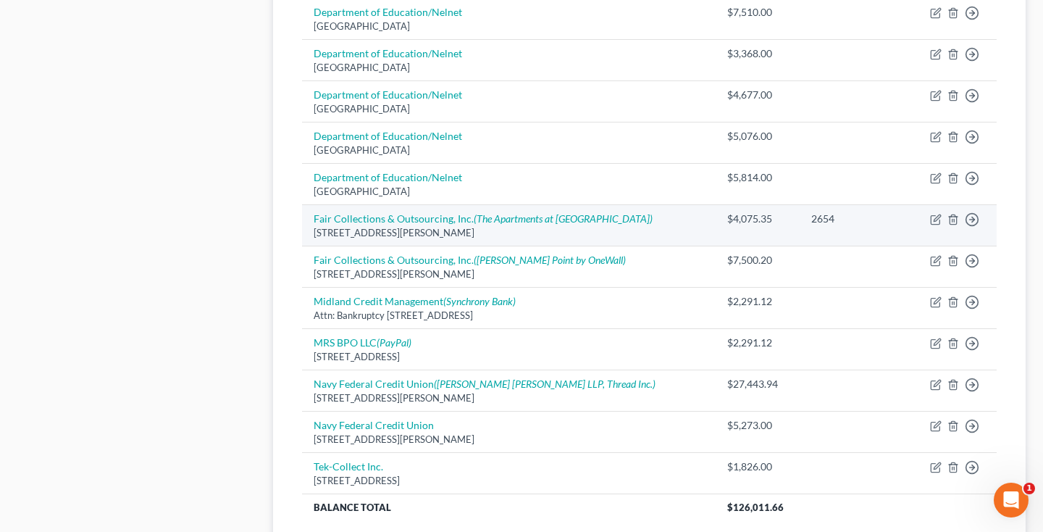
scroll to position [810, 0]
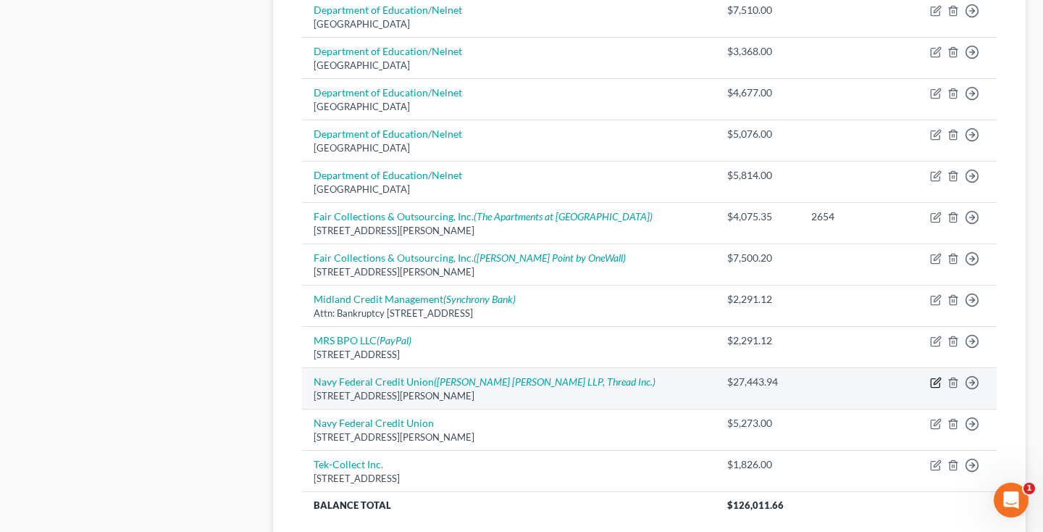
click at [939, 377] on icon "button" at bounding box center [936, 383] width 12 height 12
select select "48"
select select "2"
select select "0"
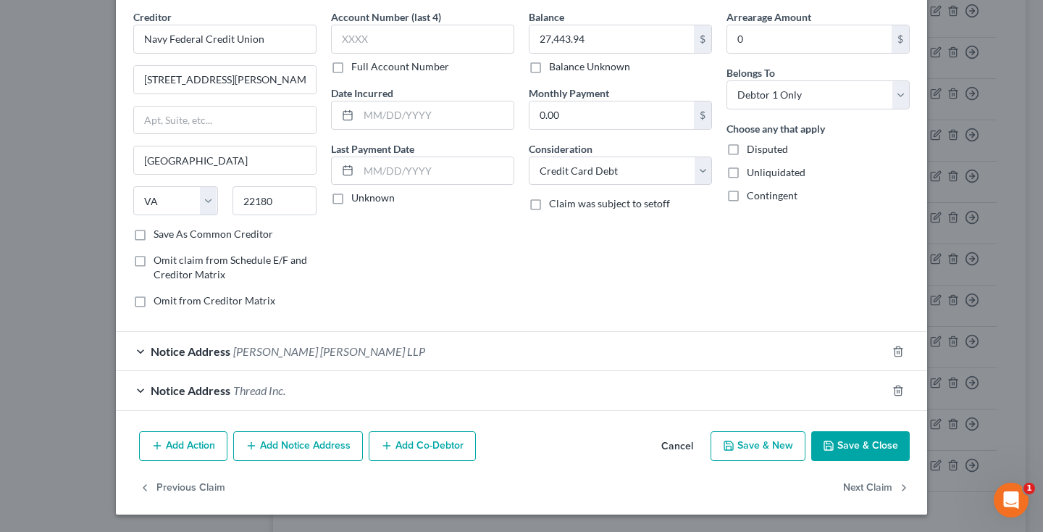
scroll to position [57, 0]
click at [899, 393] on icon "button" at bounding box center [899, 392] width 12 height 12
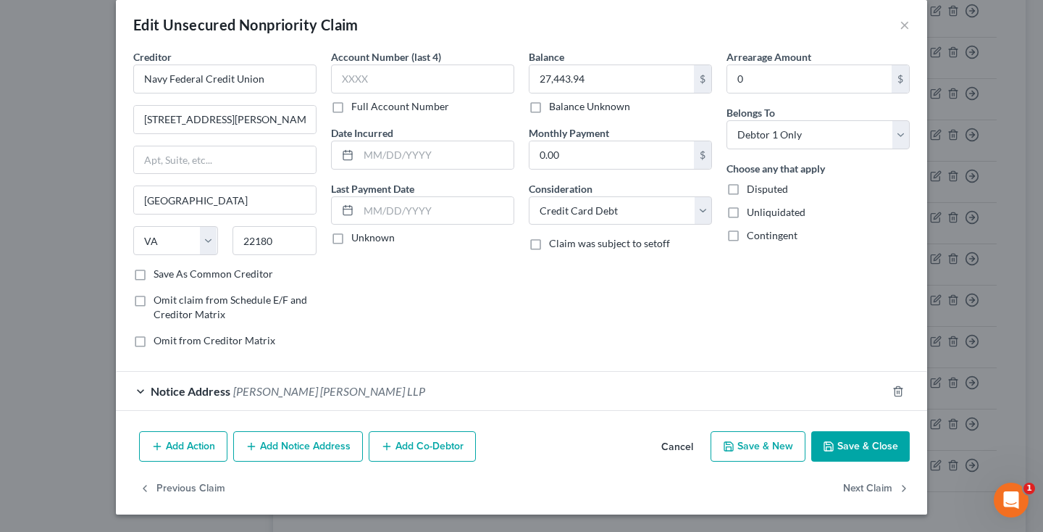
scroll to position [17, 0]
click at [829, 447] on polyline "button" at bounding box center [829, 449] width 5 height 4
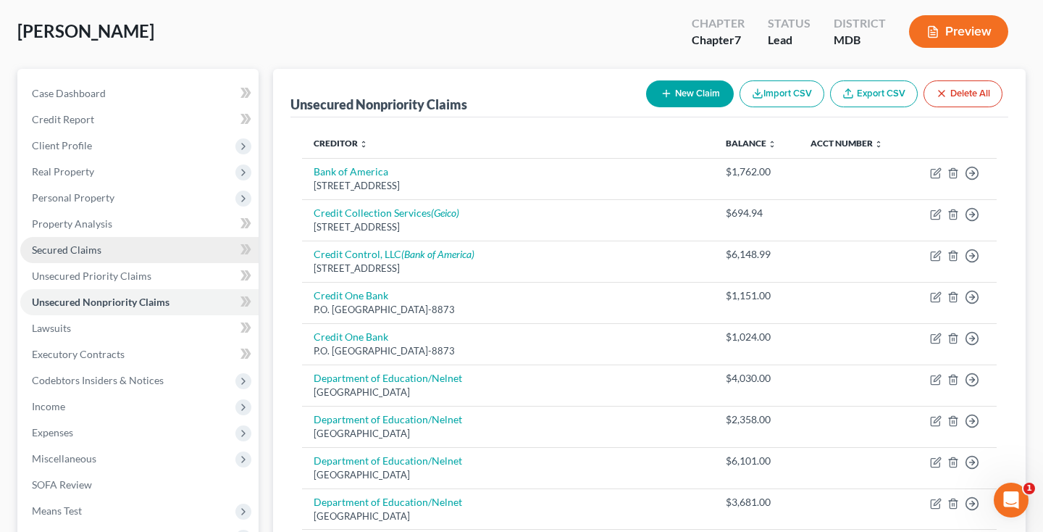
scroll to position [115, 0]
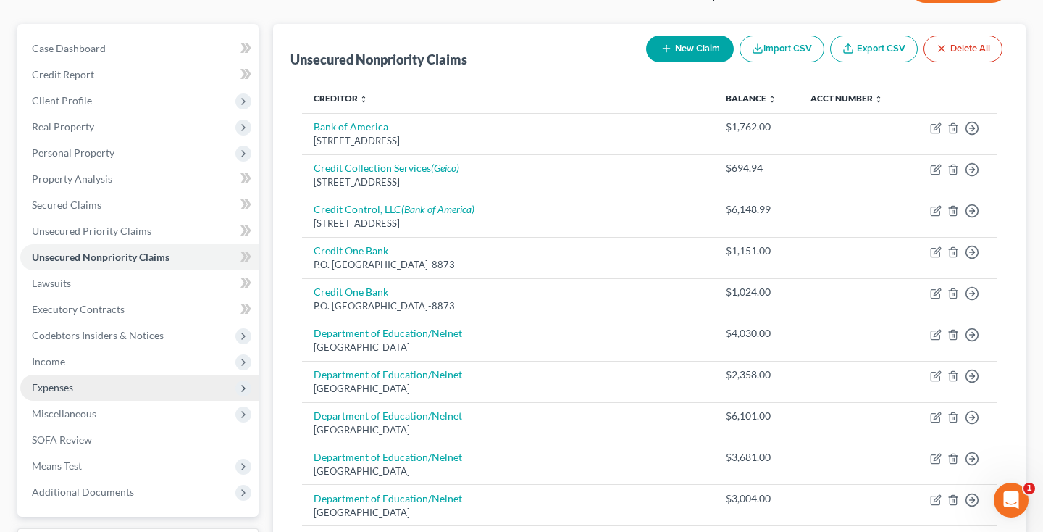
click at [65, 389] on span "Expenses" at bounding box center [52, 387] width 41 height 12
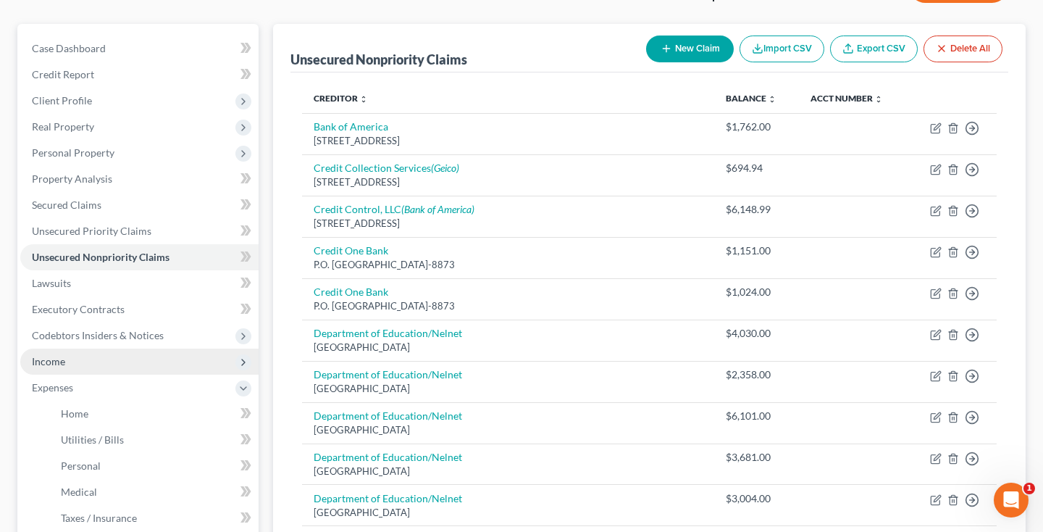
click at [70, 364] on span "Income" at bounding box center [139, 362] width 238 height 26
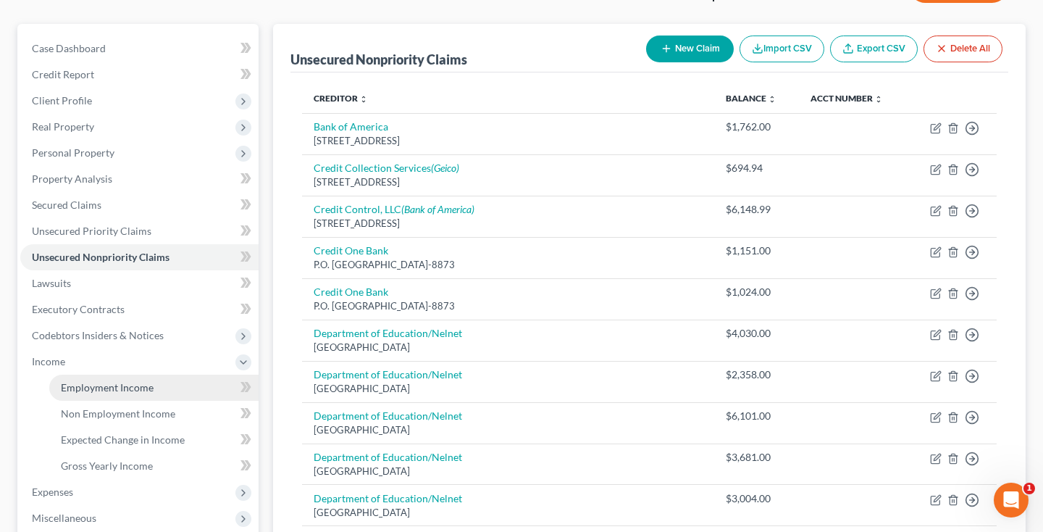
click at [72, 383] on span "Employment Income" at bounding box center [107, 387] width 93 height 12
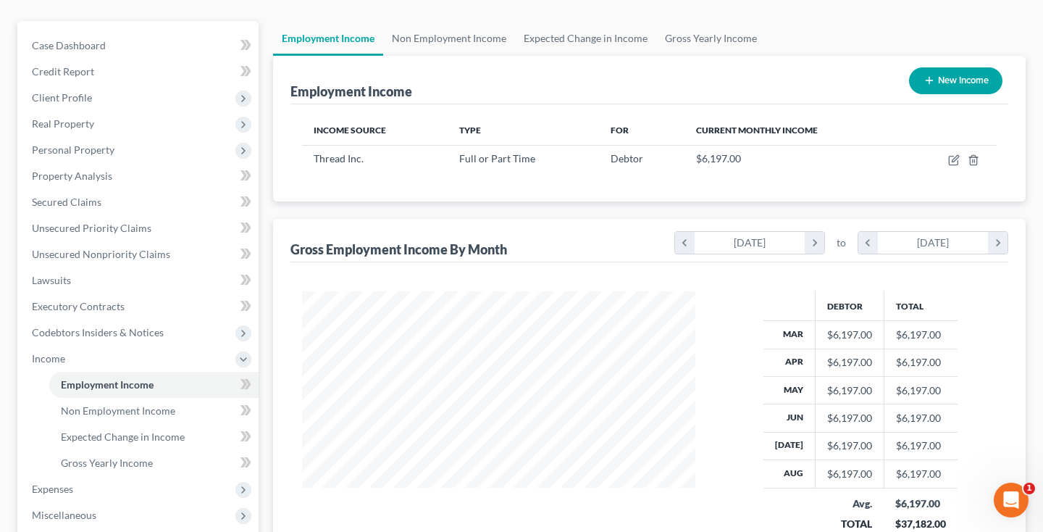
scroll to position [107, 0]
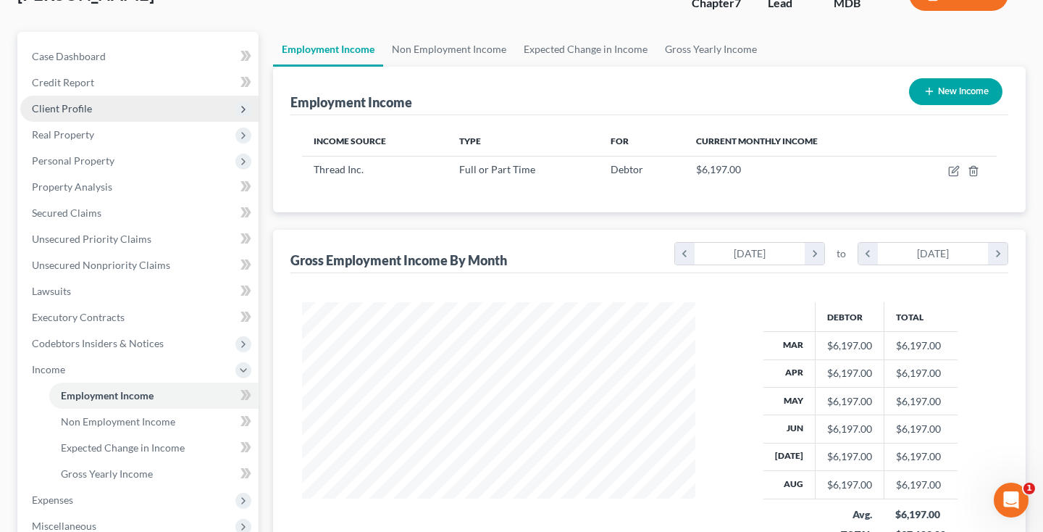
click at [88, 112] on span "Client Profile" at bounding box center [62, 108] width 60 height 12
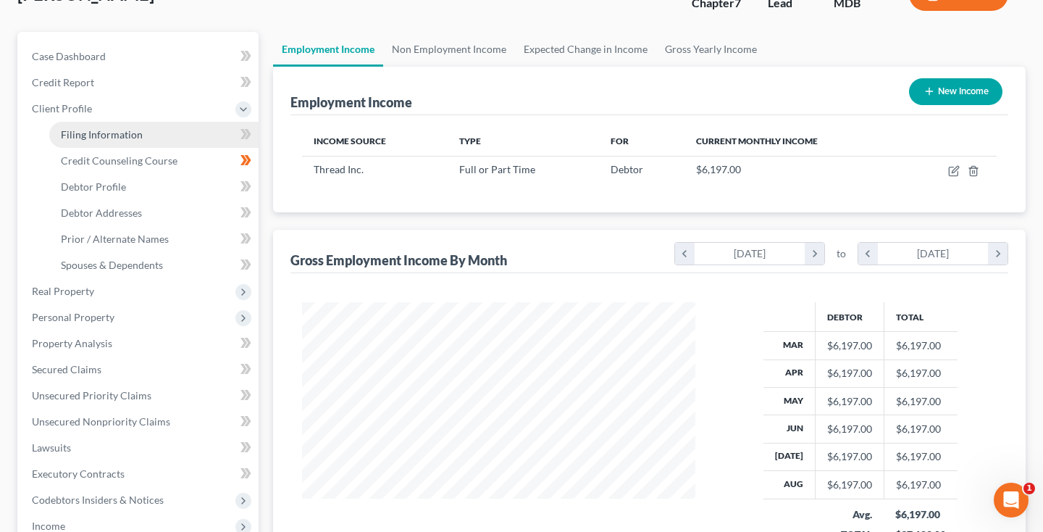
click at [93, 135] on span "Filing Information" at bounding box center [102, 134] width 82 height 12
select select "1"
select select "0"
select select "38"
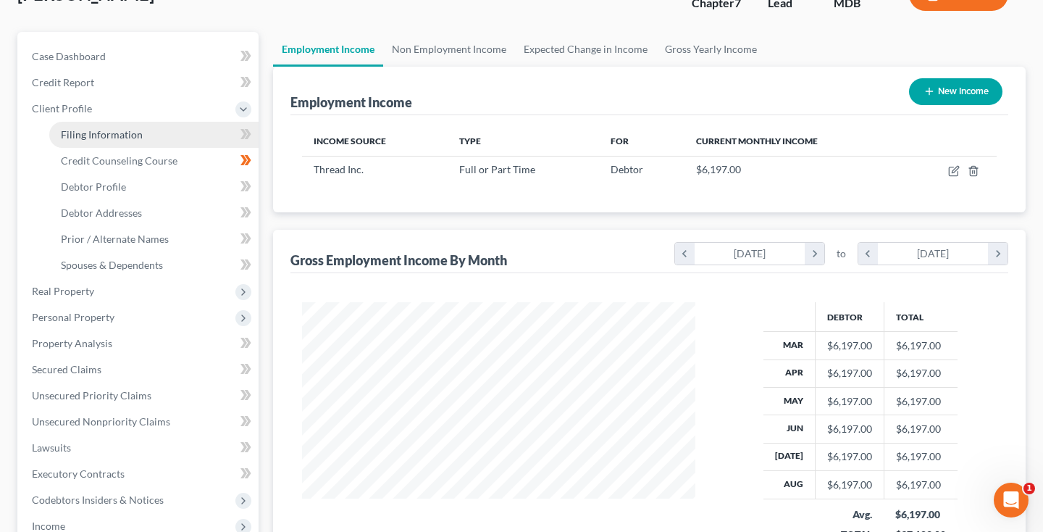
select select "21"
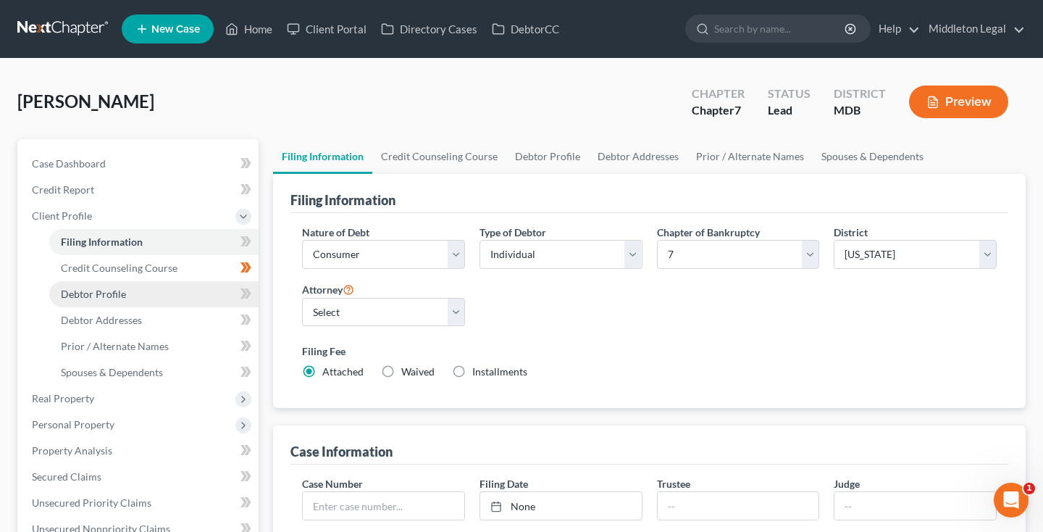
click at [84, 289] on span "Debtor Profile" at bounding box center [93, 294] width 65 height 12
select select "0"
select select "1"
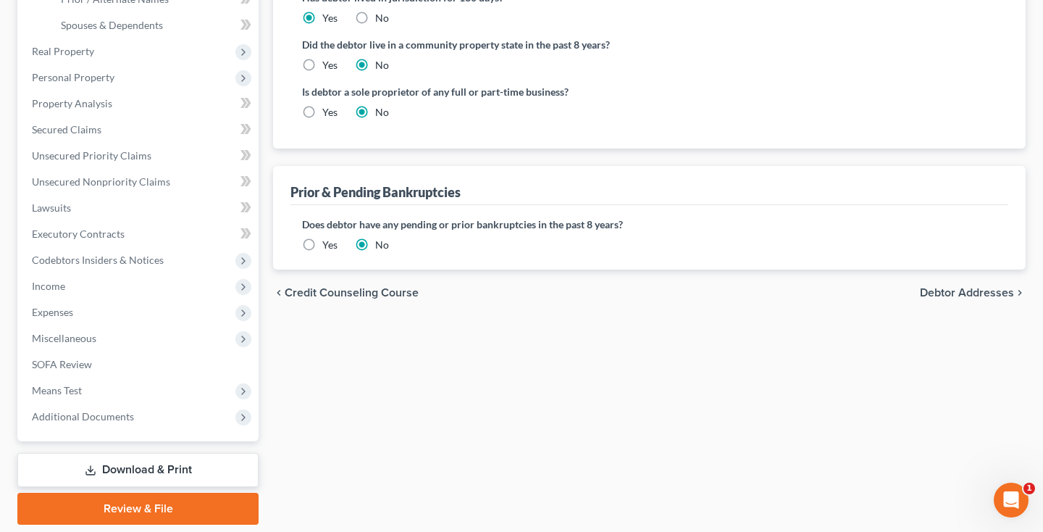
scroll to position [353, 0]
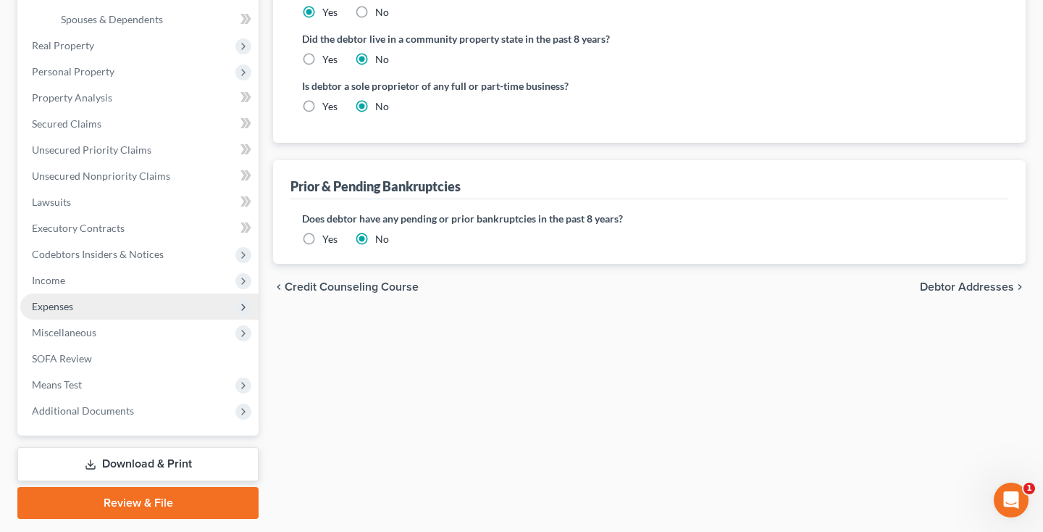
click at [77, 308] on span "Expenses" at bounding box center [139, 306] width 238 height 26
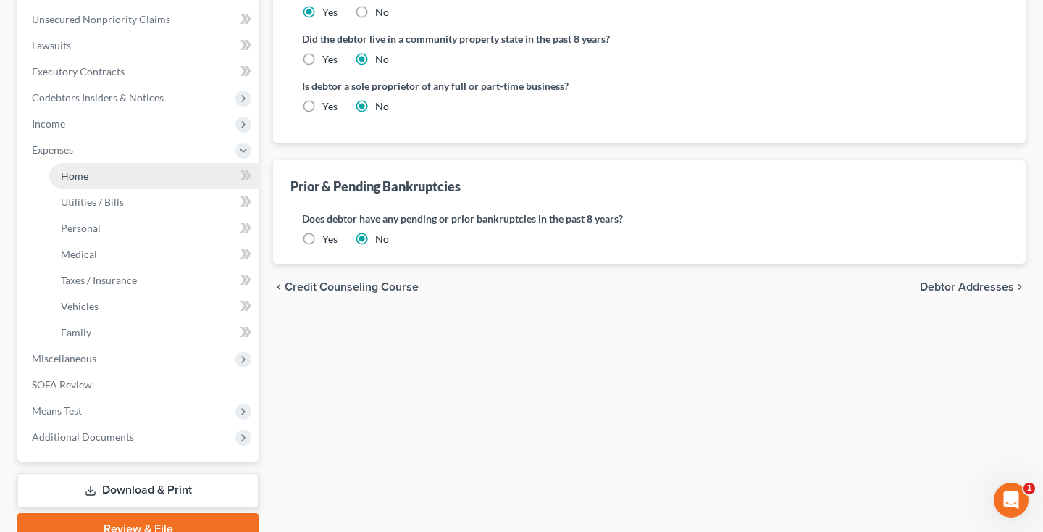
click at [82, 182] on link "Home" at bounding box center [153, 176] width 209 height 26
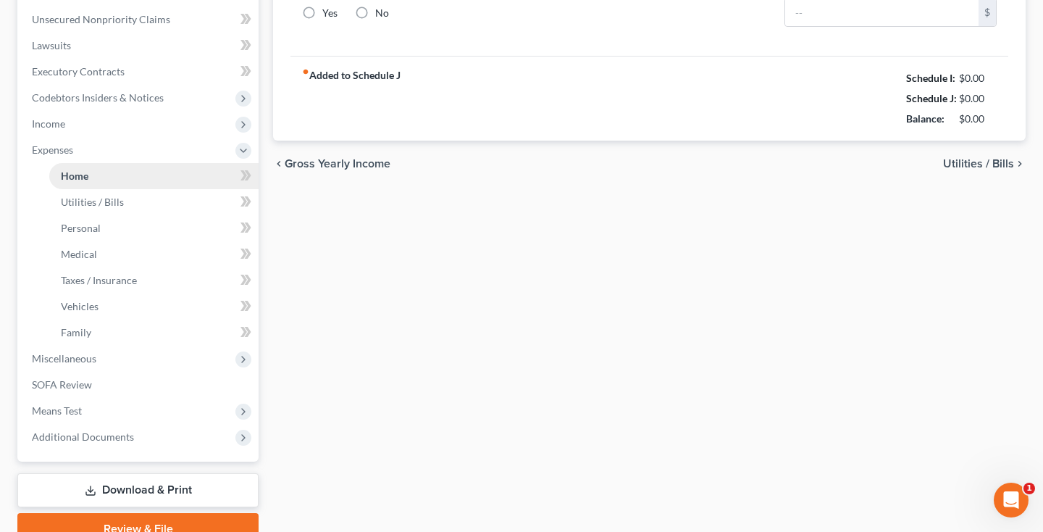
type input "1,688.00"
type input "0.00"
radio input "true"
type input "0.00"
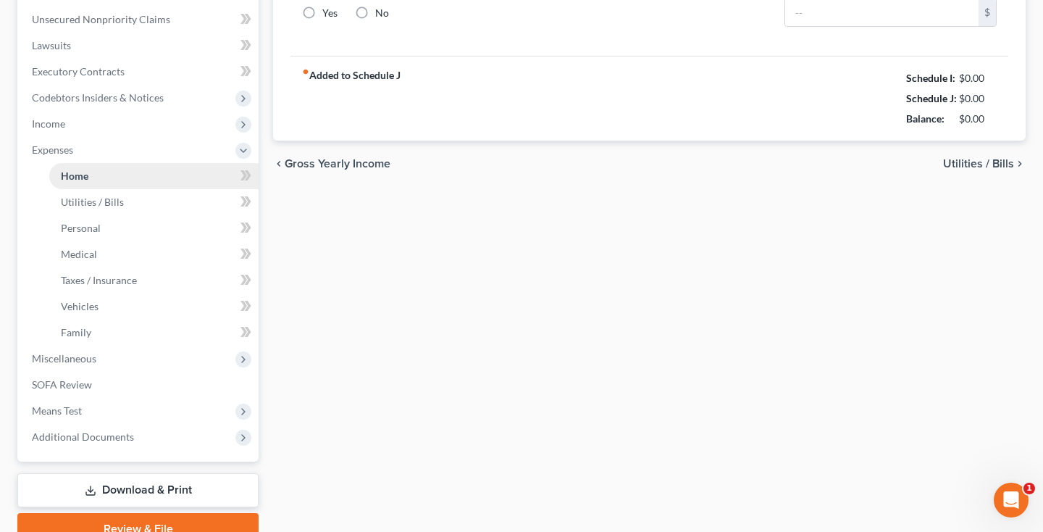
type input "0.00"
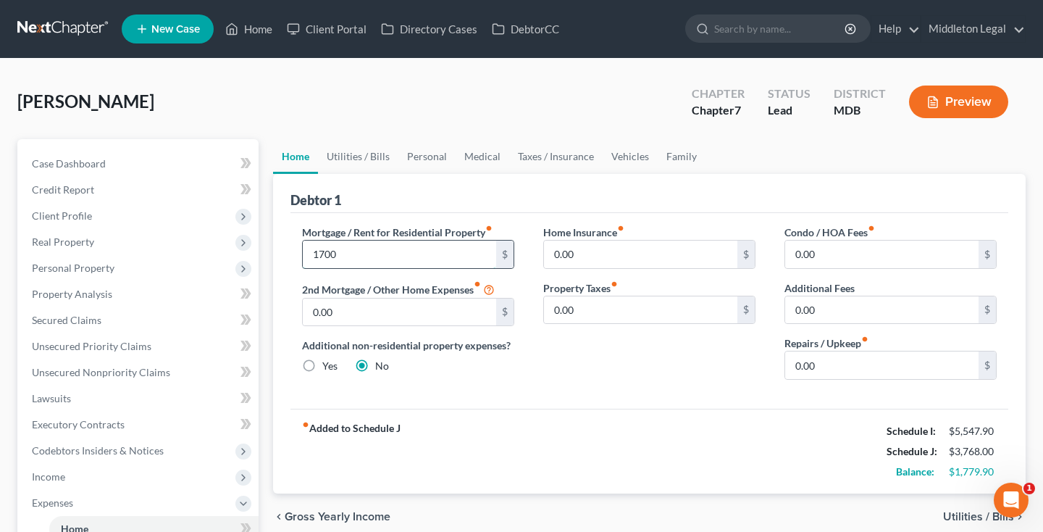
type input "1,700"
click at [350, 163] on link "Utilities / Bills" at bounding box center [358, 156] width 80 height 35
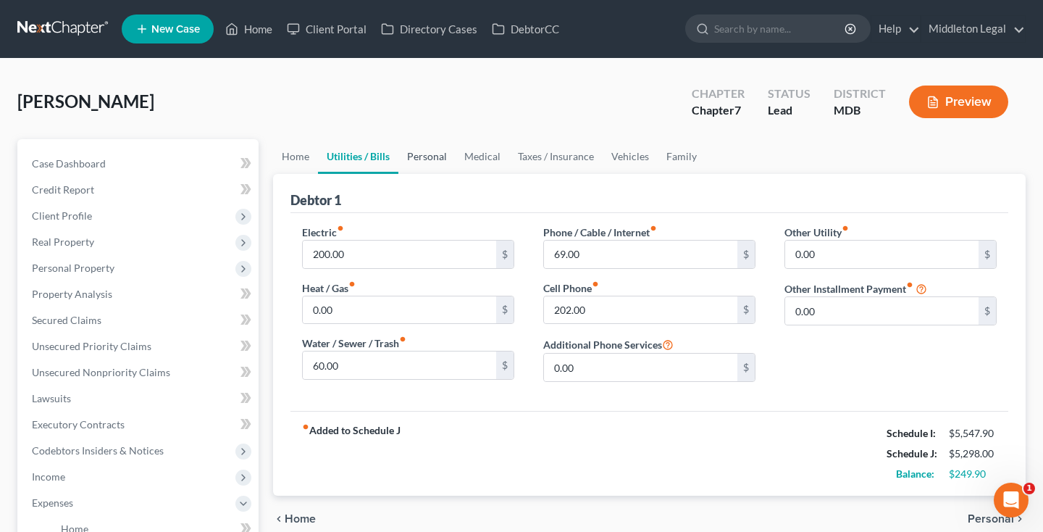
click at [420, 158] on link "Personal" at bounding box center [427, 156] width 57 height 35
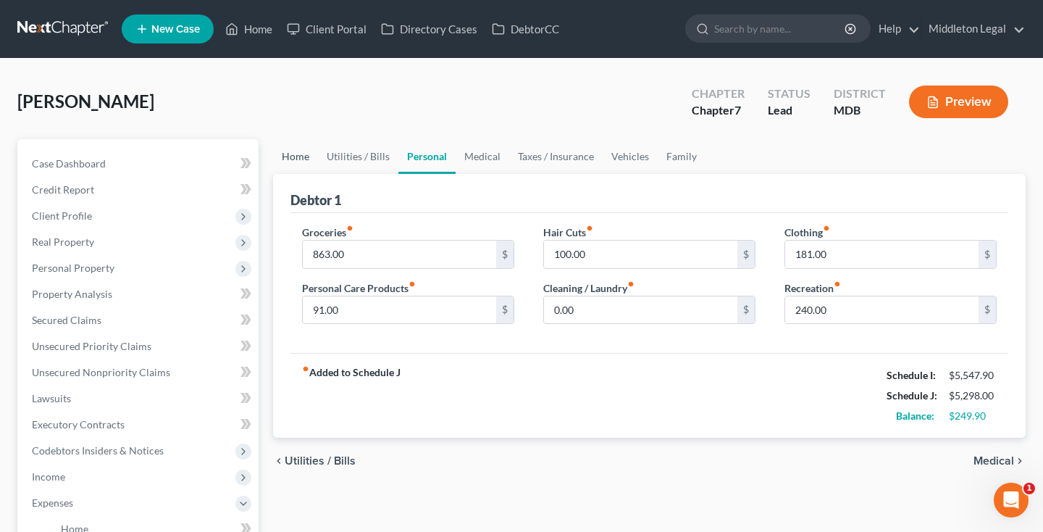
click at [299, 157] on link "Home" at bounding box center [295, 156] width 45 height 35
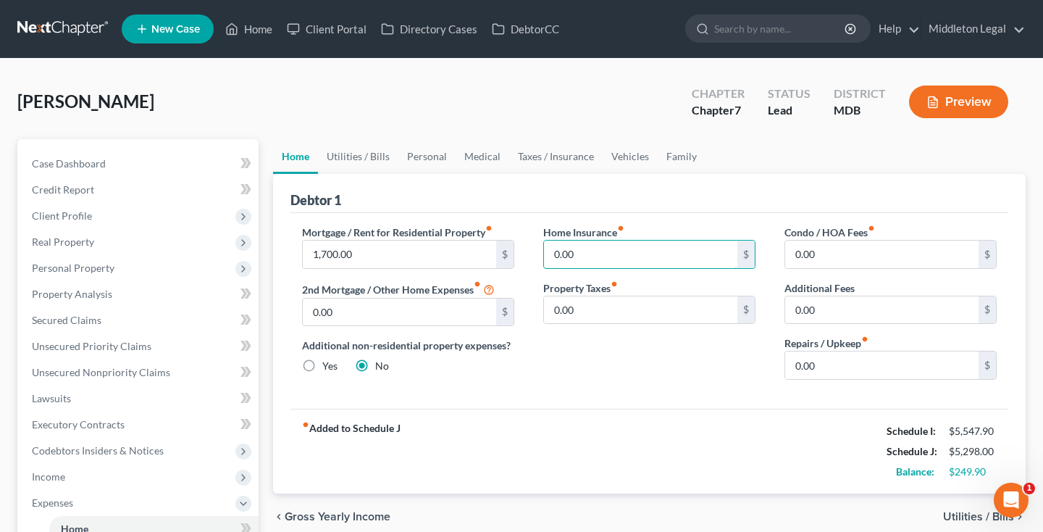
drag, startPoint x: 601, startPoint y: 253, endPoint x: 537, endPoint y: 253, distance: 64.5
click at [537, 253] on div "Home Insurance fiber_manual_record 0.00 $ Property Taxes fiber_manual_record 0.…" at bounding box center [649, 308] width 241 height 167
type input "32"
click at [630, 157] on link "Vehicles" at bounding box center [630, 156] width 55 height 35
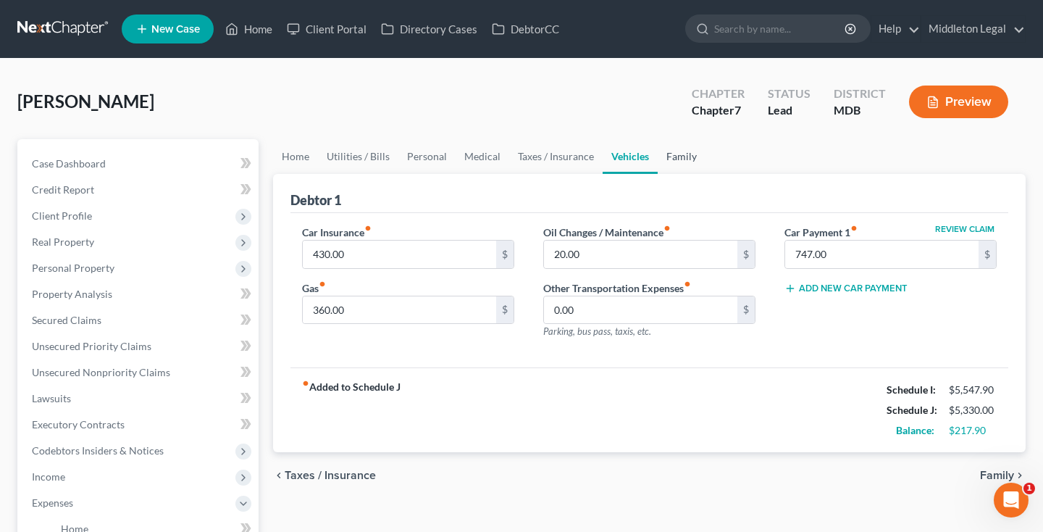
click at [672, 161] on link "Family" at bounding box center [682, 156] width 48 height 35
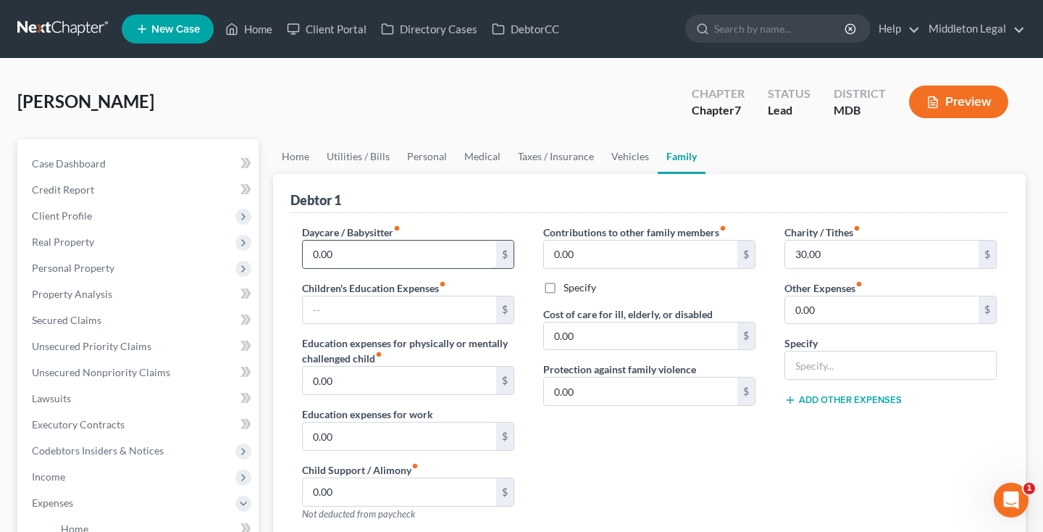
drag, startPoint x: 383, startPoint y: 262, endPoint x: 304, endPoint y: 260, distance: 79.0
click at [304, 261] on input "0.00" at bounding box center [399, 255] width 193 height 28
drag, startPoint x: 339, startPoint y: 253, endPoint x: 285, endPoint y: 246, distance: 54.7
click at [286, 249] on div "Debtor 1 Daycare / Babysitter fiber_manual_record 0.00 $ Children's Education E…" at bounding box center [649, 468] width 753 height 588
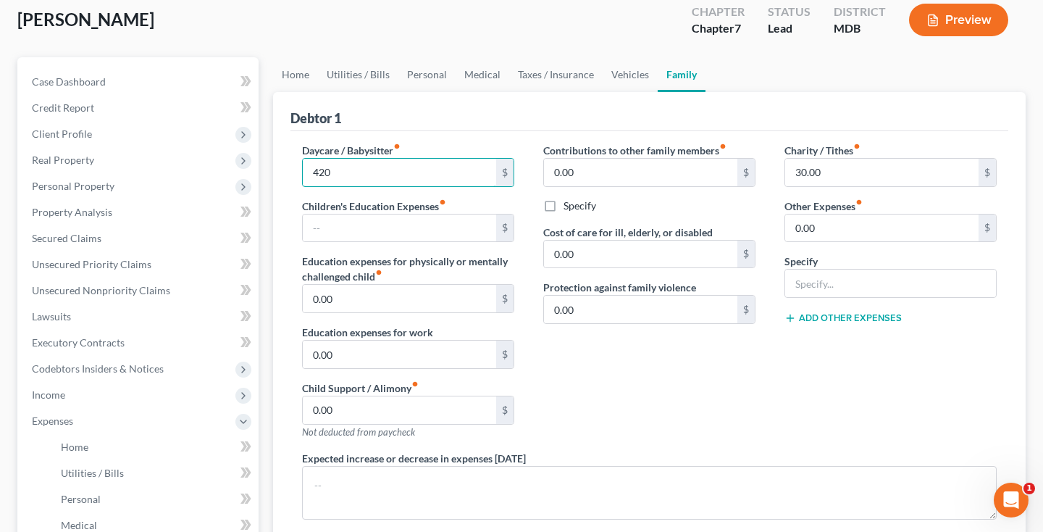
scroll to position [80, 0]
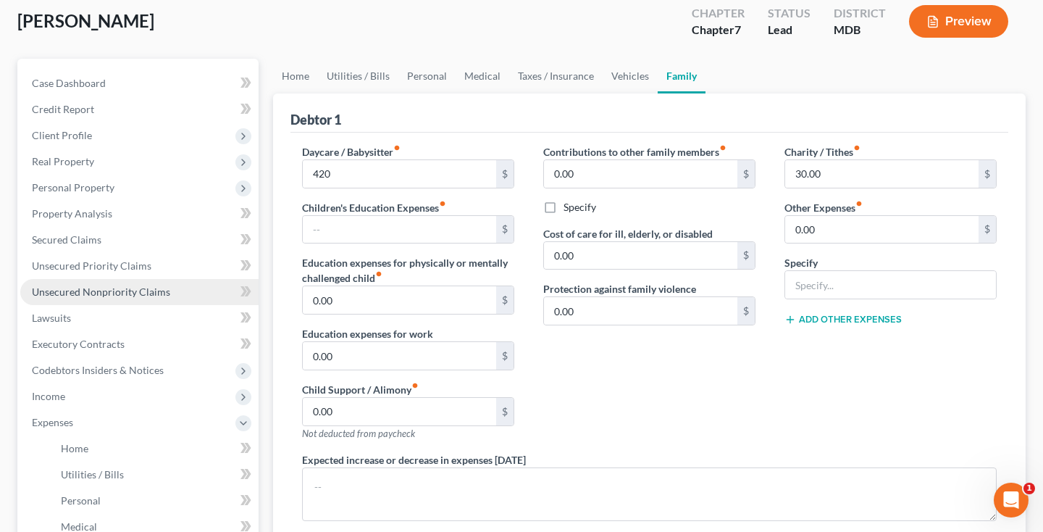
click at [103, 296] on span "Unsecured Nonpriority Claims" at bounding box center [101, 292] width 138 height 12
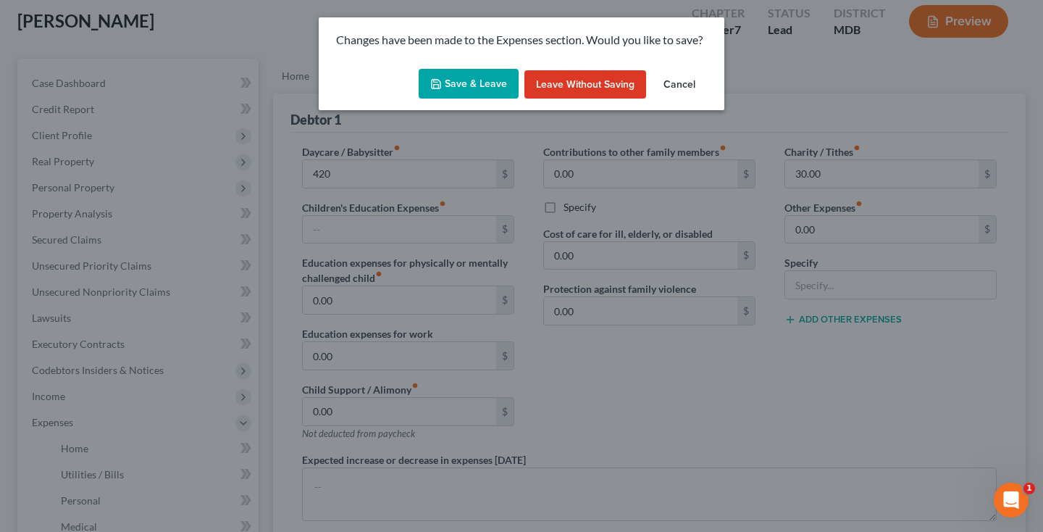
click at [454, 87] on button "Save & Leave" at bounding box center [469, 84] width 100 height 30
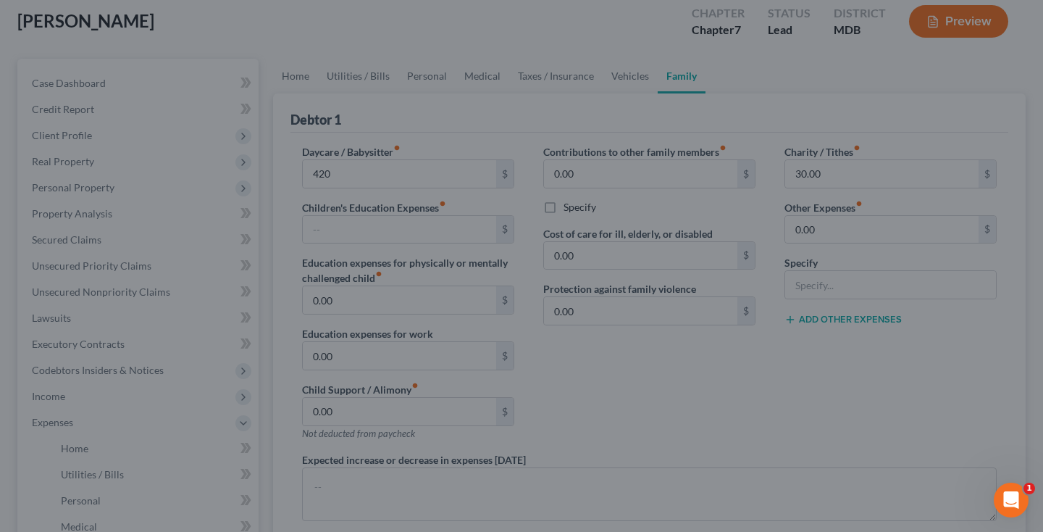
type input "420.00"
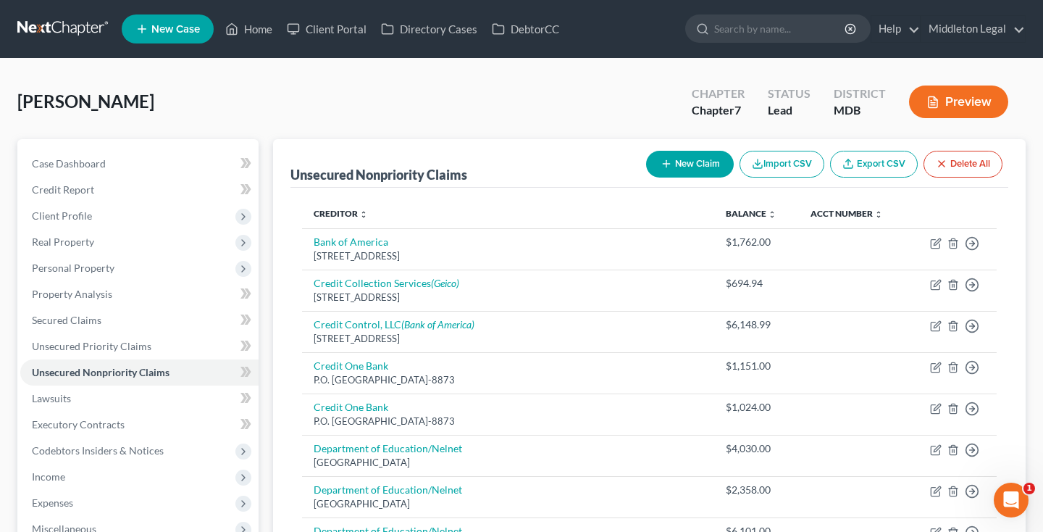
click at [695, 166] on button "New Claim" at bounding box center [690, 164] width 88 height 27
select select "0"
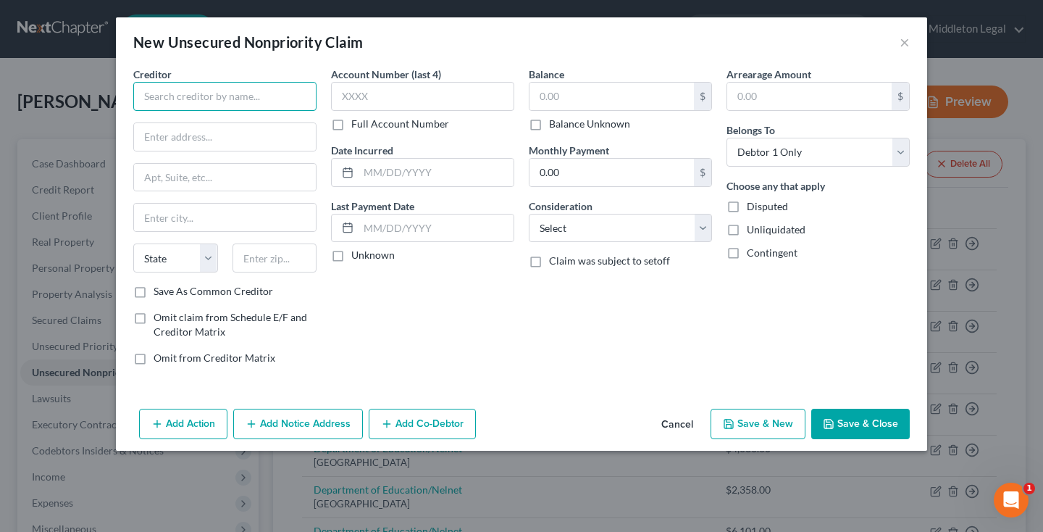
click at [253, 98] on input "text" at bounding box center [224, 96] width 183 height 29
click at [229, 96] on input "SIMM" at bounding box center [224, 96] width 183 height 29
type input "SIMM Associates"
paste input "[STREET_ADDRESS]"
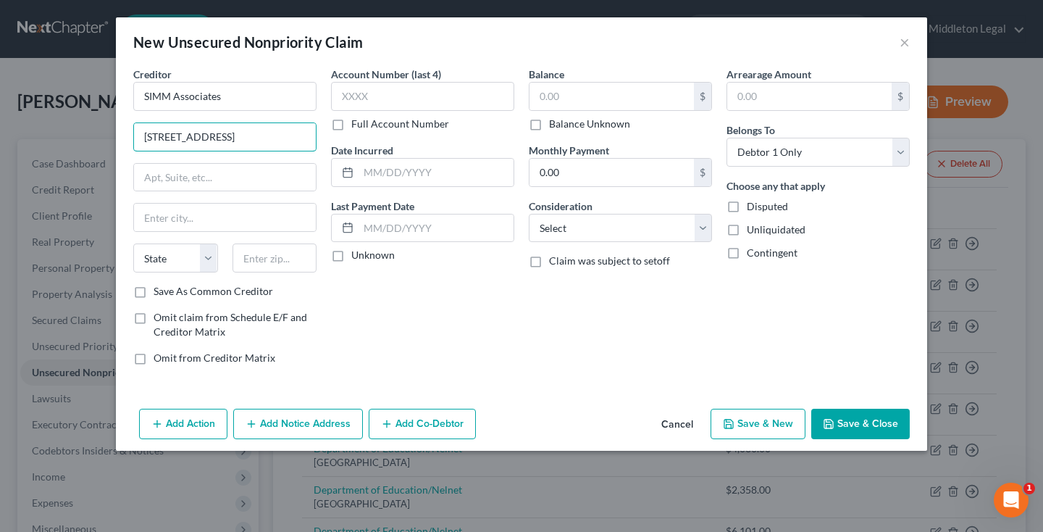
type input "[STREET_ADDRESS]"
click at [286, 279] on div "State [US_STATE] AK AR AZ CA CO CT DE DC [GEOGRAPHIC_DATA] [GEOGRAPHIC_DATA] GU…" at bounding box center [225, 263] width 198 height 41
type input "19702"
type input "[GEOGRAPHIC_DATA]"
select select "7"
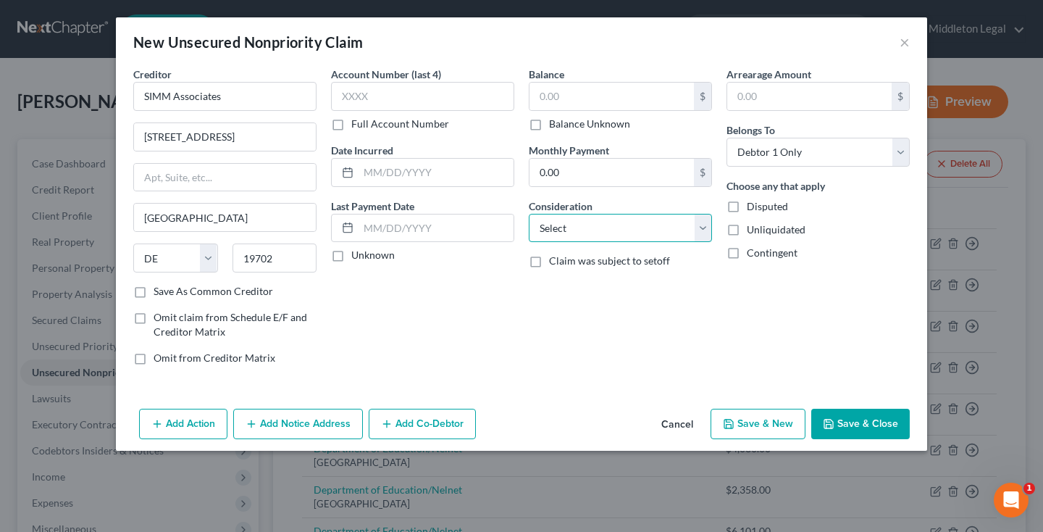
select select "1"
click at [584, 96] on input "text" at bounding box center [612, 97] width 164 height 28
paste input "2,395.35"
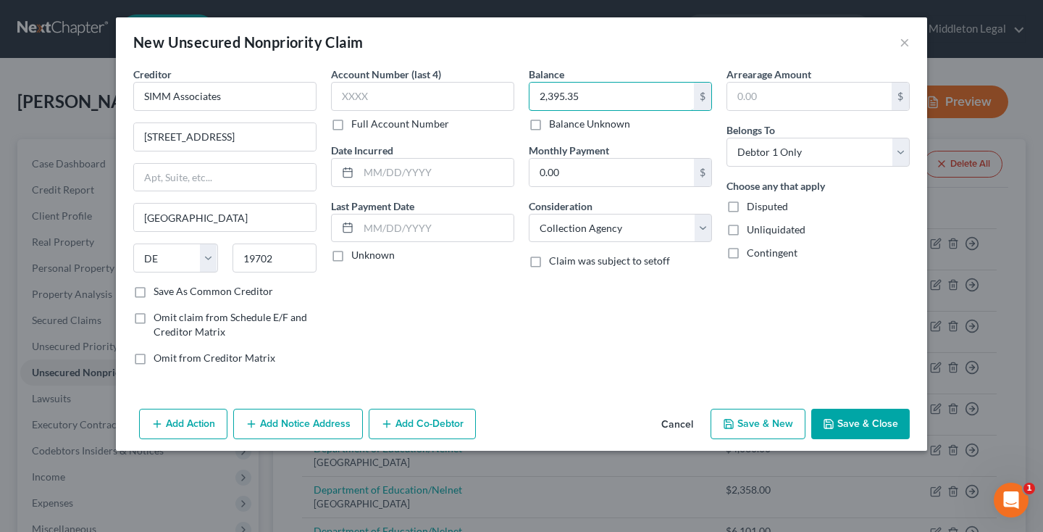
type input "2,395.35"
click at [774, 414] on button "Save & New" at bounding box center [758, 424] width 95 height 30
select select "0"
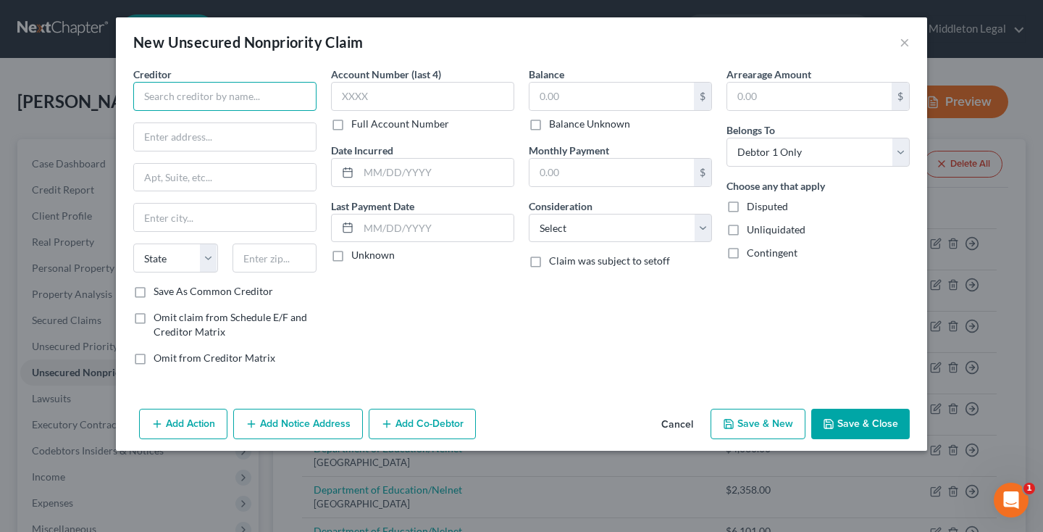
click at [258, 104] on input "text" at bounding box center [224, 96] width 183 height 29
paste input "Minto Money"
type input "Minto Money"
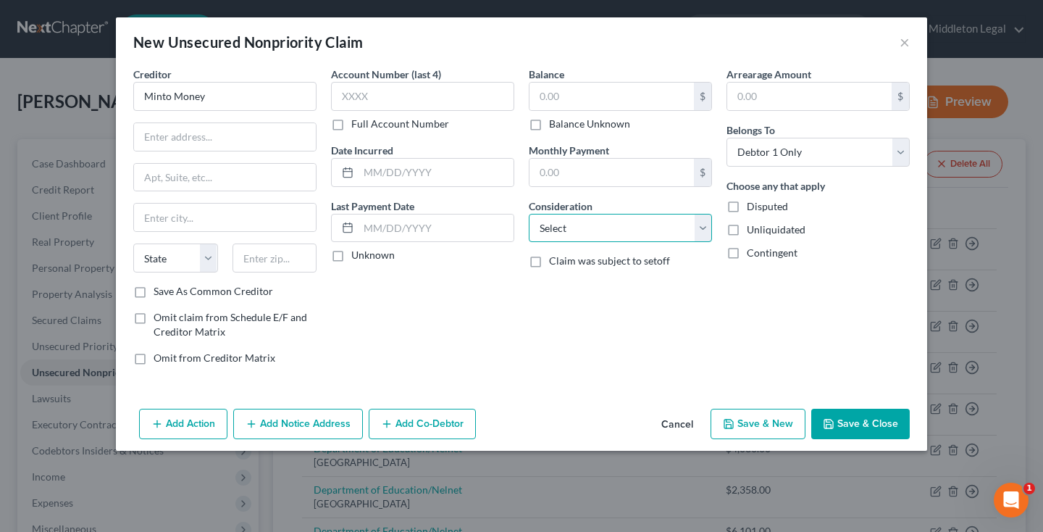
select select "10"
click at [536, 99] on input "text" at bounding box center [612, 97] width 164 height 28
paste input "2,004.02"
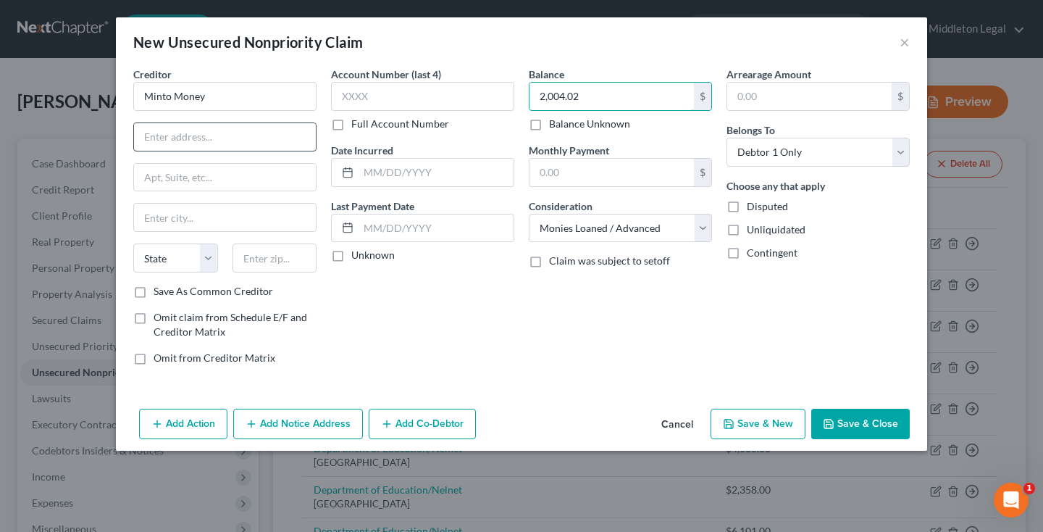
type input "2,004.02"
paste input "PO BOX 58112"
drag, startPoint x: 164, startPoint y: 137, endPoint x: 180, endPoint y: 138, distance: 16.0
click at [180, 138] on input "PO BOX 58112" at bounding box center [225, 137] width 182 height 28
type input "PO Box 58112"
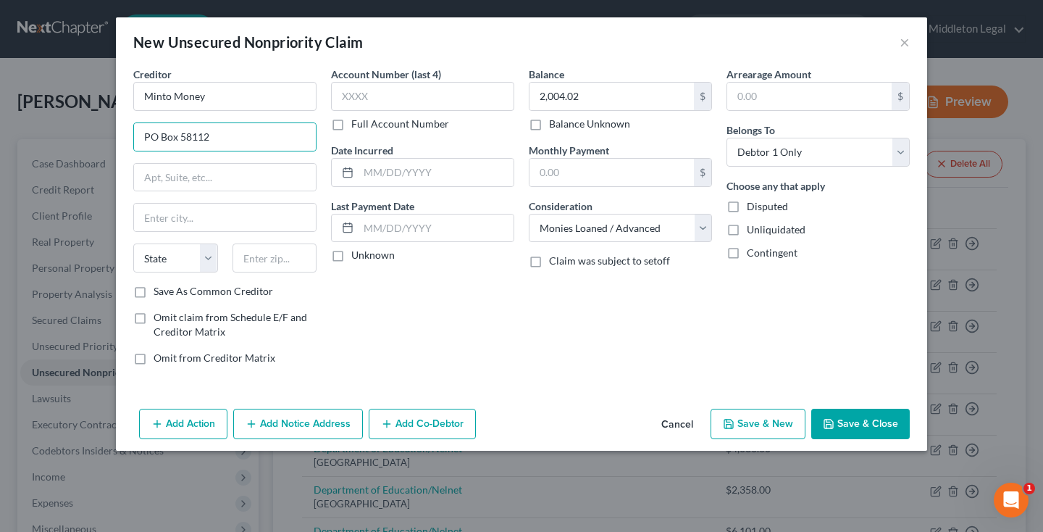
click at [290, 273] on div "State [US_STATE] AK AR AZ CA CO CT DE DC [GEOGRAPHIC_DATA] [GEOGRAPHIC_DATA] GU…" at bounding box center [225, 263] width 198 height 41
type input "99758"
type input "Minto"
select select "1"
click at [846, 430] on button "Save & Close" at bounding box center [861, 424] width 99 height 30
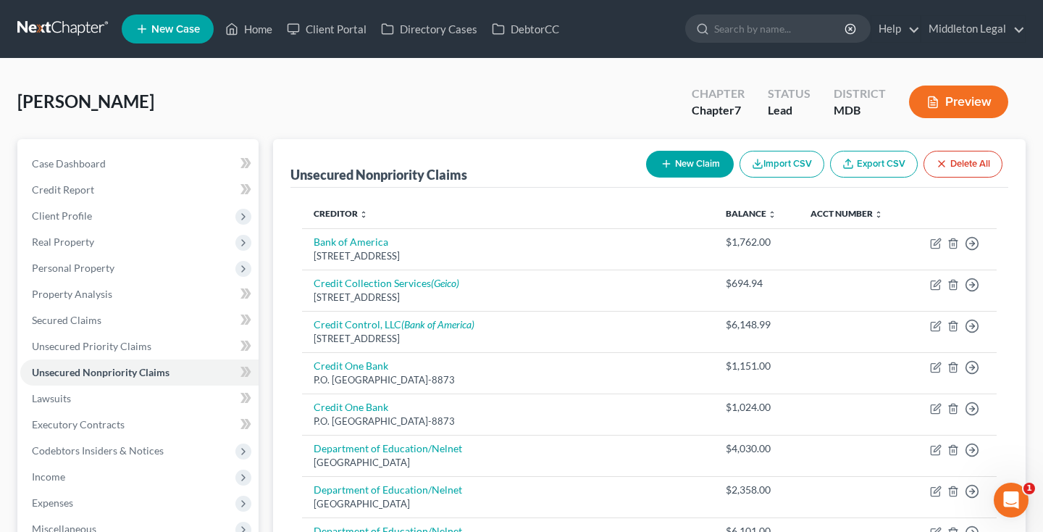
click at [695, 172] on button "New Claim" at bounding box center [690, 164] width 88 height 27
select select "0"
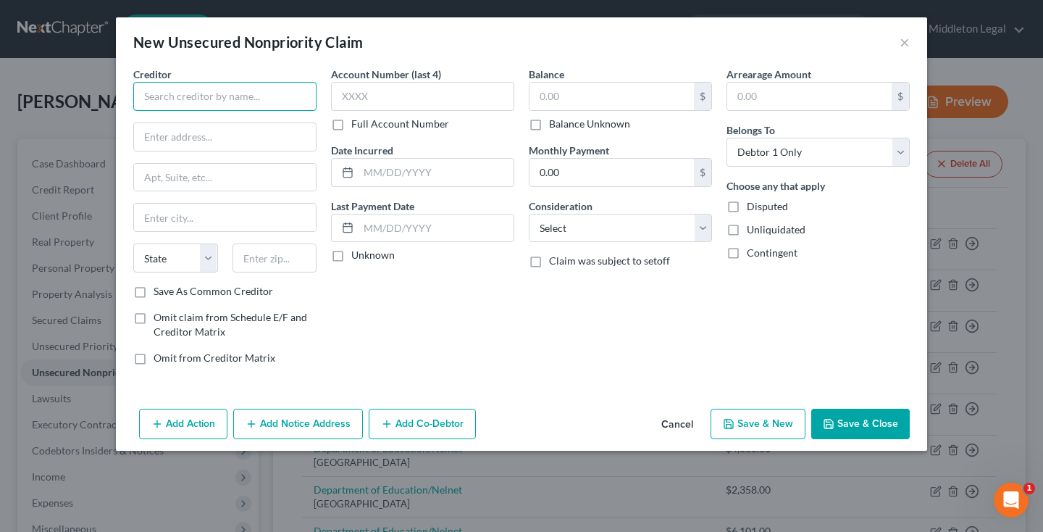
click at [244, 91] on input "text" at bounding box center [224, 96] width 183 height 29
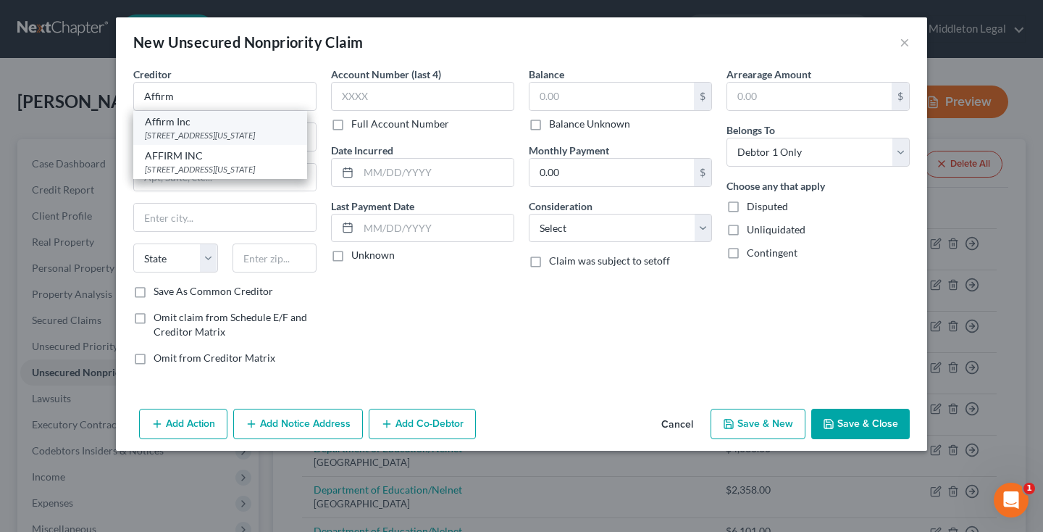
click at [223, 136] on div "[STREET_ADDRESS][US_STATE]" at bounding box center [220, 135] width 151 height 12
type input "Affirm Inc"
type input "[STREET_ADDRESS][US_STATE]"
type input "[GEOGRAPHIC_DATA]"
select select "4"
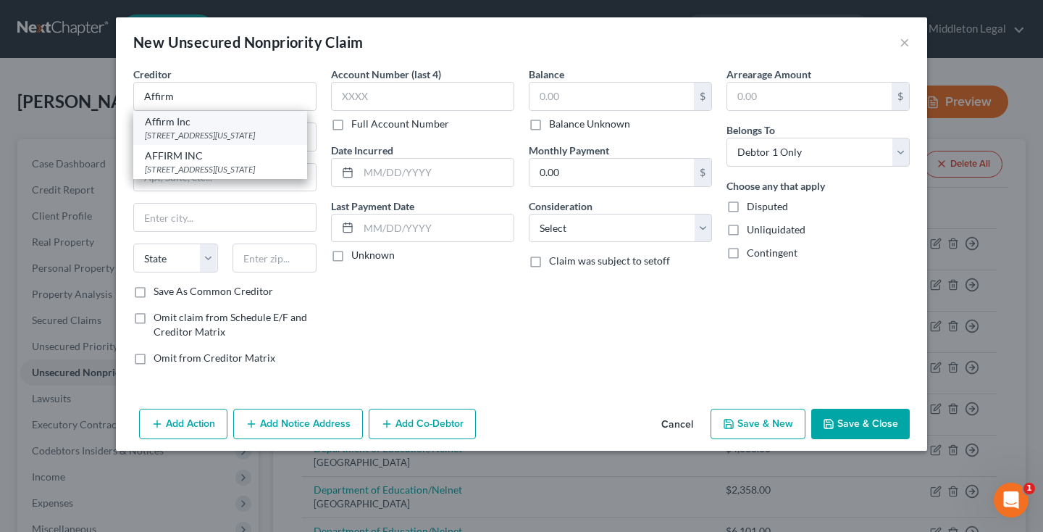
type input "94108"
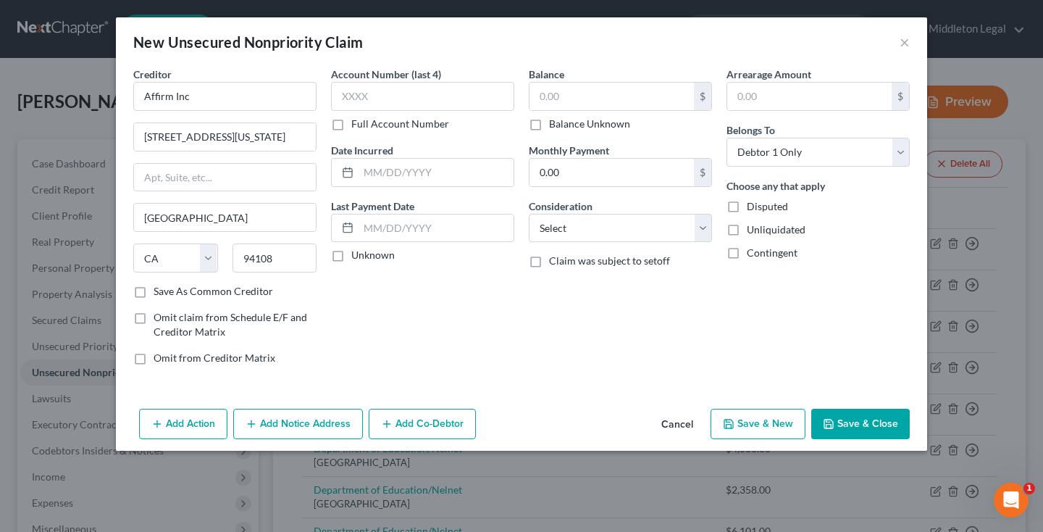
click at [578, 114] on div "$ Balance Unknown" at bounding box center [620, 106] width 183 height 49
click at [578, 103] on input "text" at bounding box center [612, 97] width 164 height 28
paste input "1,627.19"
type input "1,627.19"
select select "2"
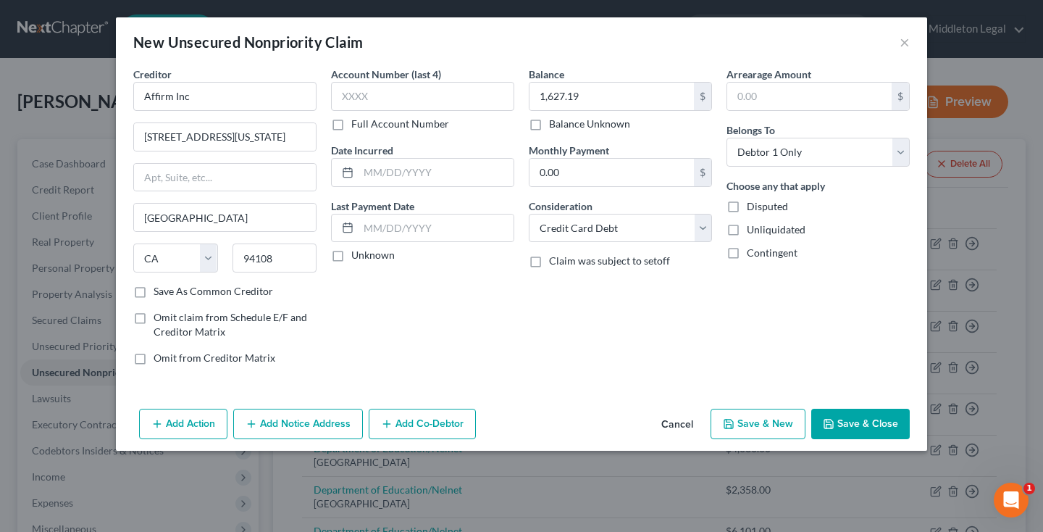
click at [845, 424] on button "Save & Close" at bounding box center [861, 424] width 99 height 30
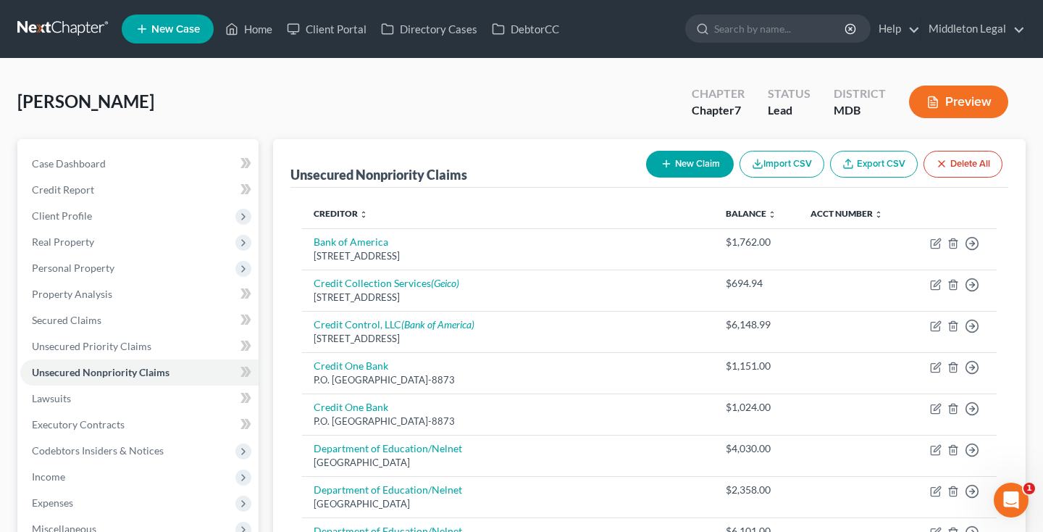
click at [686, 172] on button "New Claim" at bounding box center [690, 164] width 88 height 27
select select "0"
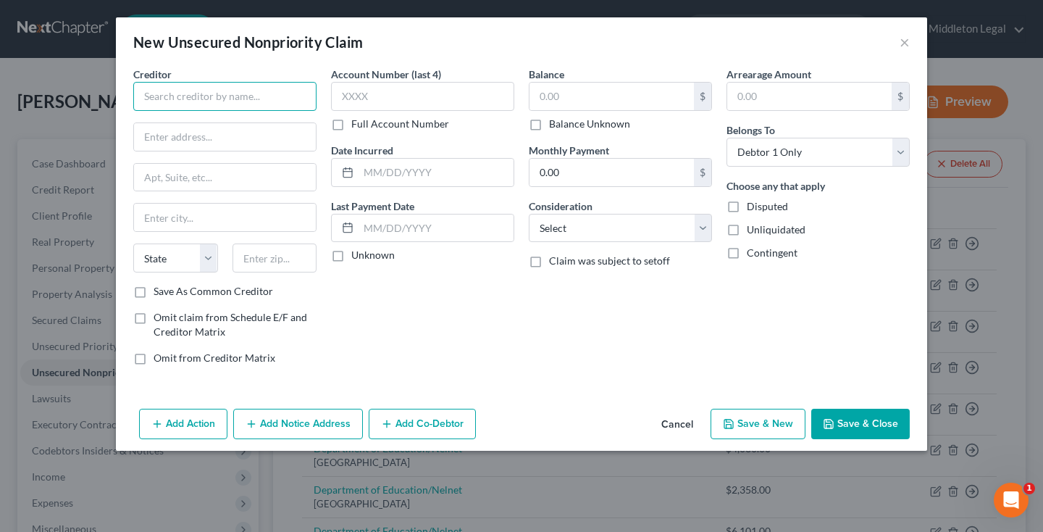
click at [282, 102] on input "text" at bounding box center [224, 96] width 183 height 29
paste input "Zip Inc"
type input "Zip Inc"
paste input "[STREET_ADDRESS]"
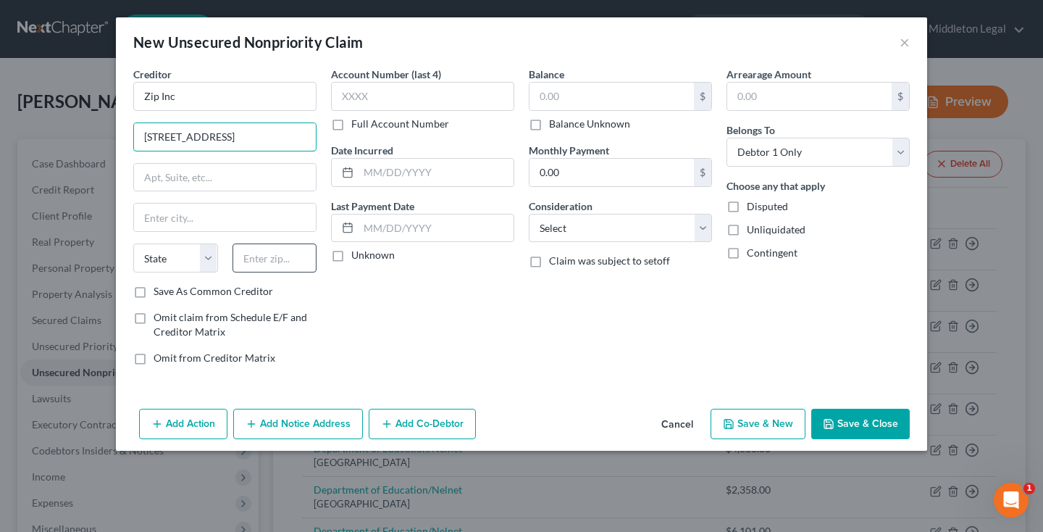
type input "[STREET_ADDRESS]"
paste input "10003"
type input "10003"
type input "[US_STATE]"
select select "35"
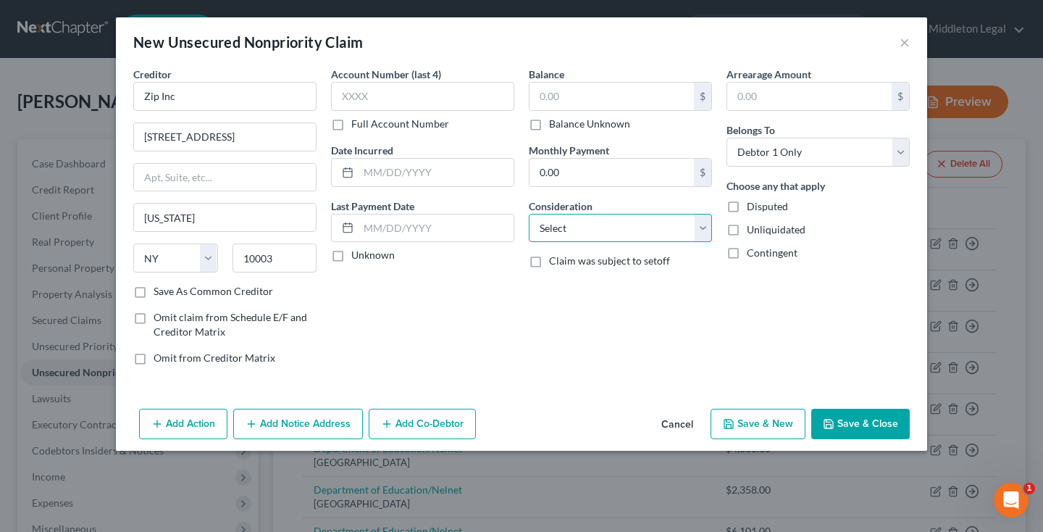
select select "10"
click at [588, 101] on input "text" at bounding box center [612, 97] width 164 height 28
paste input "303.38"
type input "303.38"
select select "2"
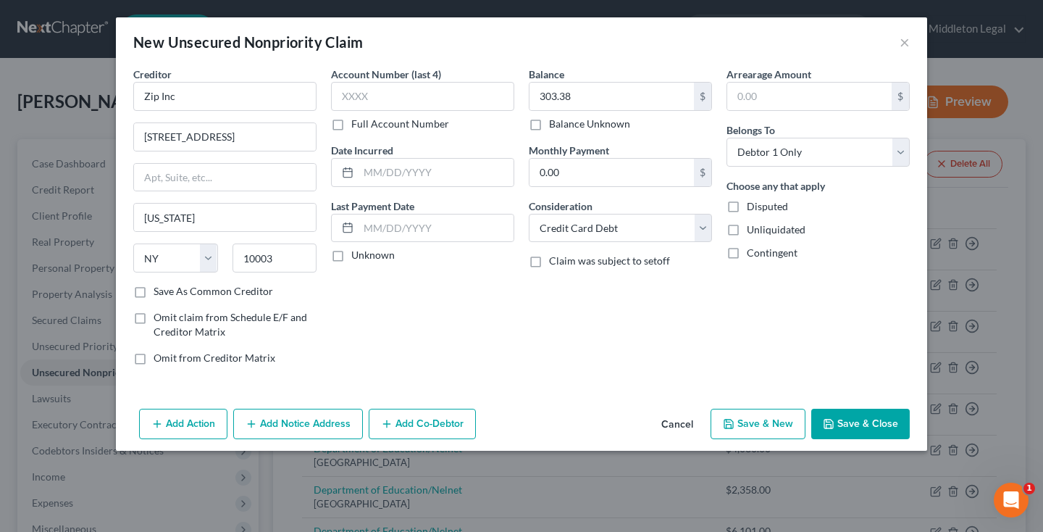
click at [867, 425] on button "Save & Close" at bounding box center [861, 424] width 99 height 30
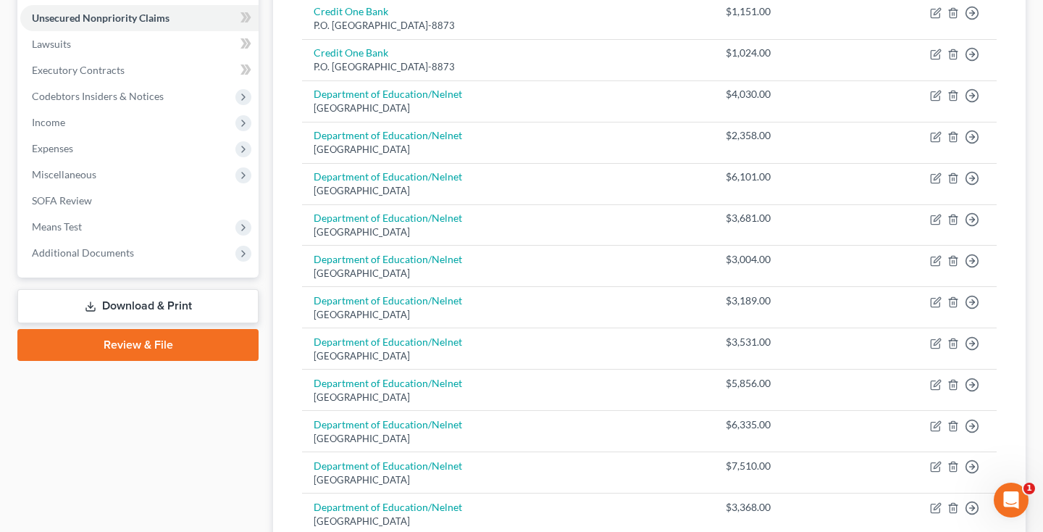
scroll to position [351, 0]
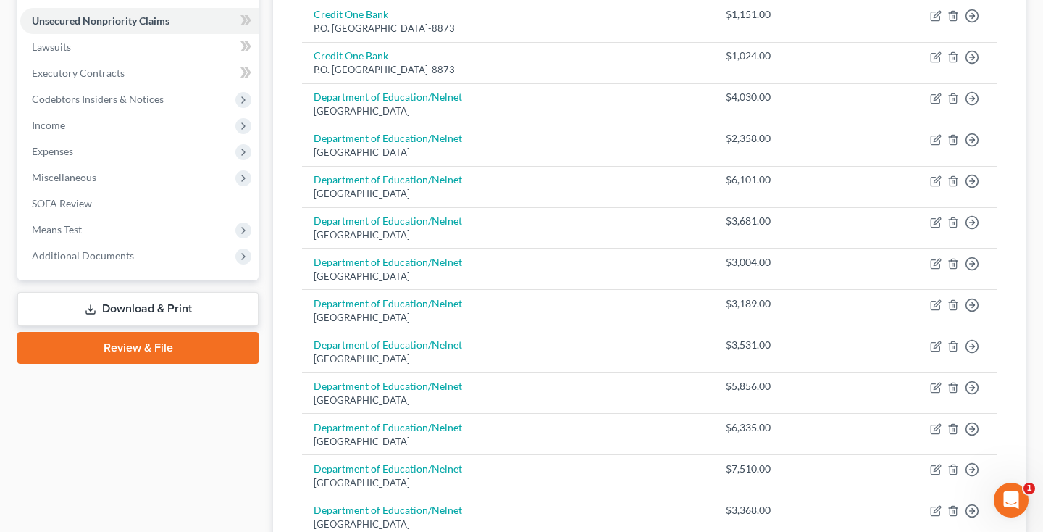
click at [128, 314] on link "Download & Print" at bounding box center [137, 309] width 241 height 34
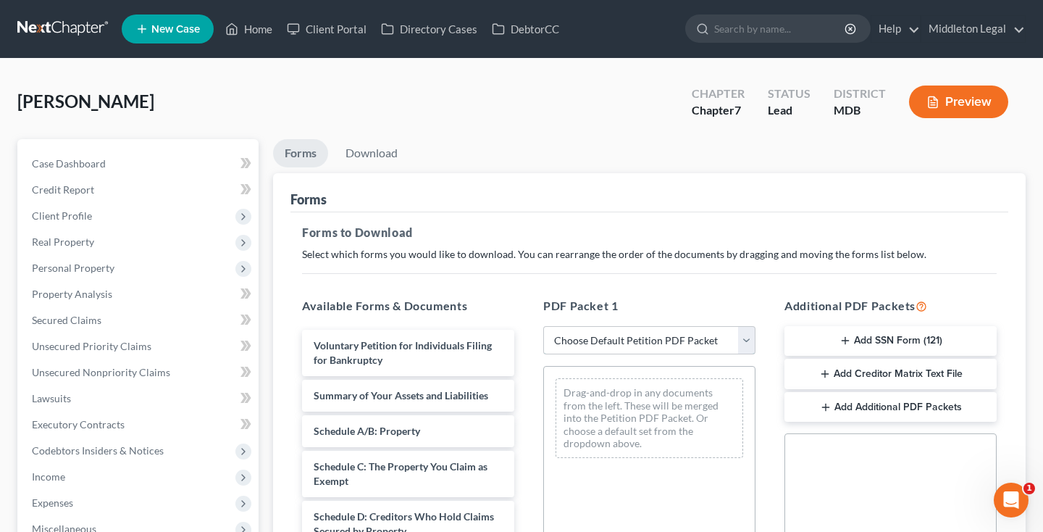
select select "3"
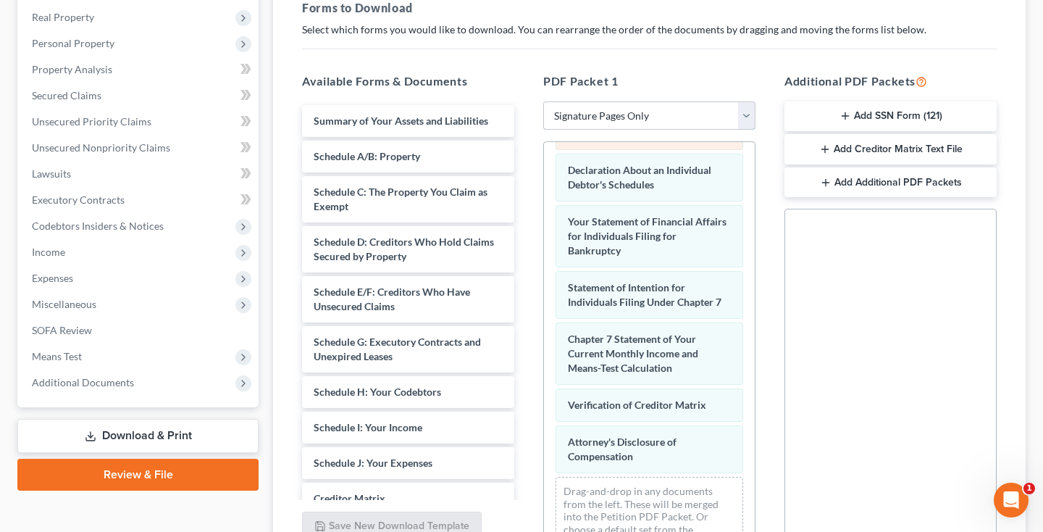
scroll to position [249, 0]
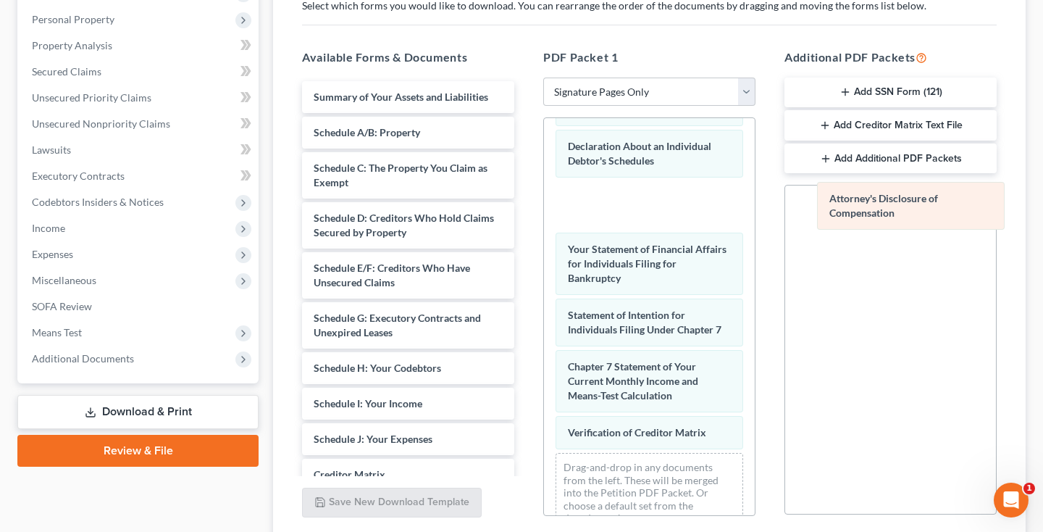
drag, startPoint x: 675, startPoint y: 407, endPoint x: 937, endPoint y: 201, distance: 333.4
click at [755, 201] on div "Attorney's Disclosure of Compensation Voluntary Petition for Individuals Filing…" at bounding box center [649, 306] width 211 height 478
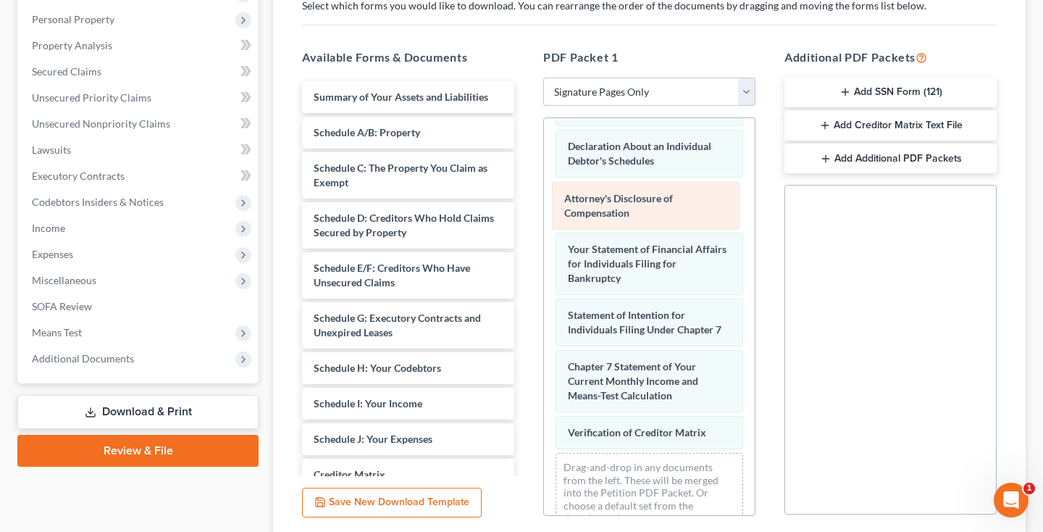
drag, startPoint x: 707, startPoint y: 201, endPoint x: 490, endPoint y: 213, distance: 217.7
click at [544, 213] on div "Attorney's Disclosure of Compensation Voluntary Petition for Individuals Filing…" at bounding box center [649, 306] width 211 height 478
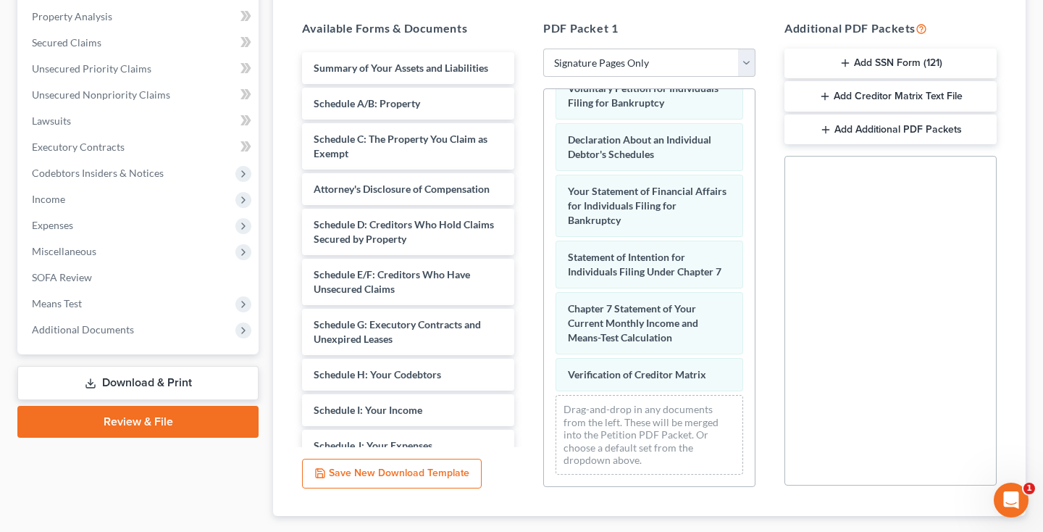
scroll to position [278, 0]
click at [879, 93] on button "Add Creditor Matrix Text File" at bounding box center [891, 96] width 212 height 30
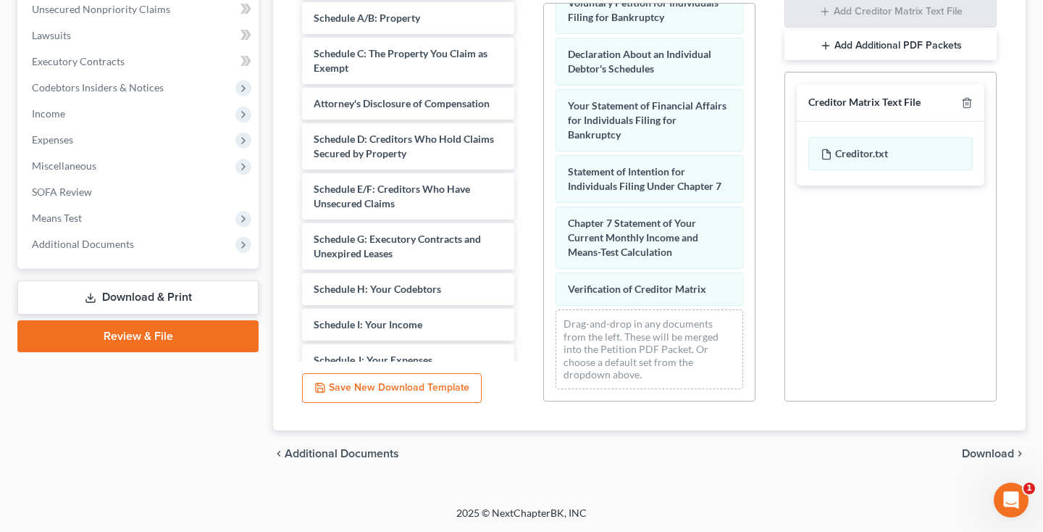
click at [974, 454] on span "Download" at bounding box center [988, 454] width 52 height 12
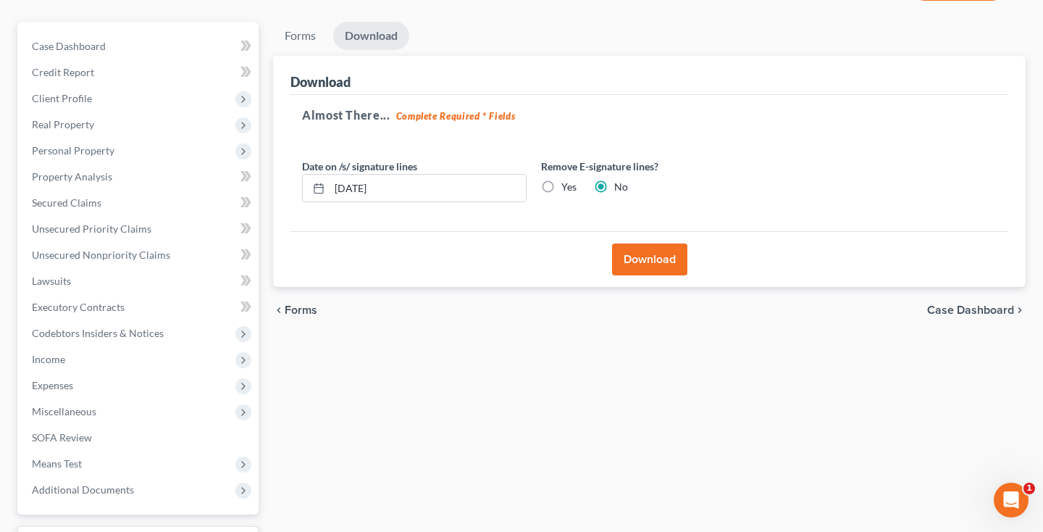
scroll to position [96, 0]
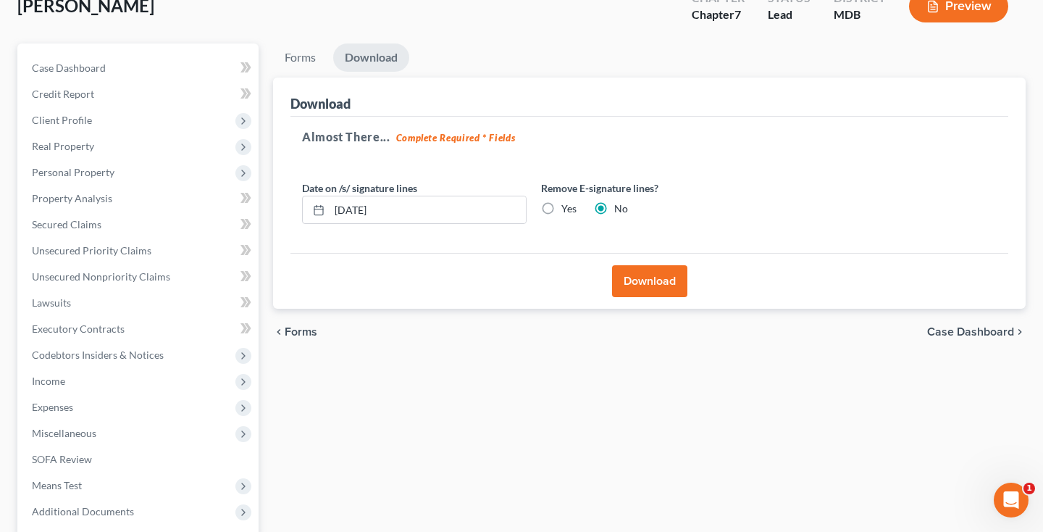
click at [662, 280] on button "Download" at bounding box center [649, 281] width 75 height 32
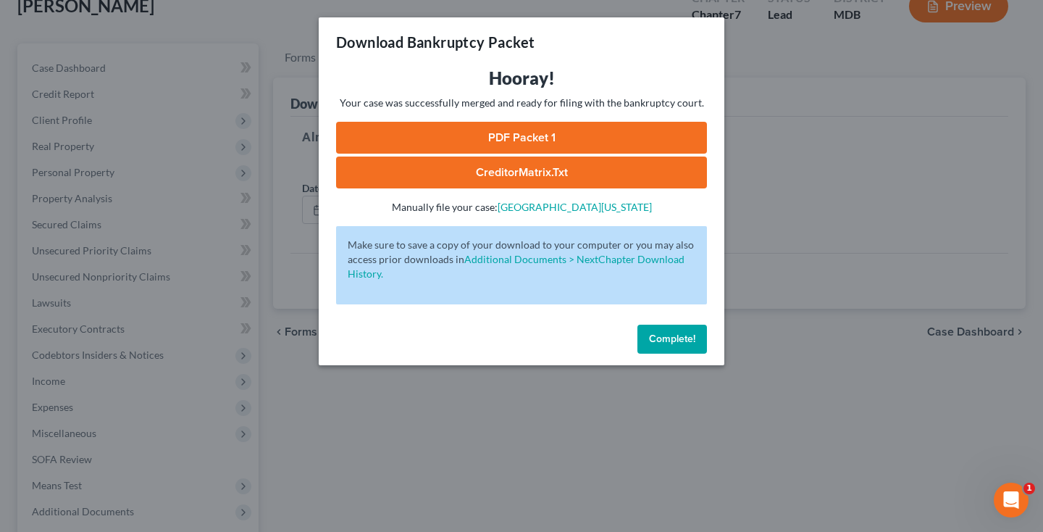
click at [467, 168] on link "CreditorMatrix.txt" at bounding box center [521, 173] width 371 height 32
click at [649, 136] on link "PDF Packet 1" at bounding box center [521, 138] width 371 height 32
click at [654, 348] on button "Complete!" at bounding box center [673, 339] width 70 height 29
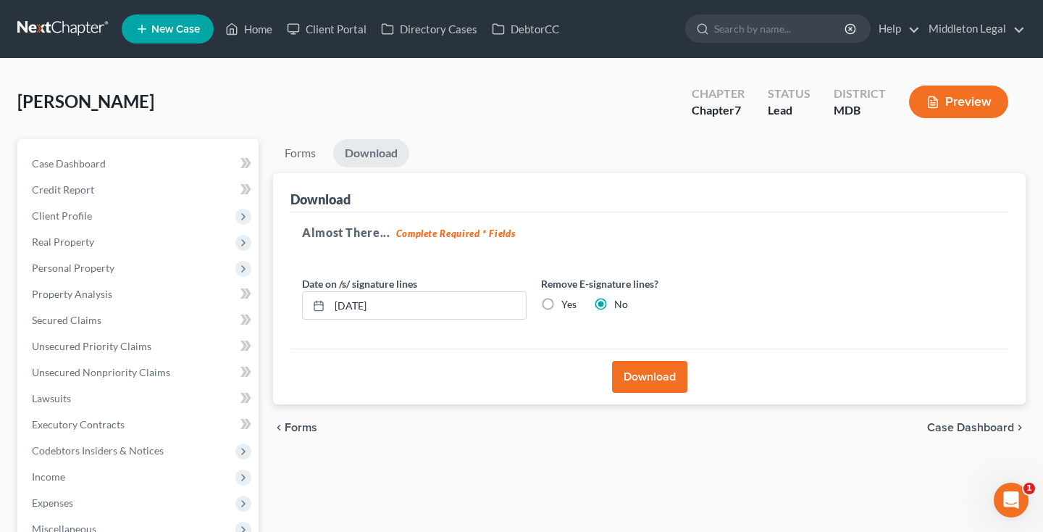
scroll to position [0, 0]
click at [49, 26] on link at bounding box center [63, 29] width 93 height 26
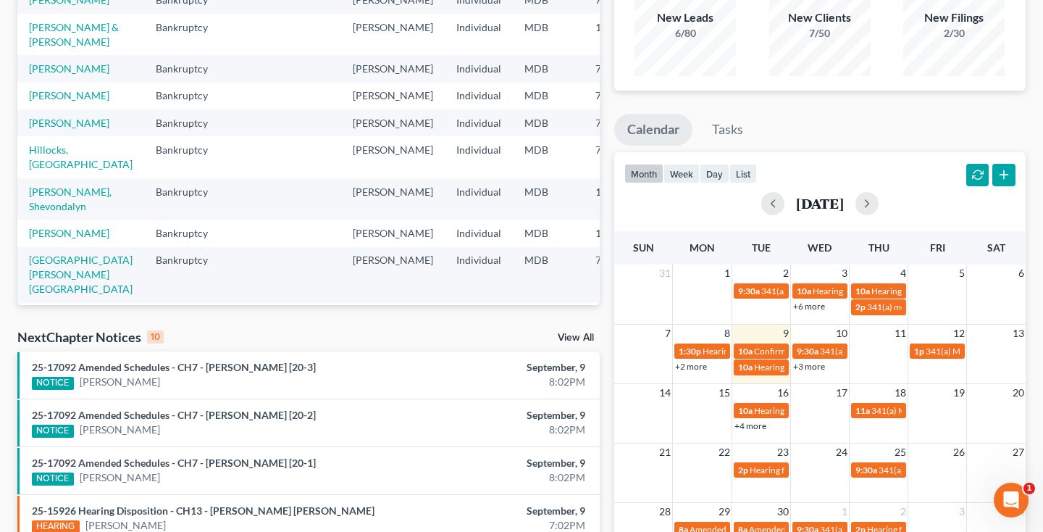
scroll to position [143, 0]
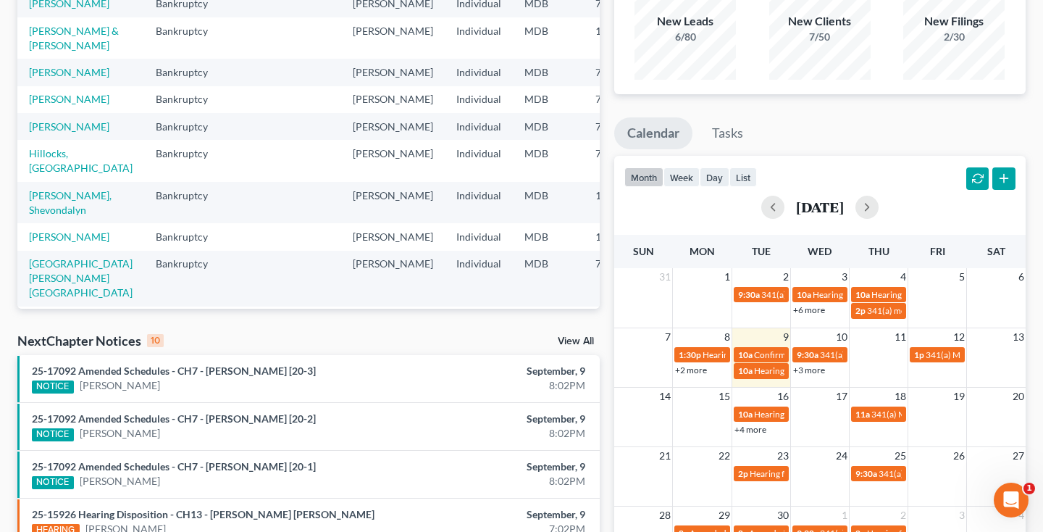
click at [814, 375] on div "+3 more" at bounding box center [820, 369] width 58 height 14
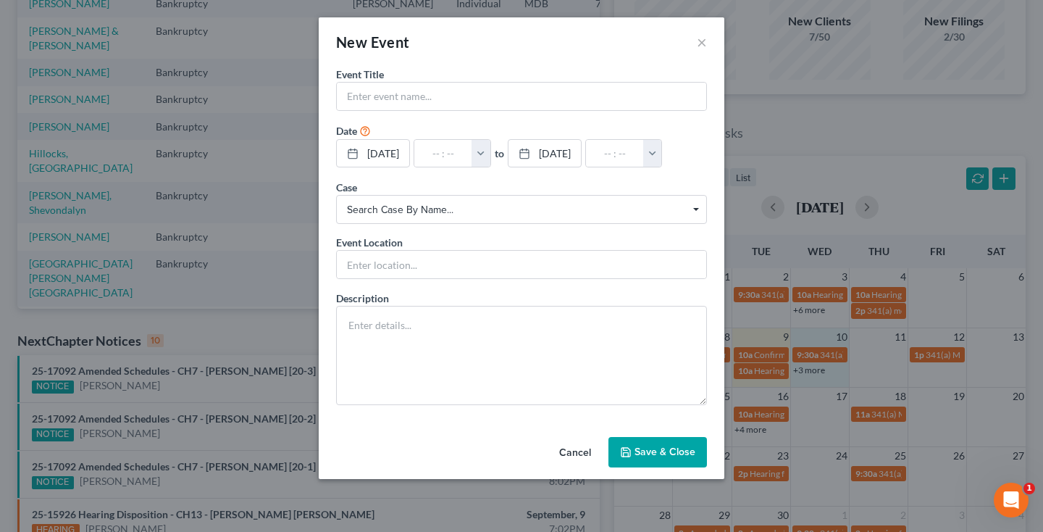
click at [572, 458] on button "Cancel" at bounding box center [575, 452] width 55 height 29
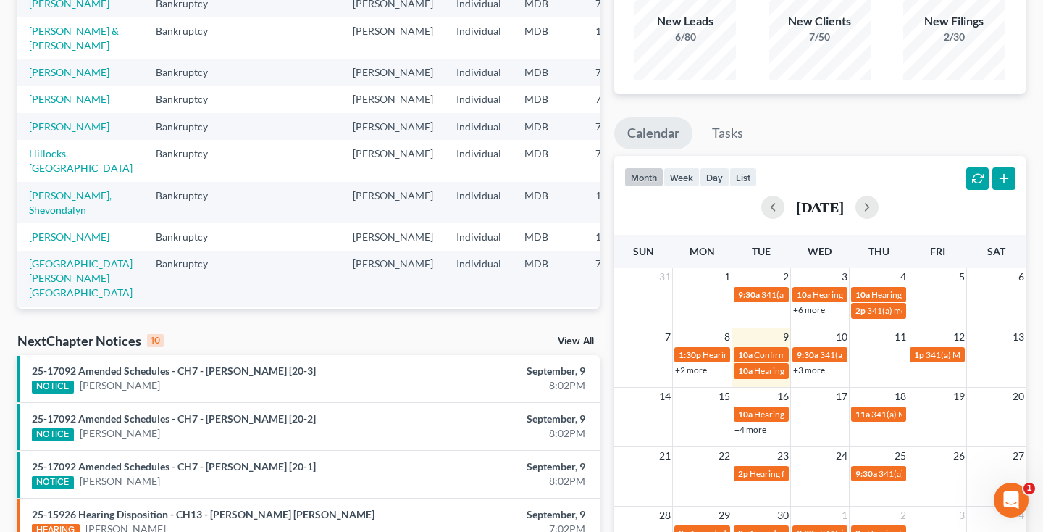
click at [822, 373] on link "+3 more" at bounding box center [809, 369] width 32 height 11
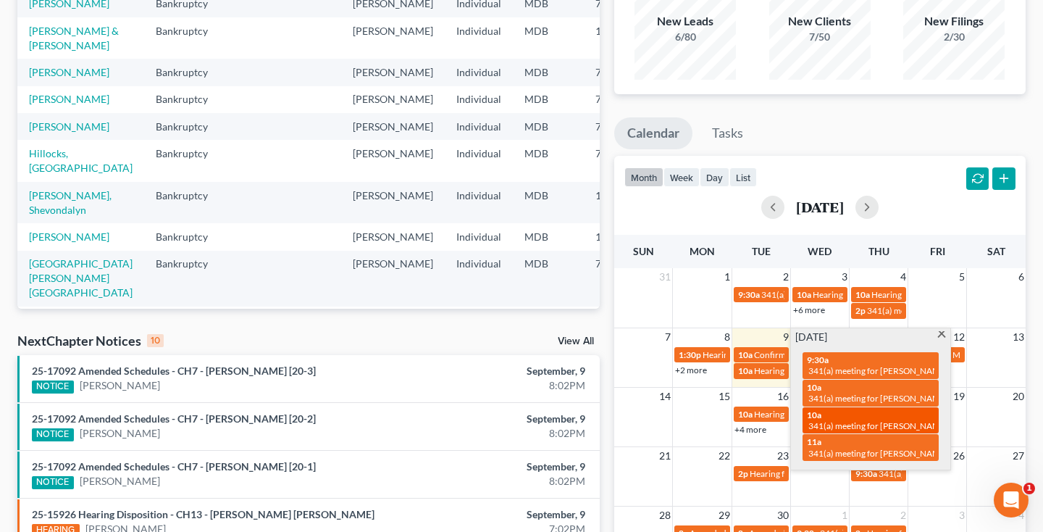
click at [899, 413] on div "10a 341(a) meeting for [PERSON_NAME]" at bounding box center [871, 420] width 128 height 22
select select "Days"
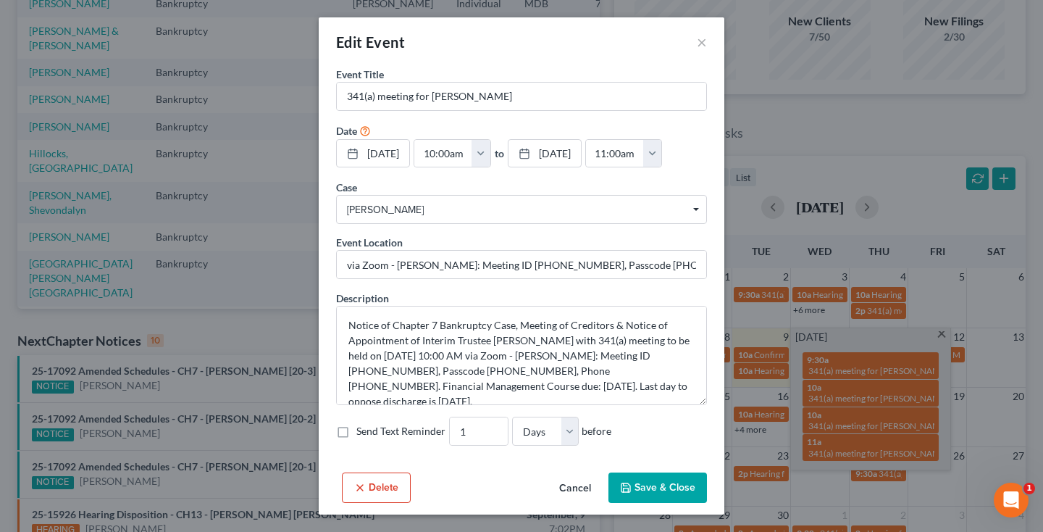
click at [562, 490] on button "Cancel" at bounding box center [575, 488] width 55 height 29
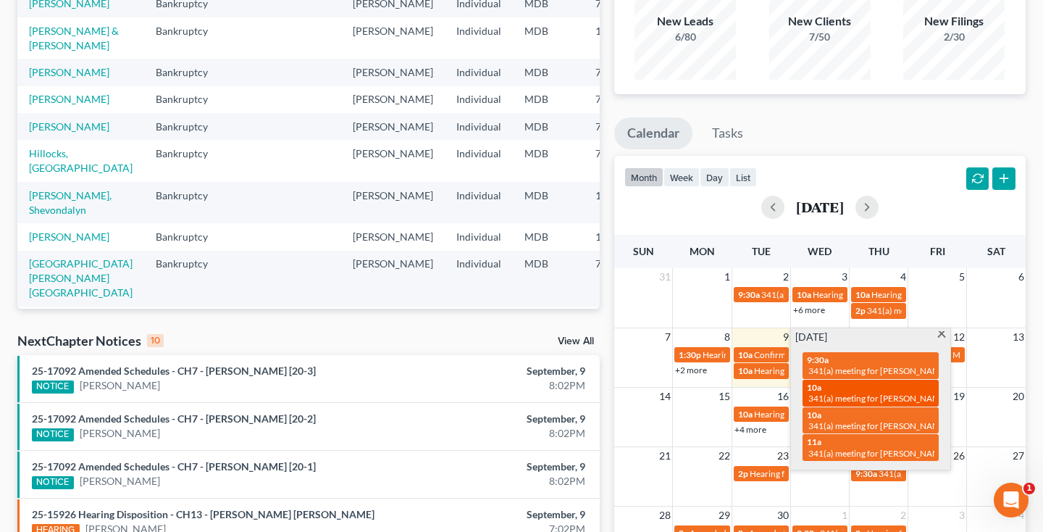
click at [886, 389] on div "10a 341(a) meeting for [PERSON_NAME]" at bounding box center [871, 393] width 128 height 22
select select "Days"
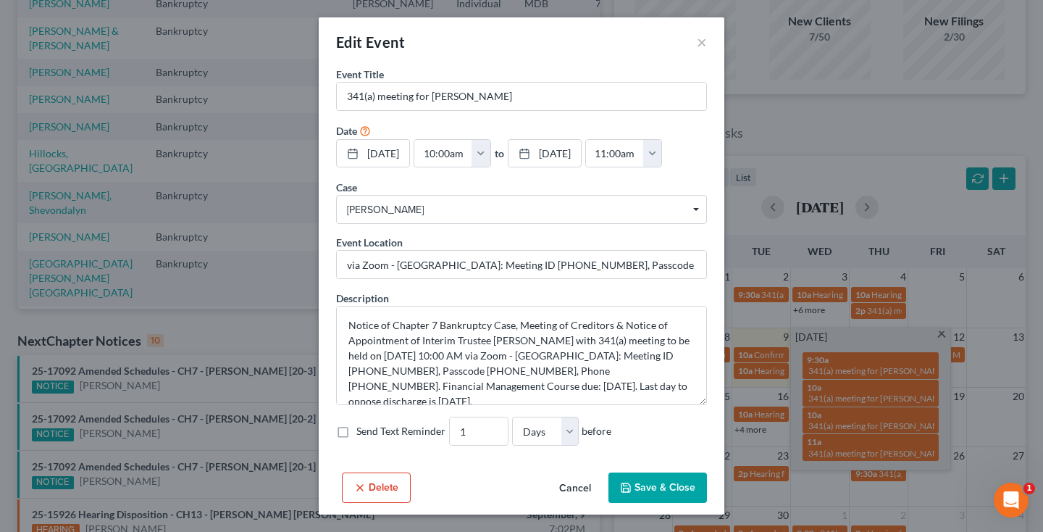
click at [573, 488] on button "Cancel" at bounding box center [575, 488] width 55 height 29
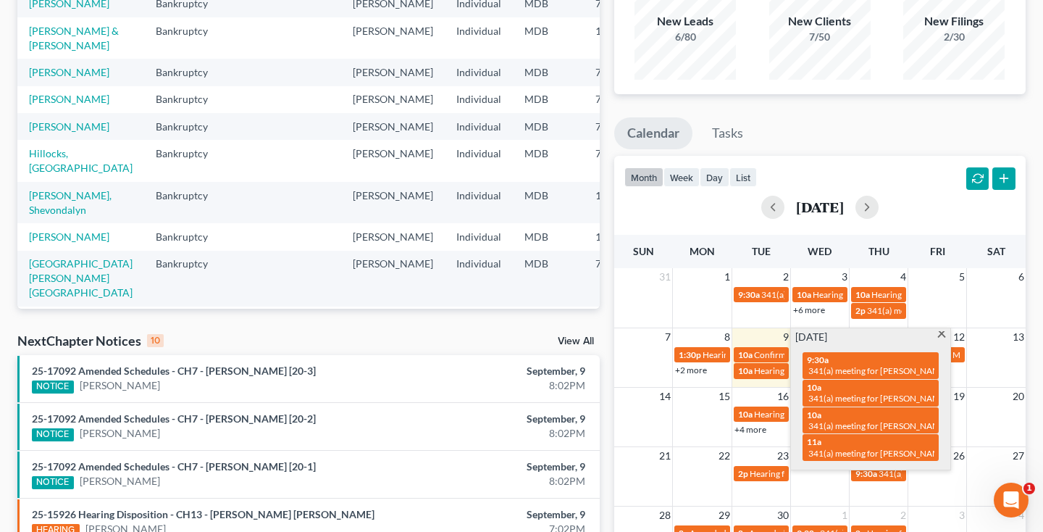
click at [945, 332] on span at bounding box center [942, 335] width 11 height 9
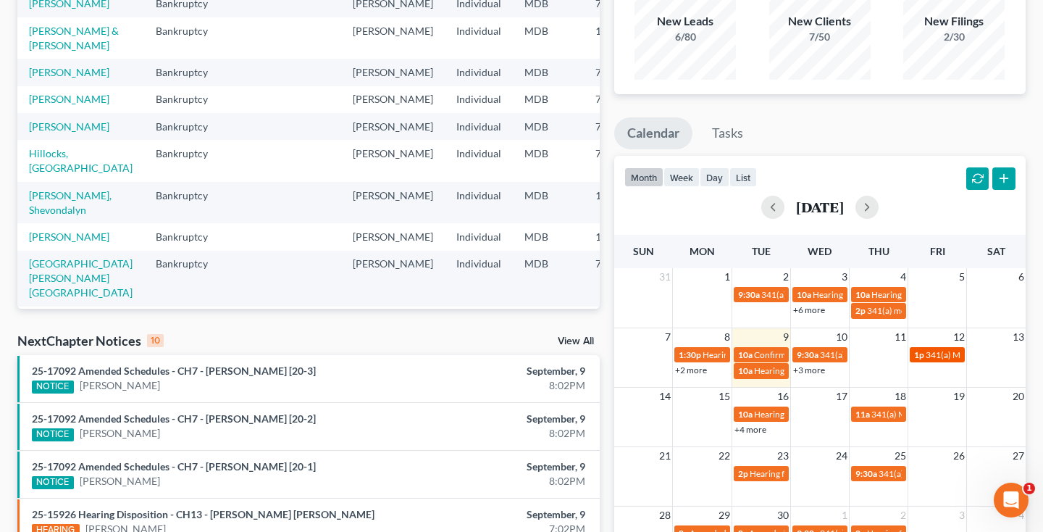
click at [927, 356] on span "341(a) Meeting for [PERSON_NAME]" at bounding box center [996, 354] width 141 height 11
select select "Days"
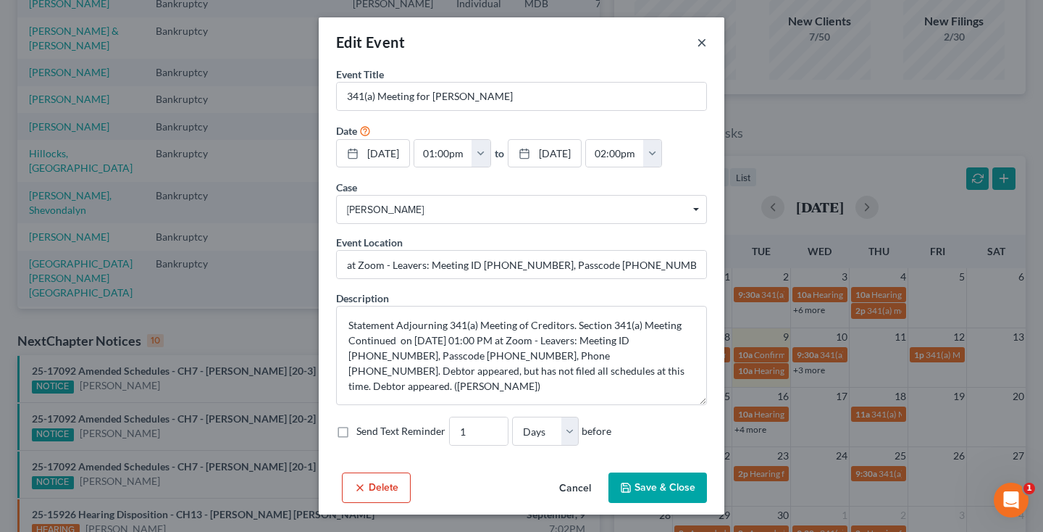
click at [701, 41] on button "×" at bounding box center [702, 41] width 10 height 17
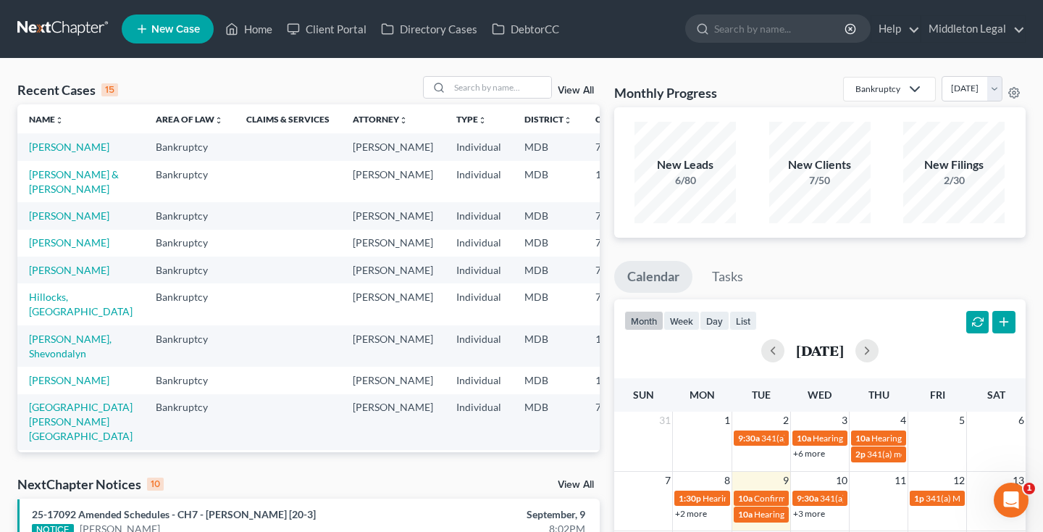
scroll to position [0, 0]
click at [496, 90] on input "search" at bounding box center [500, 87] width 101 height 21
type input "[PERSON_NAME]"
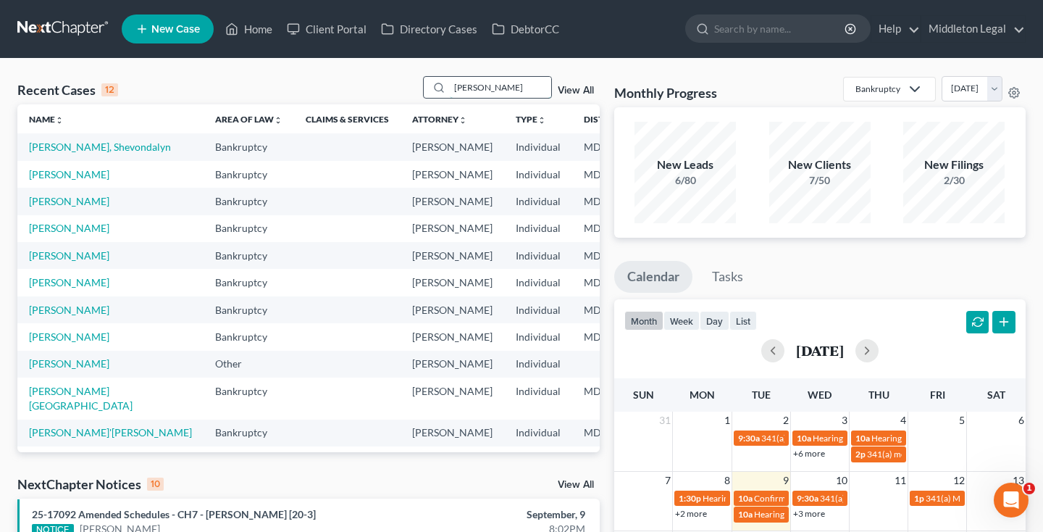
click at [493, 91] on input "[PERSON_NAME]" at bounding box center [500, 87] width 101 height 21
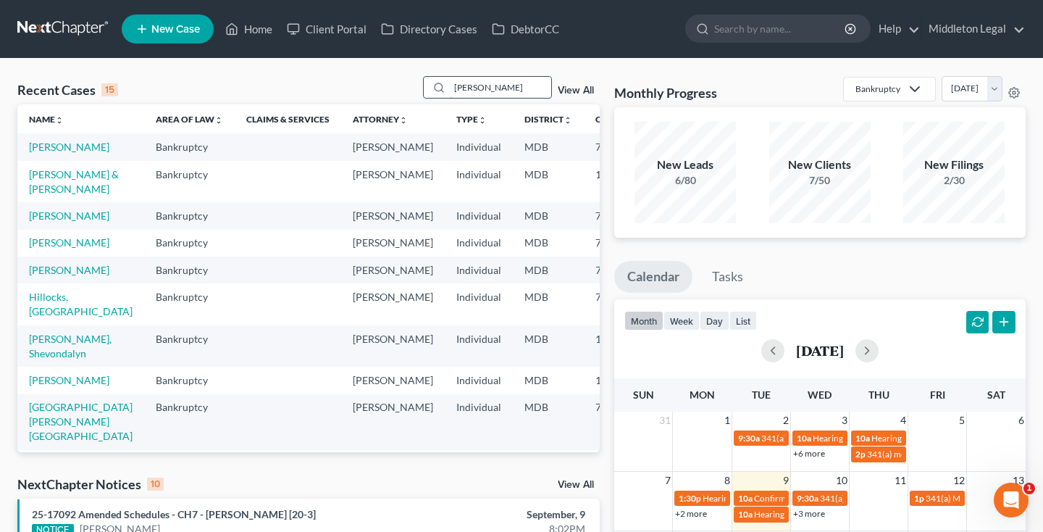
type input "[PERSON_NAME]"
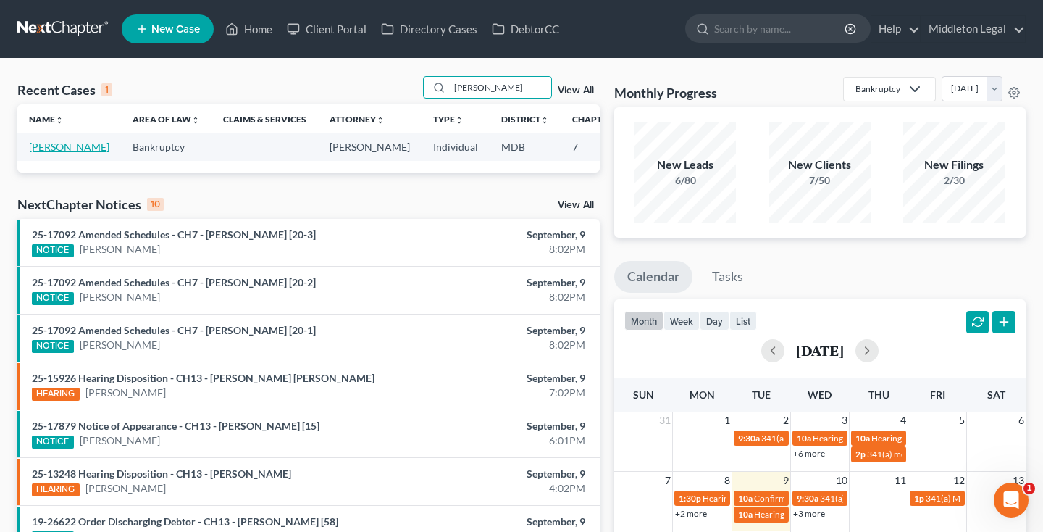
click at [46, 153] on link "[PERSON_NAME]" at bounding box center [69, 147] width 80 height 12
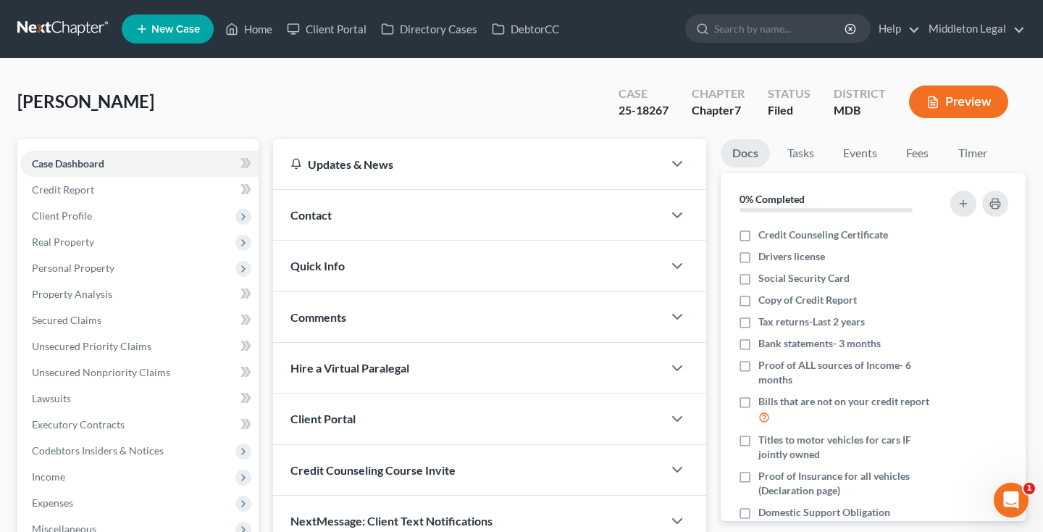
click at [63, 20] on link at bounding box center [63, 29] width 93 height 26
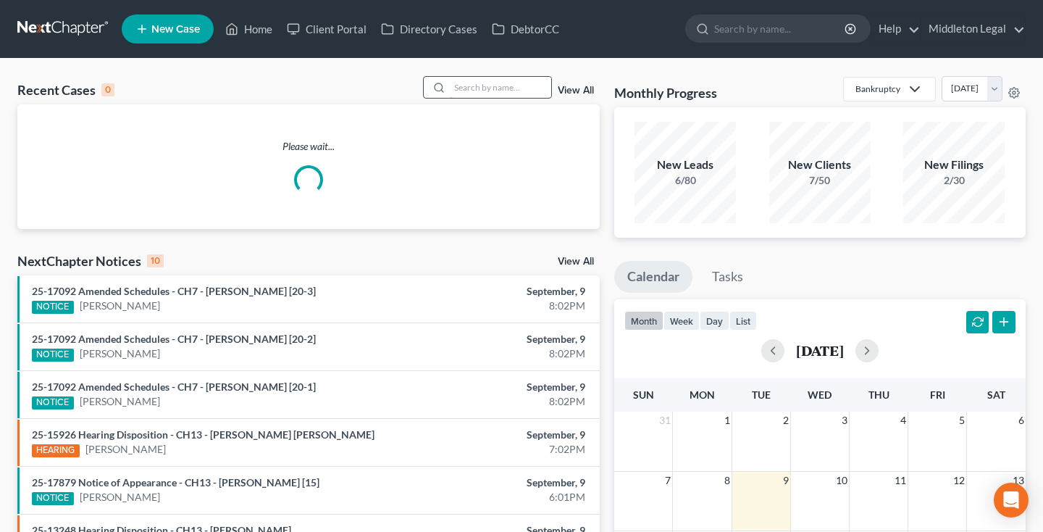
click at [504, 91] on input "search" at bounding box center [500, 87] width 101 height 21
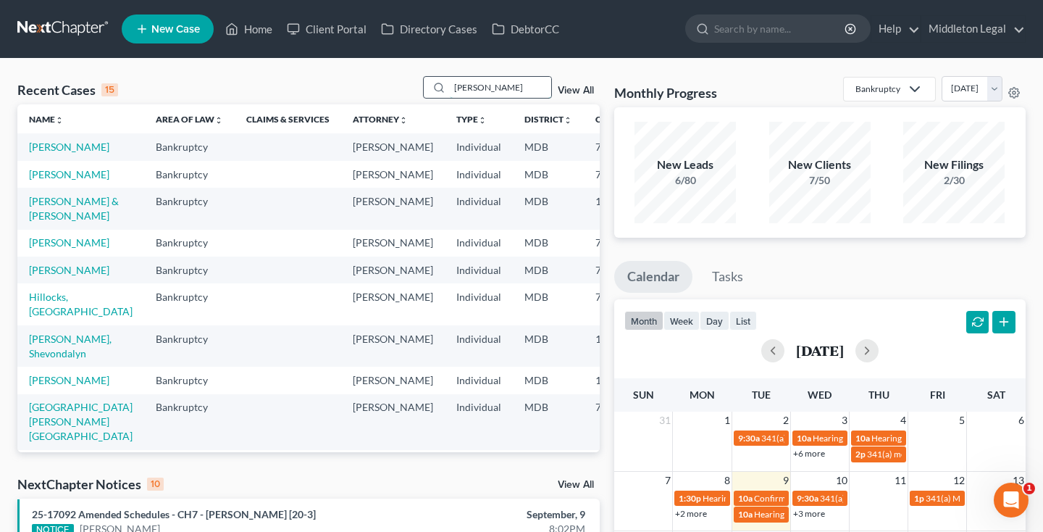
type input "[PERSON_NAME]"
